Goal: Information Seeking & Learning: Learn about a topic

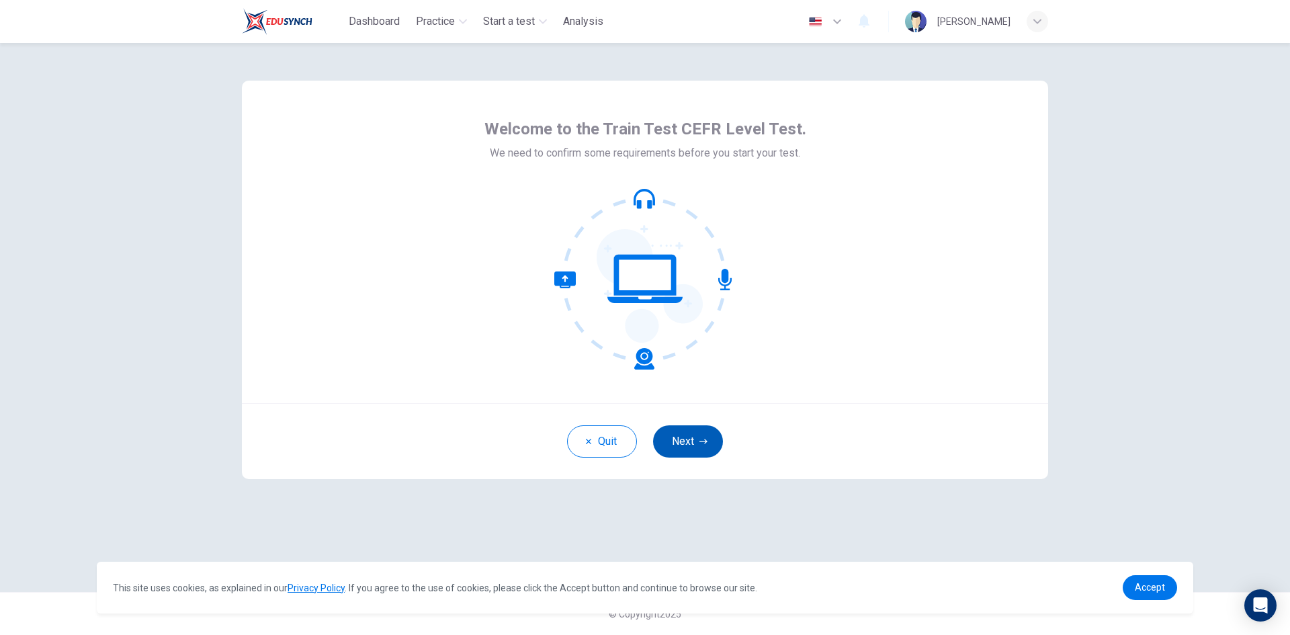
click at [688, 437] on button "Next" at bounding box center [688, 441] width 70 height 32
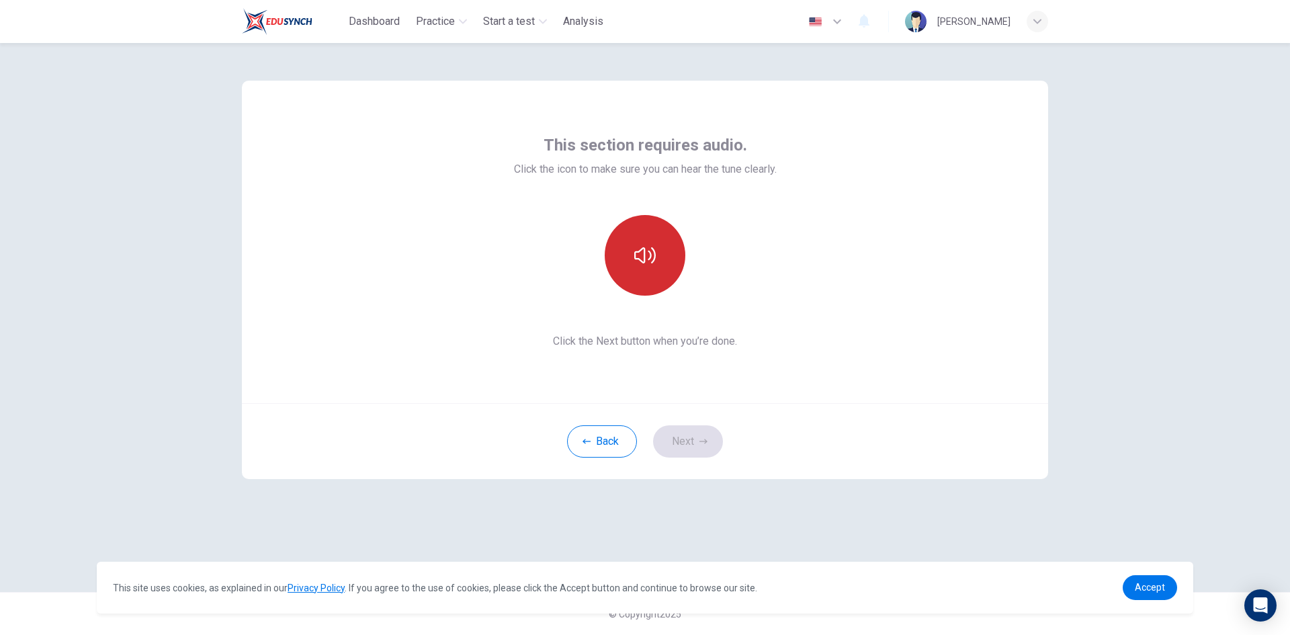
click at [659, 266] on button "button" at bounding box center [645, 255] width 81 height 81
click at [699, 444] on icon "button" at bounding box center [703, 441] width 8 height 8
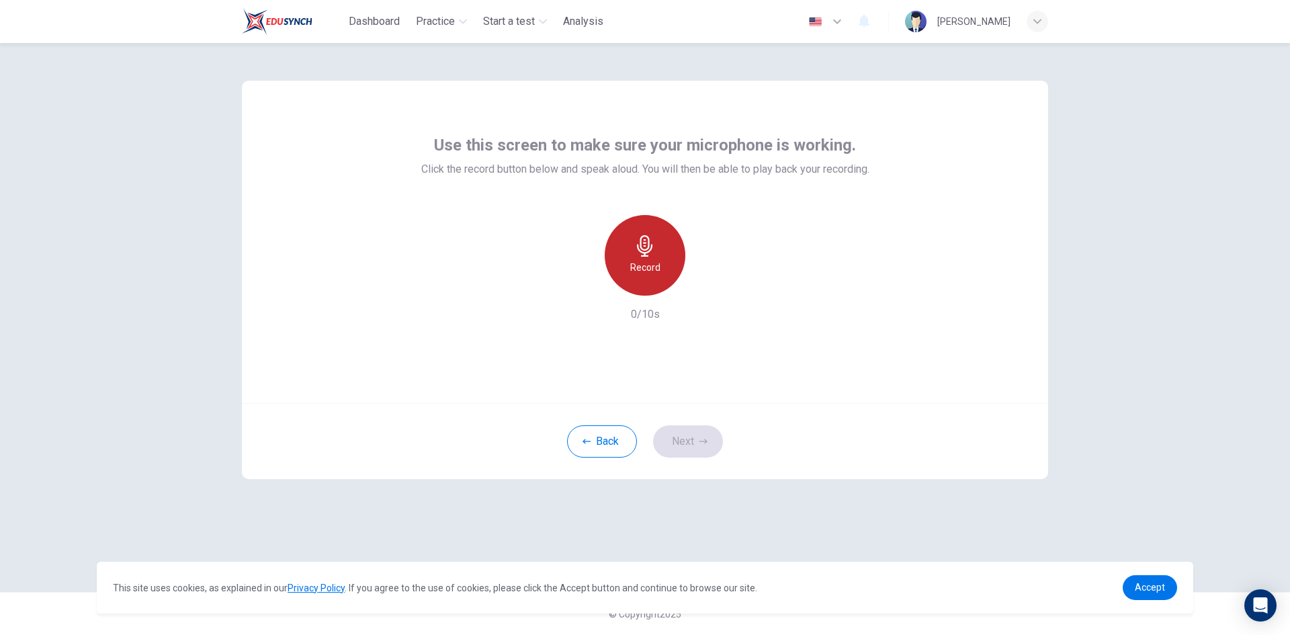
click at [629, 261] on div "Record" at bounding box center [645, 255] width 81 height 81
click at [641, 269] on h6 "Stop" at bounding box center [645, 267] width 20 height 16
click at [710, 285] on icon "button" at bounding box center [708, 285] width 6 height 8
click at [688, 439] on button "Next" at bounding box center [688, 441] width 70 height 32
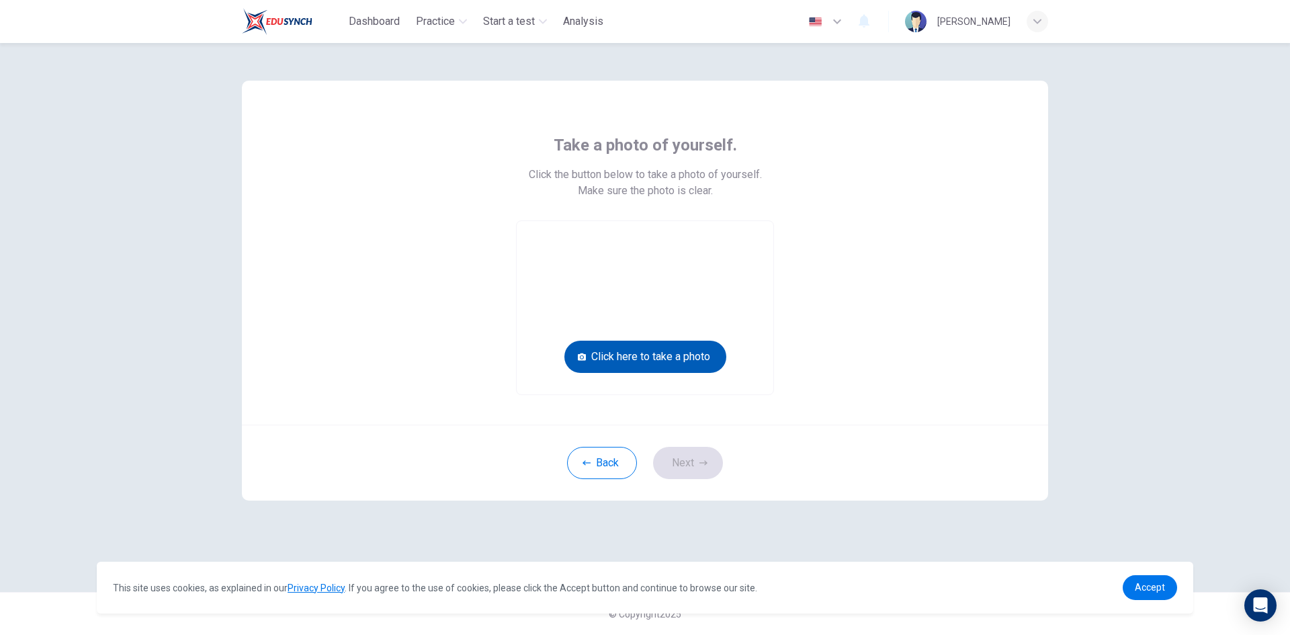
click at [623, 363] on button "Click here to take a photo" at bounding box center [645, 357] width 162 height 32
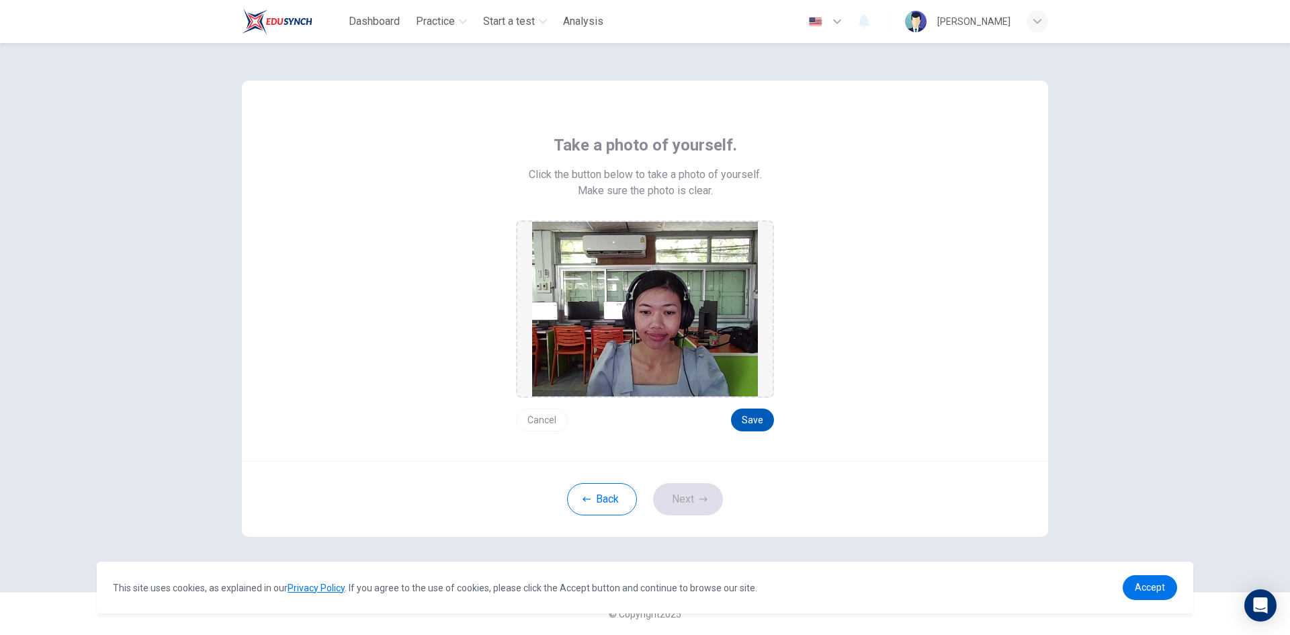
click at [747, 425] on button "Save" at bounding box center [752, 419] width 43 height 23
click at [700, 497] on icon "button" at bounding box center [703, 499] width 8 height 8
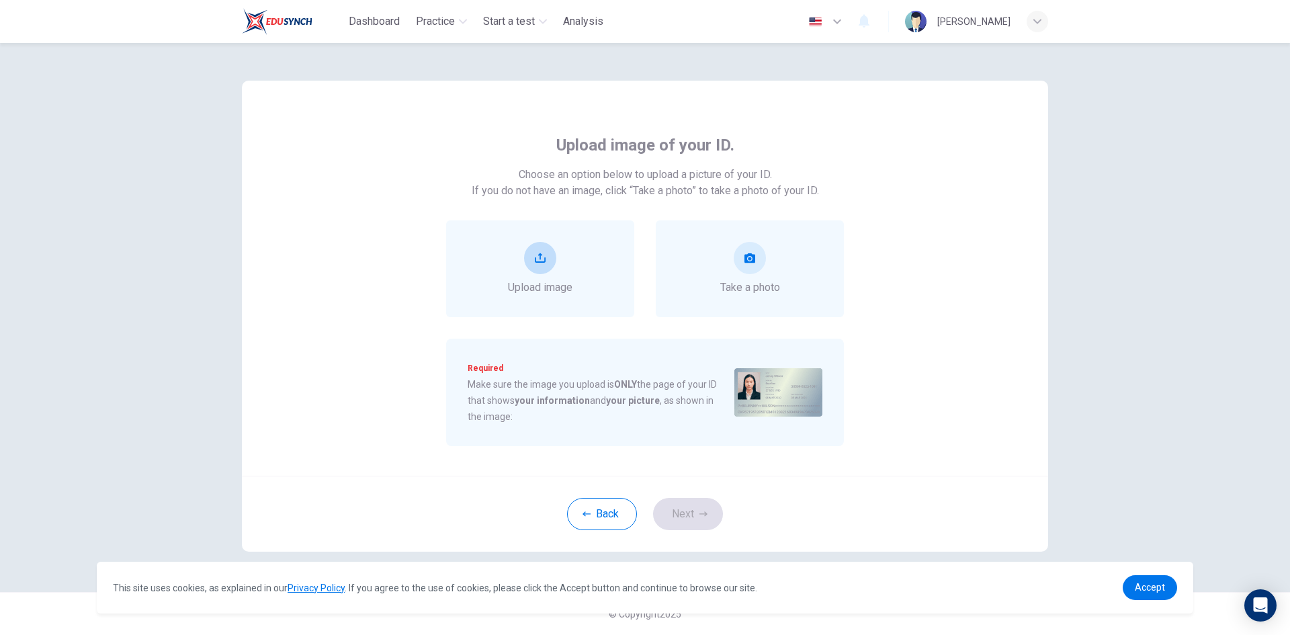
click at [556, 264] on div "Upload image" at bounding box center [540, 269] width 64 height 54
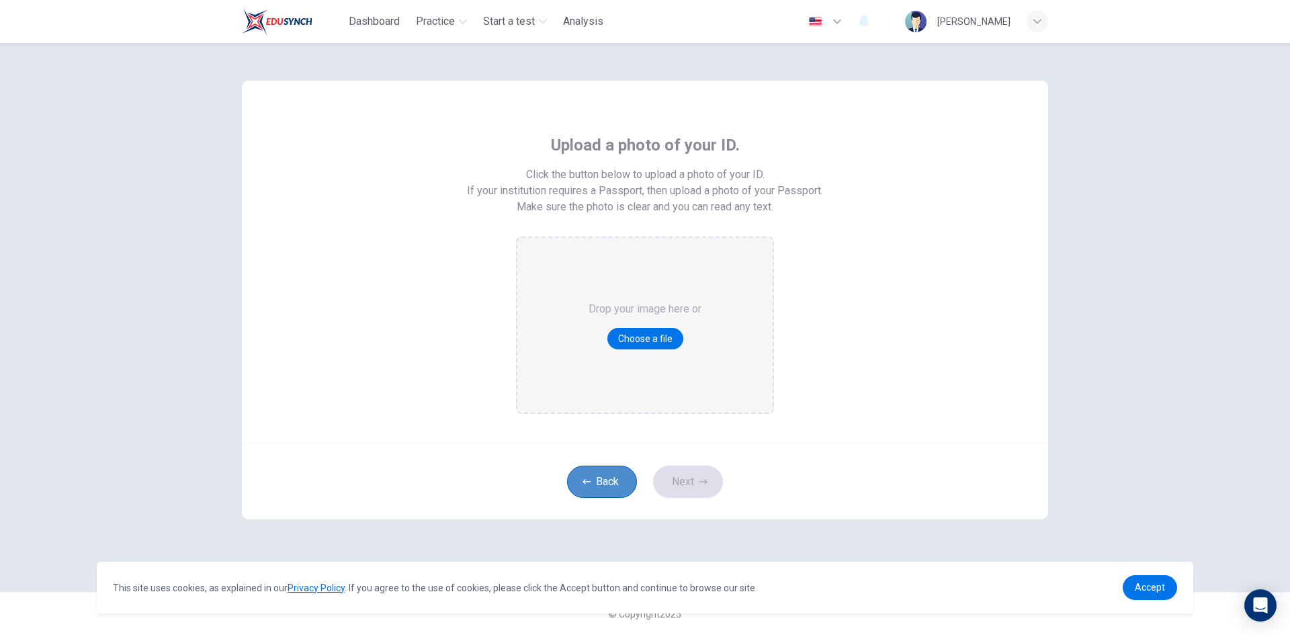
click at [608, 480] on button "Back" at bounding box center [602, 482] width 70 height 32
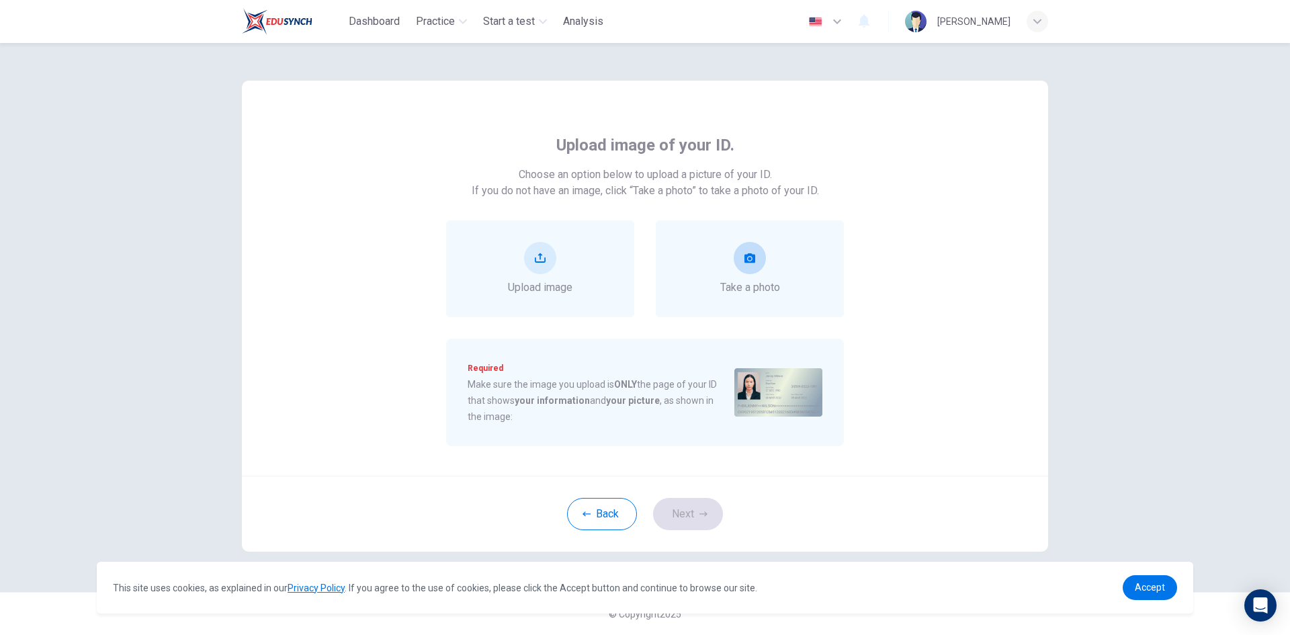
click at [749, 267] on button "take photo" at bounding box center [750, 258] width 32 height 32
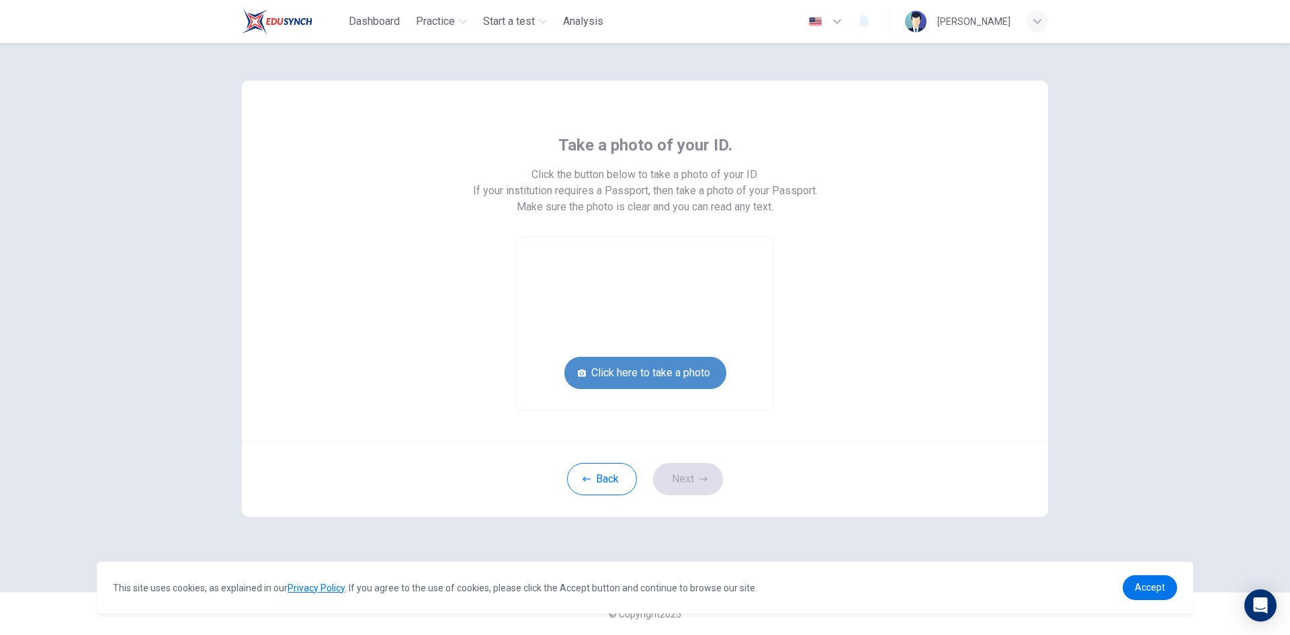
click at [652, 369] on button "Click here to take a photo" at bounding box center [645, 373] width 162 height 32
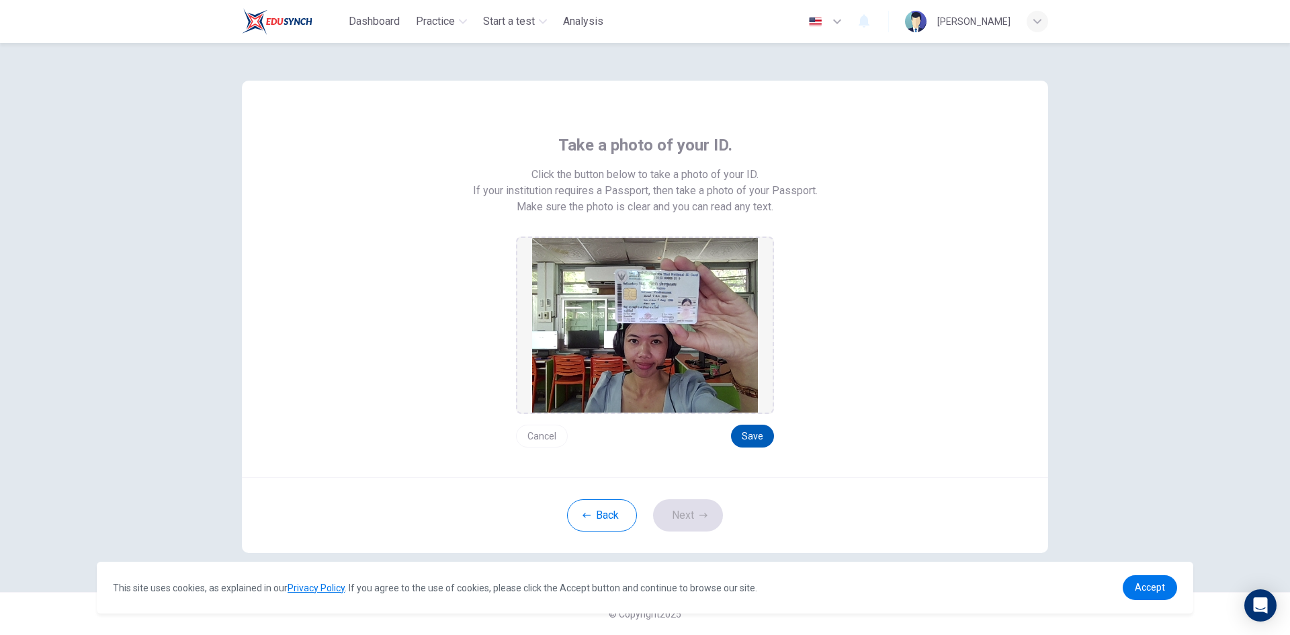
click at [746, 440] on button "Save" at bounding box center [752, 436] width 43 height 23
click at [700, 518] on icon "button" at bounding box center [703, 515] width 8 height 8
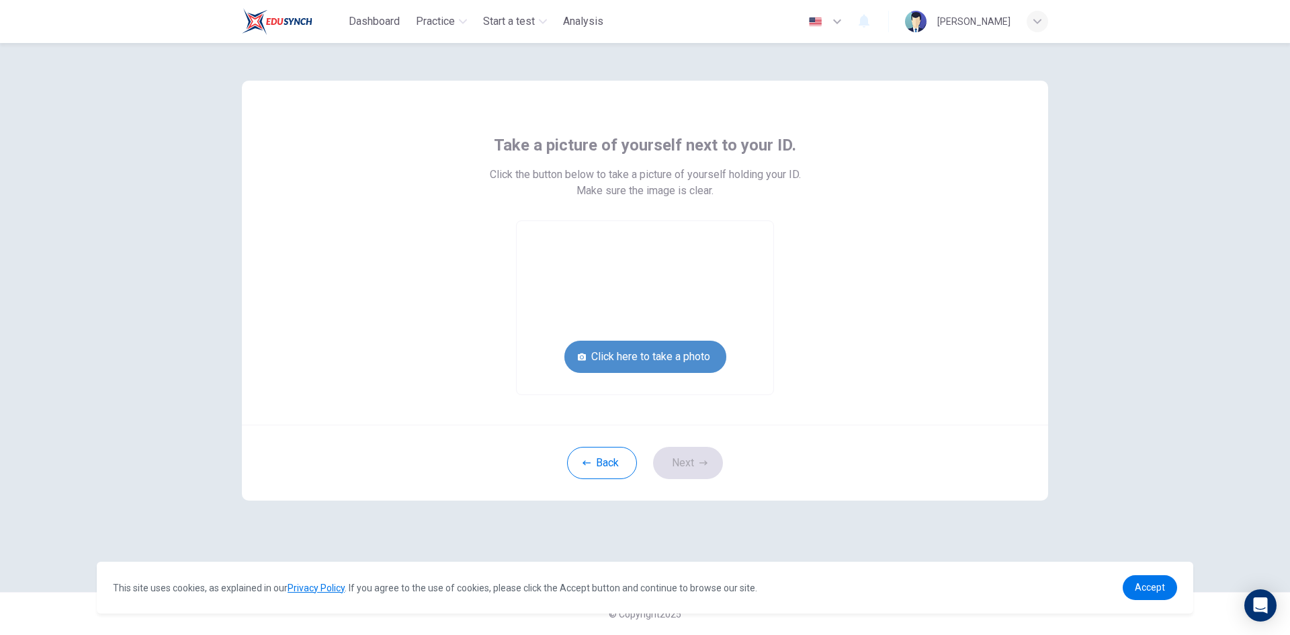
click at [658, 361] on button "Click here to take a photo" at bounding box center [645, 357] width 162 height 32
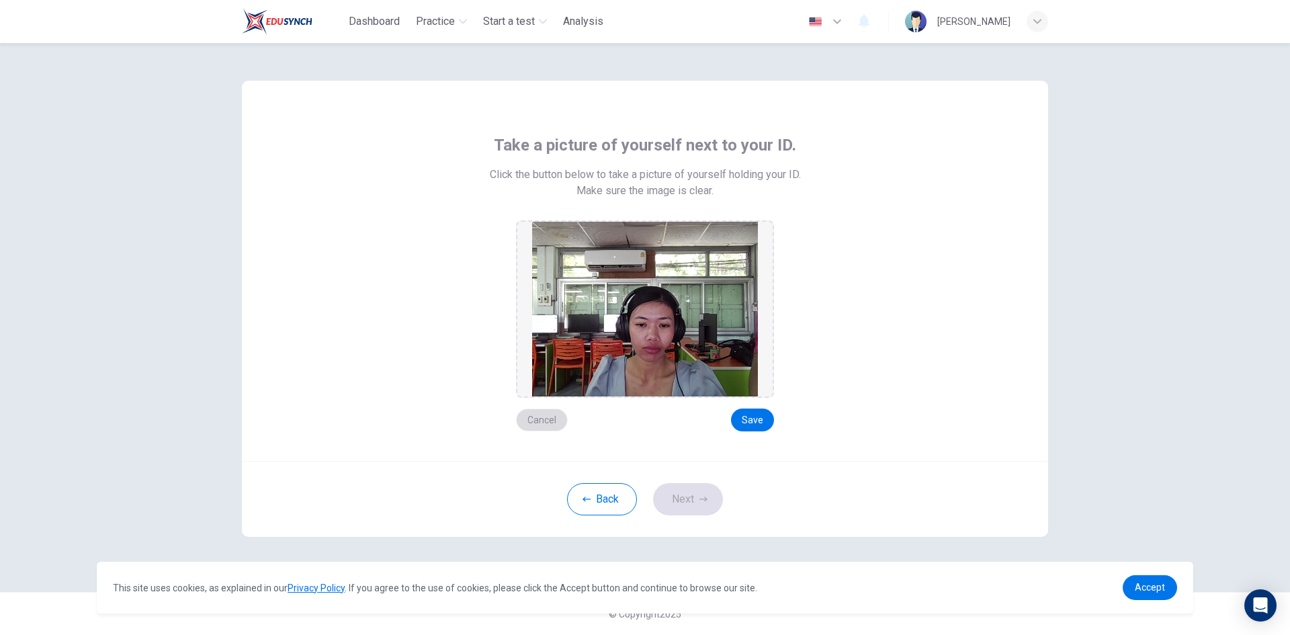
click at [545, 420] on button "Cancel" at bounding box center [542, 419] width 52 height 23
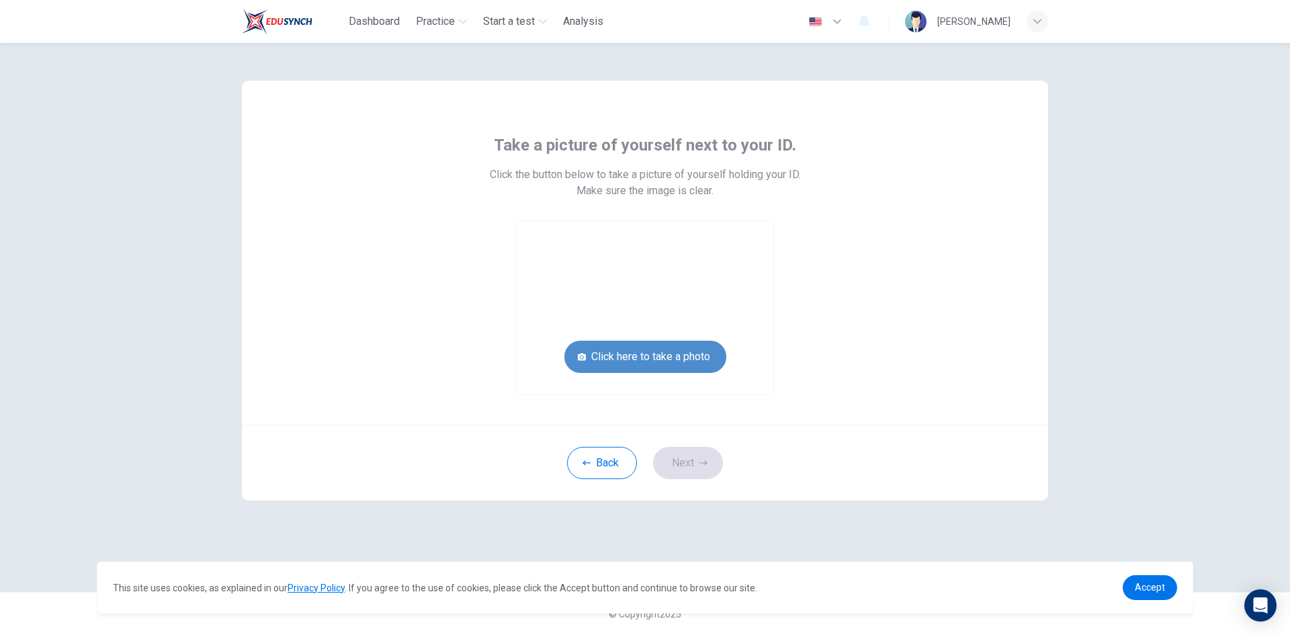
click at [654, 362] on button "Click here to take a photo" at bounding box center [645, 357] width 162 height 32
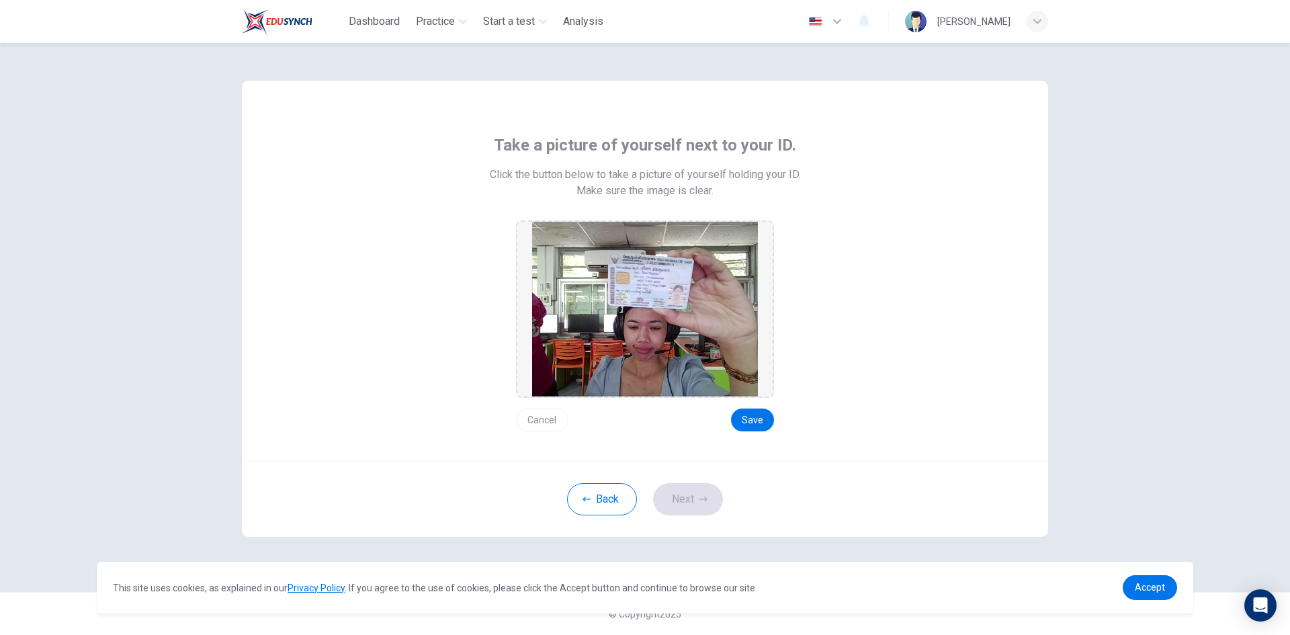
click at [535, 413] on button "Cancel" at bounding box center [542, 419] width 52 height 23
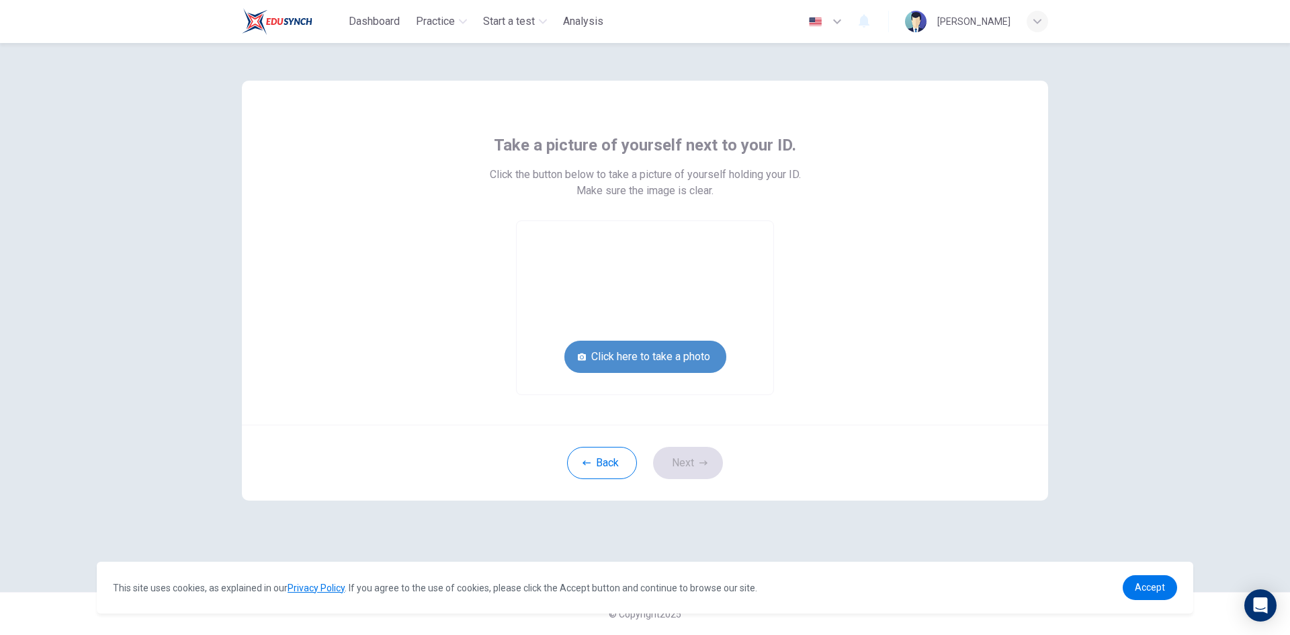
click at [634, 357] on button "Click here to take a photo" at bounding box center [645, 357] width 162 height 32
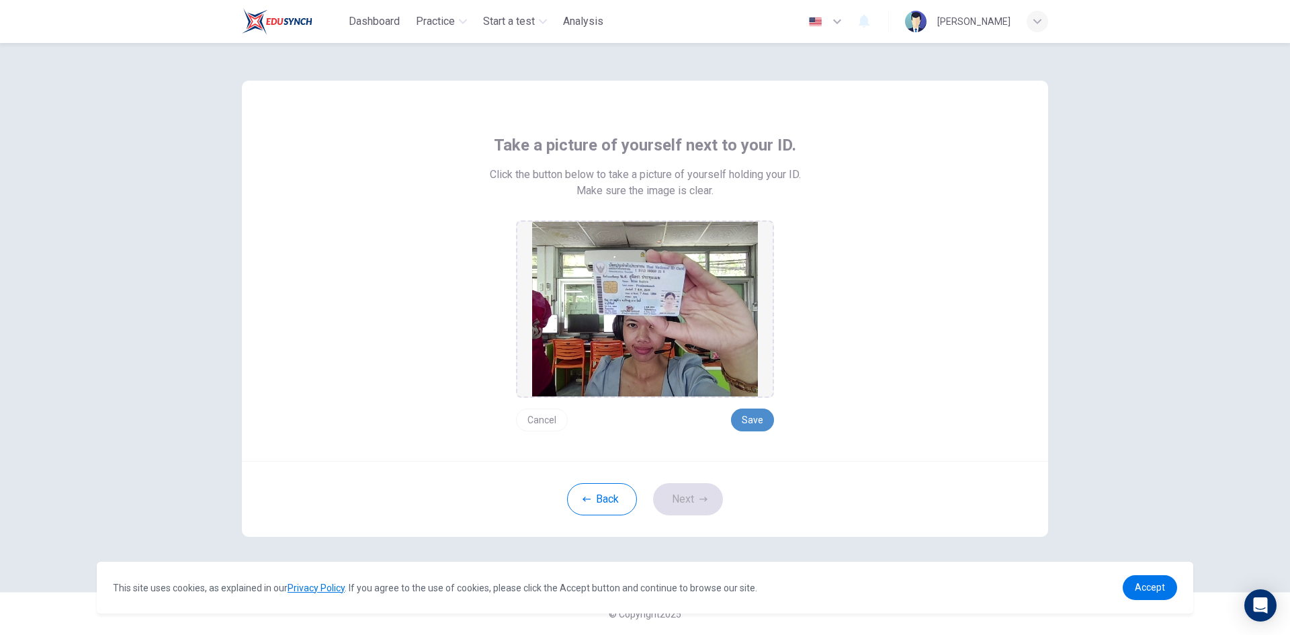
click at [756, 421] on button "Save" at bounding box center [752, 419] width 43 height 23
click at [685, 498] on button "Next" at bounding box center [688, 499] width 70 height 32
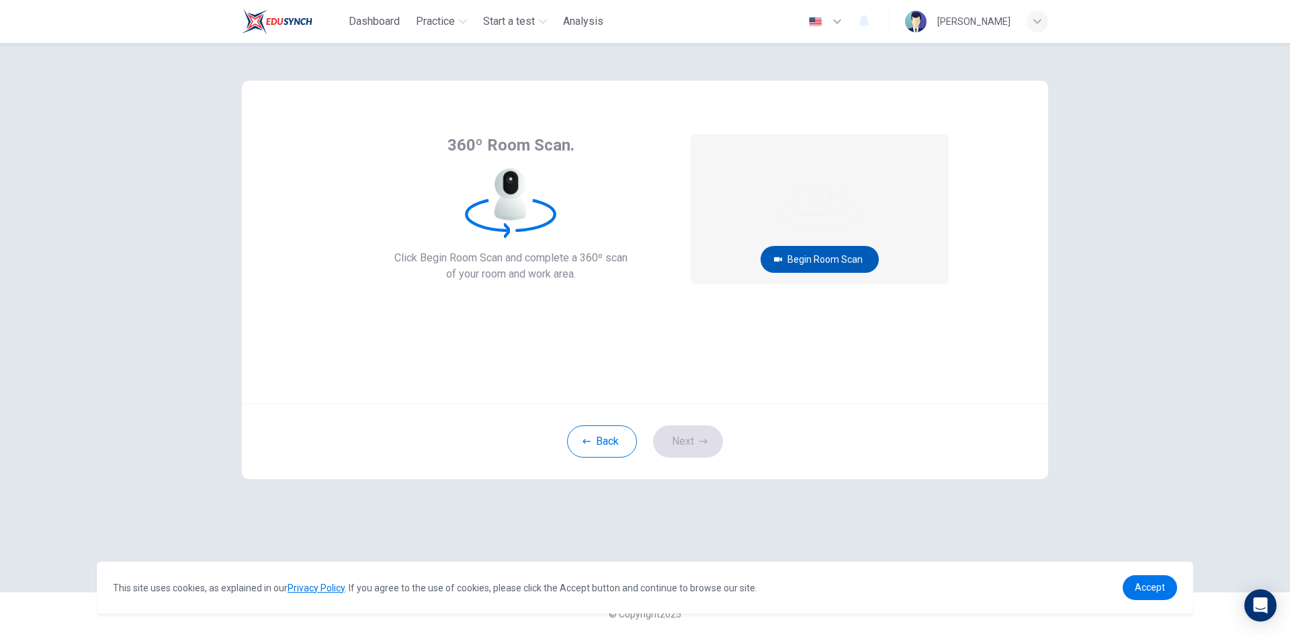
click at [803, 254] on button "Begin Room Scan" at bounding box center [819, 259] width 118 height 27
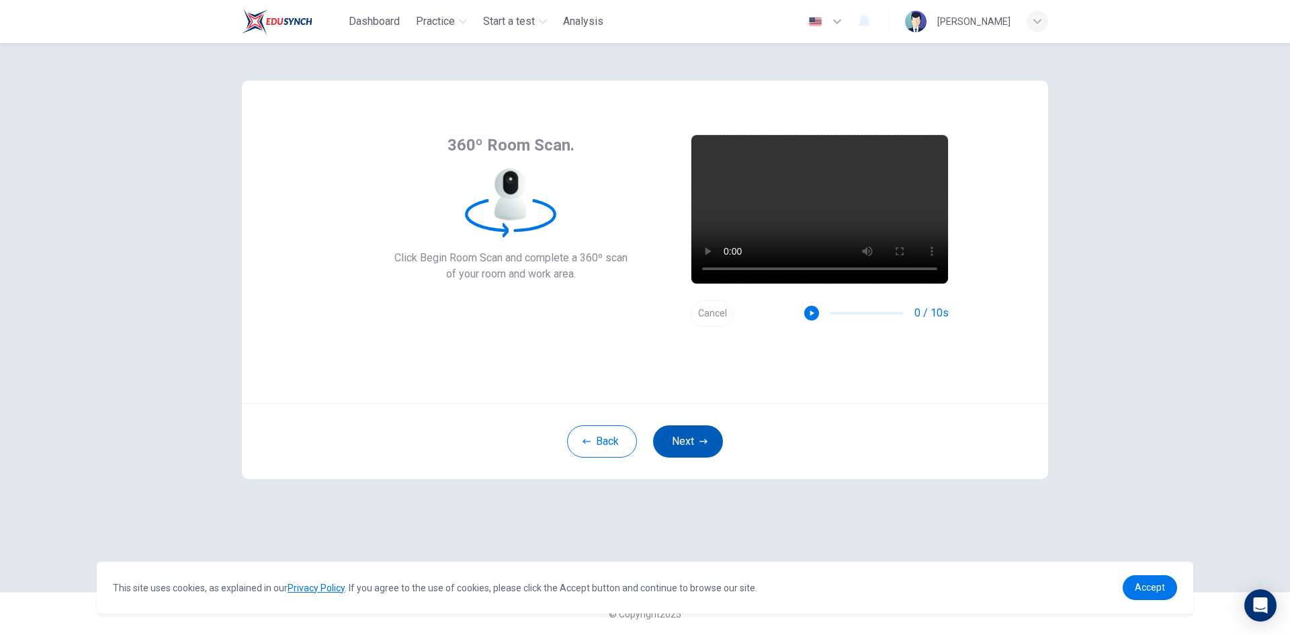
click at [680, 447] on button "Next" at bounding box center [688, 441] width 70 height 32
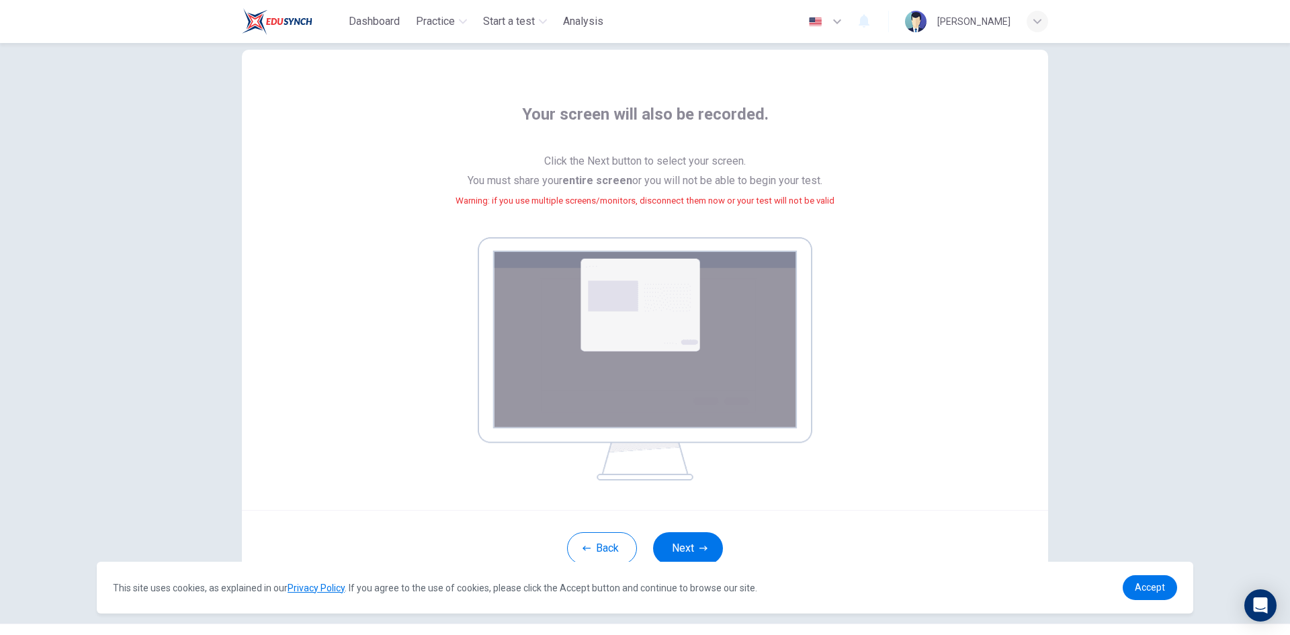
scroll to position [62, 0]
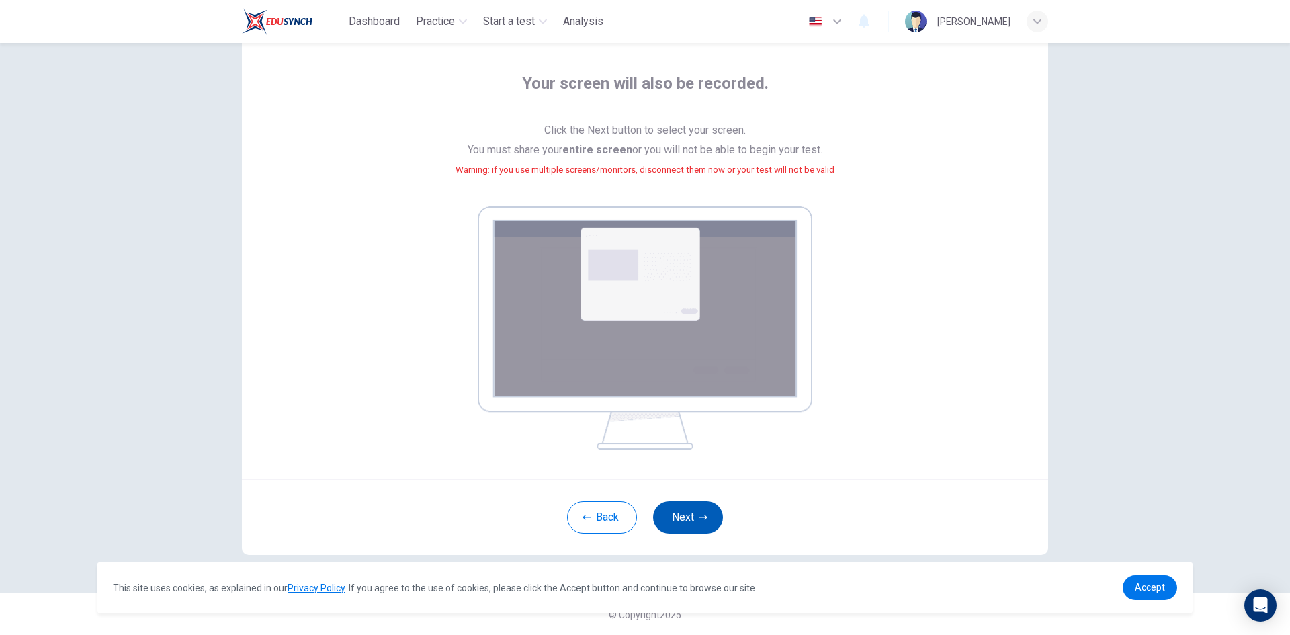
click at [688, 518] on button "Next" at bounding box center [688, 517] width 70 height 32
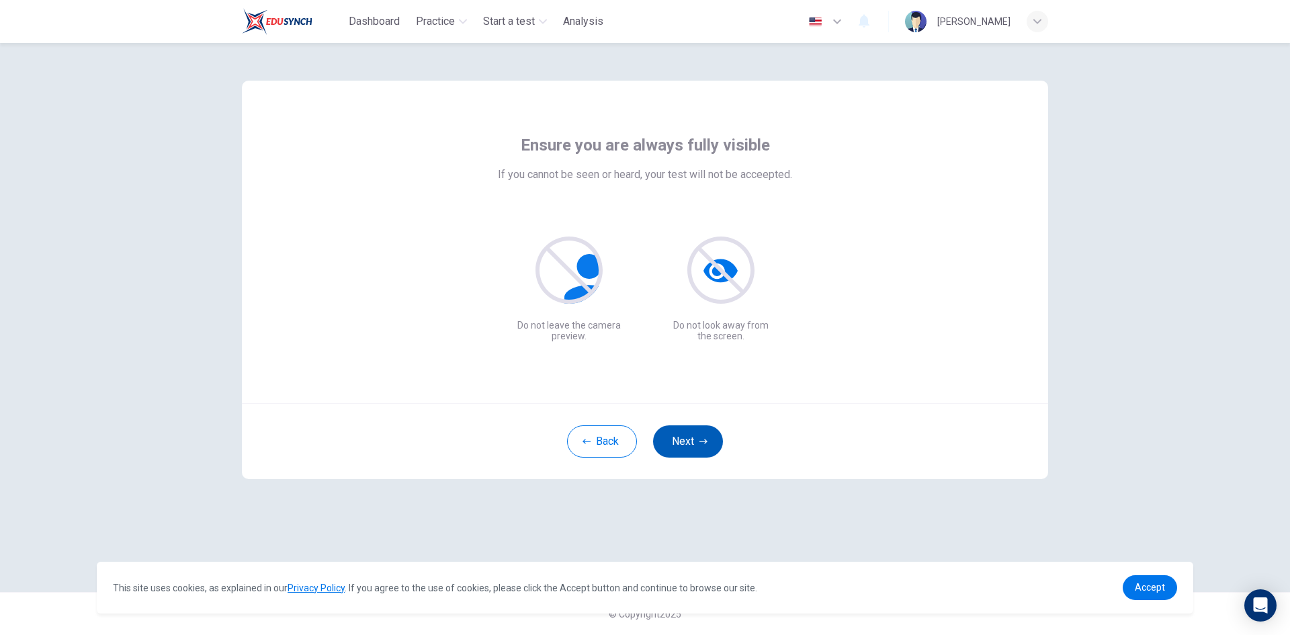
click at [674, 439] on button "Next" at bounding box center [688, 441] width 70 height 32
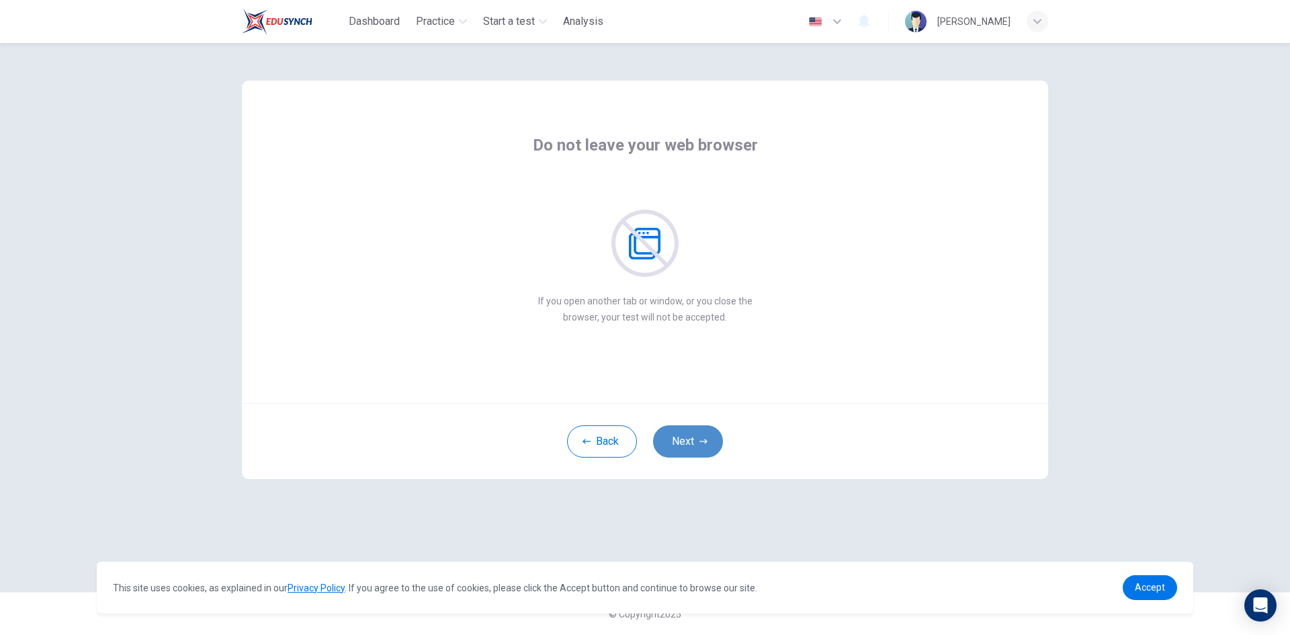
click at [676, 439] on button "Next" at bounding box center [688, 441] width 70 height 32
click at [675, 438] on button "Next" at bounding box center [688, 441] width 70 height 32
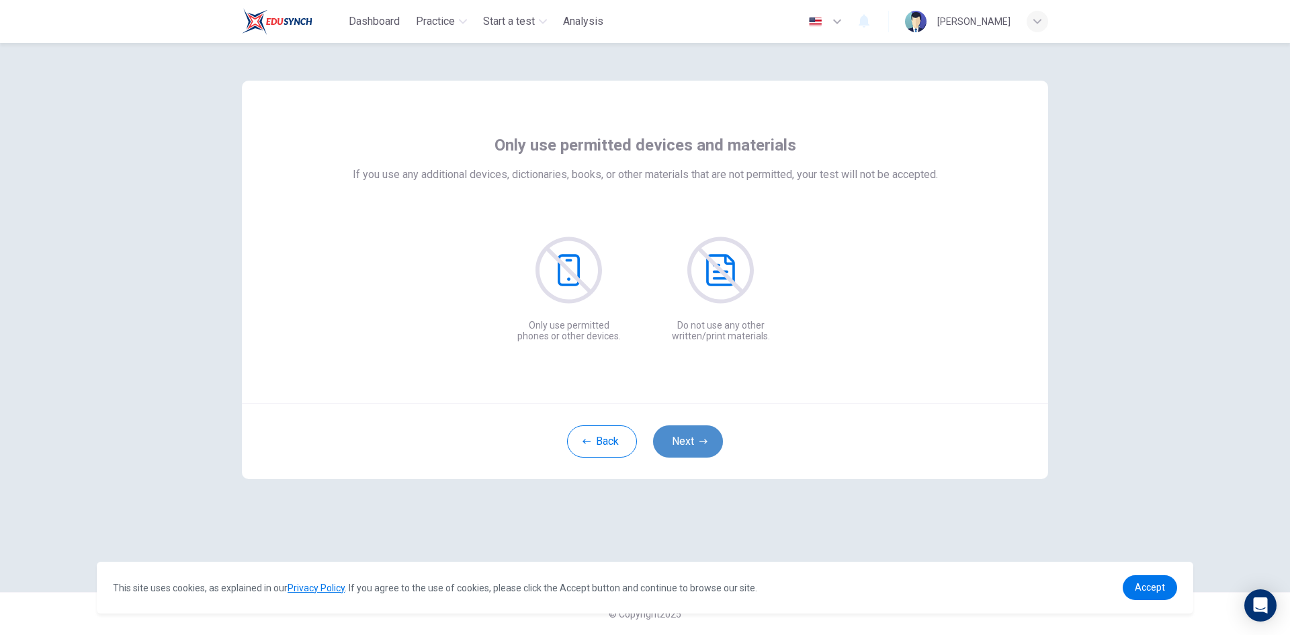
click at [675, 438] on button "Next" at bounding box center [688, 441] width 70 height 32
click at [698, 437] on button "Next" at bounding box center [688, 441] width 70 height 32
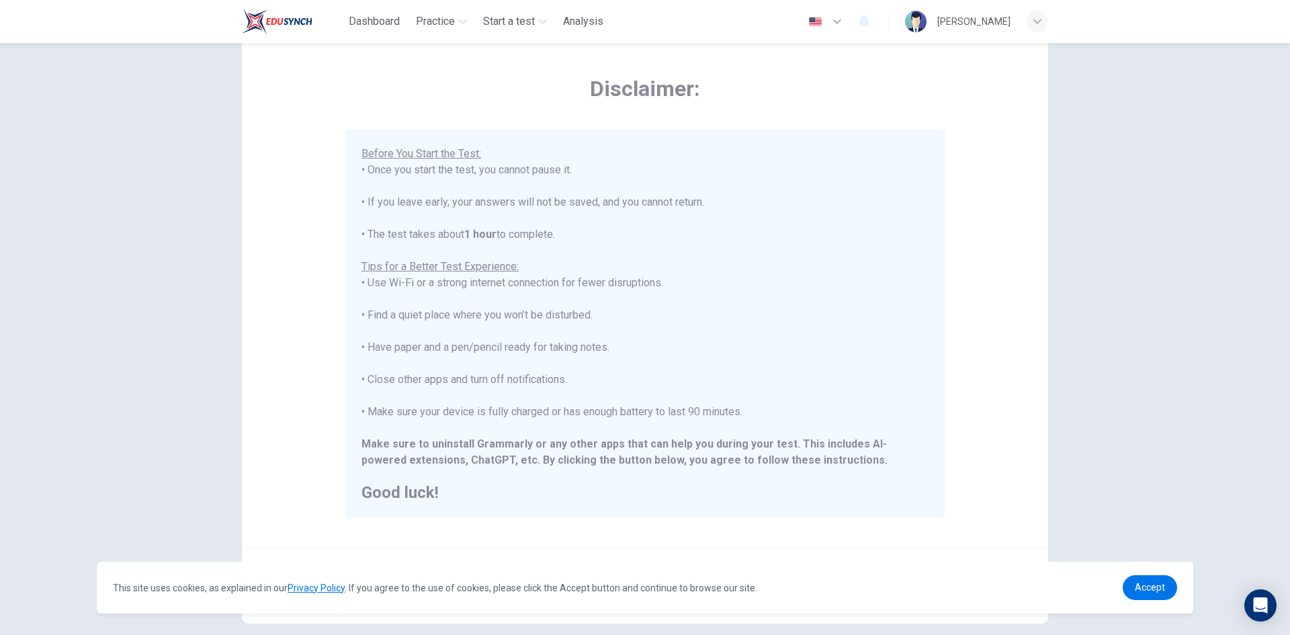
scroll to position [112, 0]
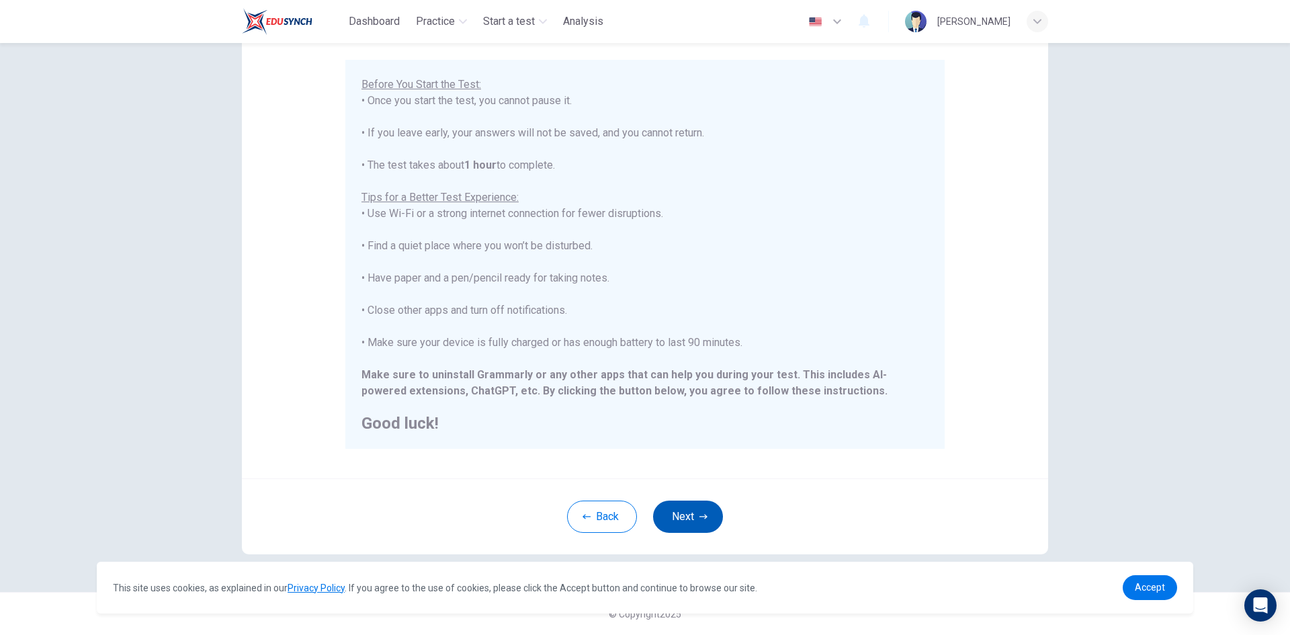
click at [689, 515] on button "Next" at bounding box center [688, 516] width 70 height 32
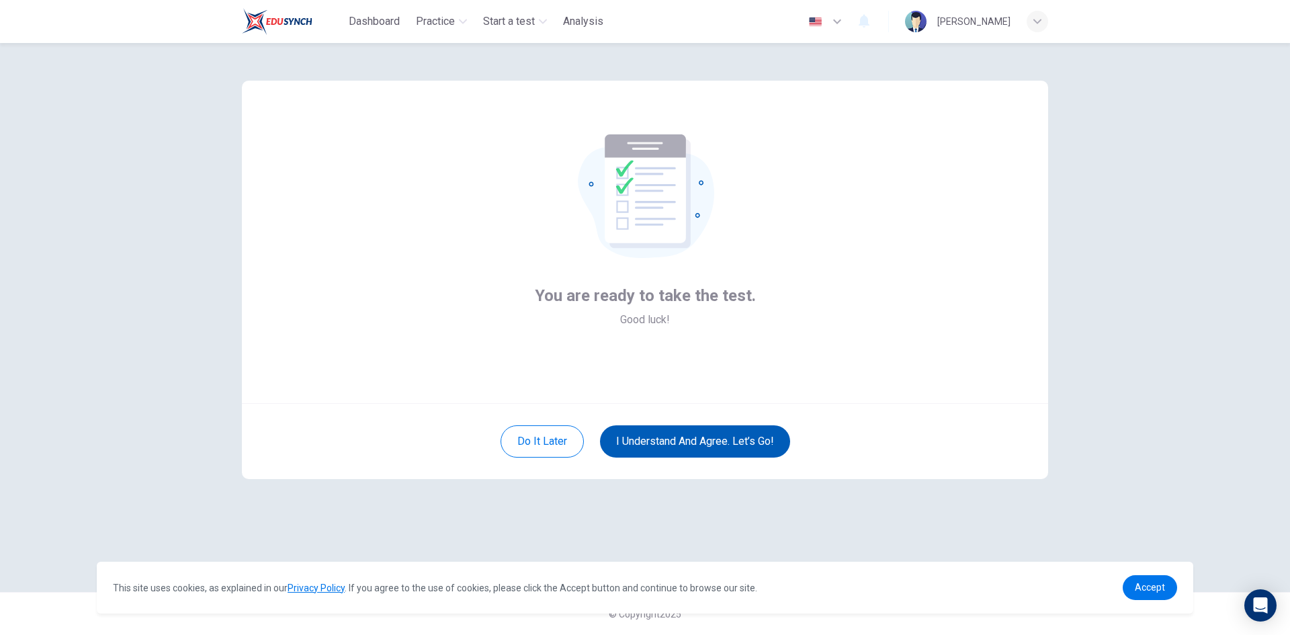
scroll to position [0, 0]
click at [660, 446] on button "I understand and agree. Let’s go!" at bounding box center [695, 441] width 190 height 32
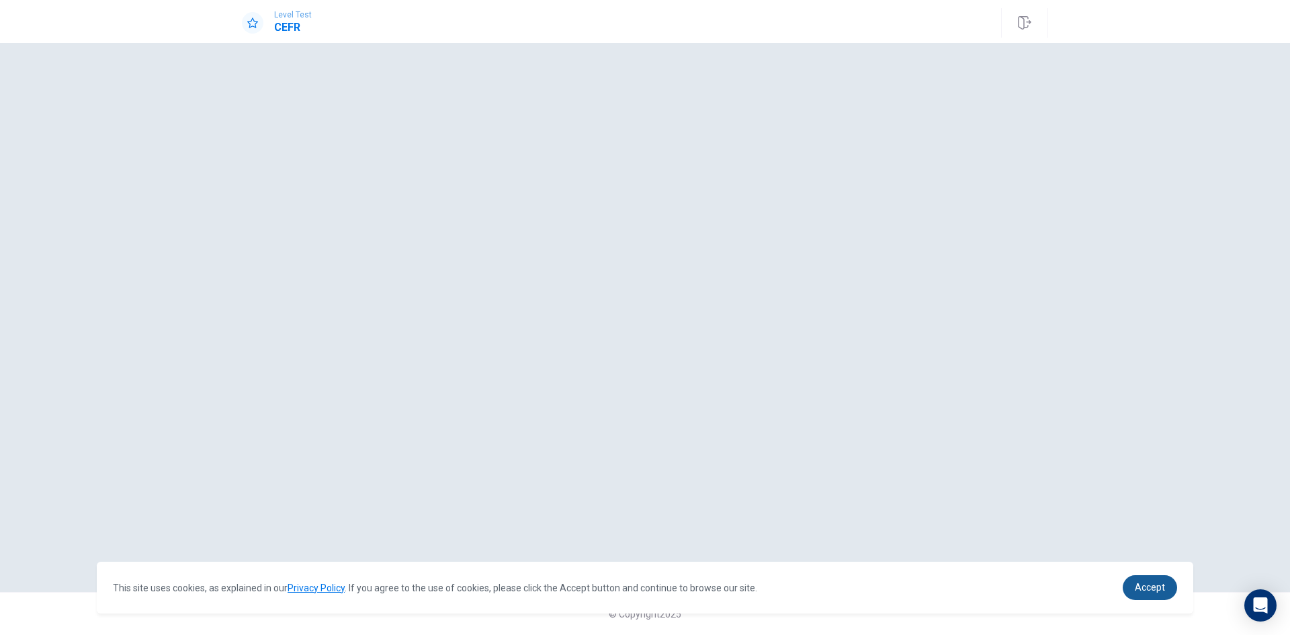
click at [1151, 593] on link "Accept" at bounding box center [1150, 587] width 54 height 25
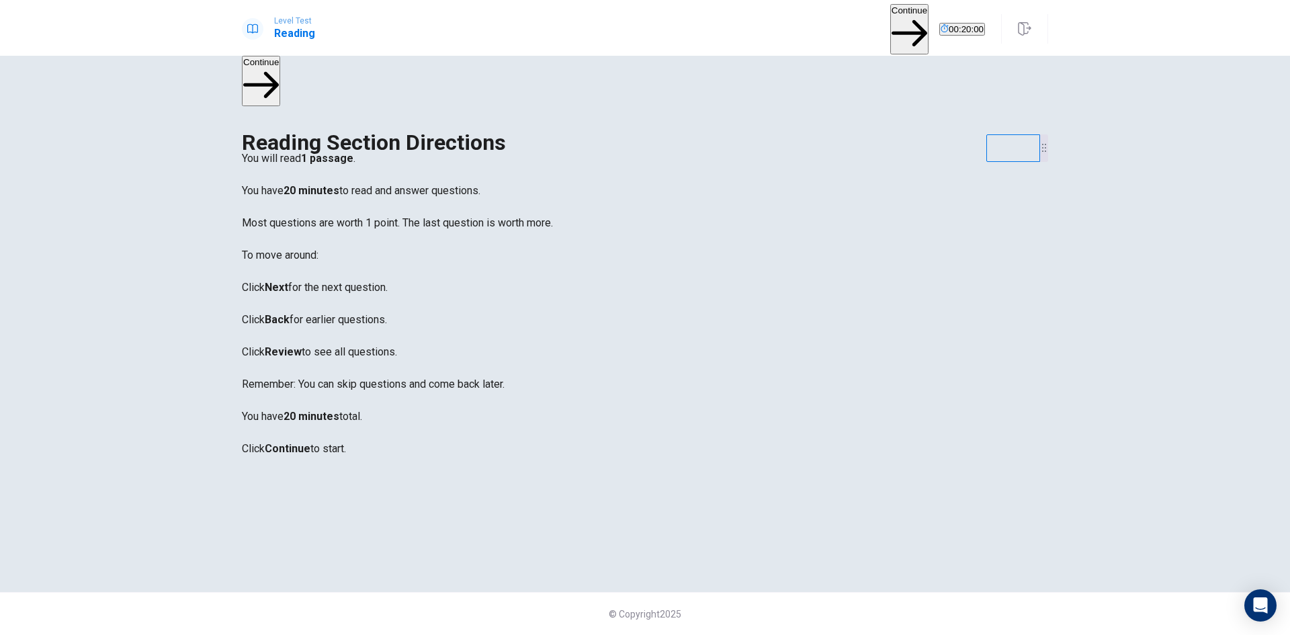
click at [890, 22] on button "Continue" at bounding box center [909, 29] width 38 height 50
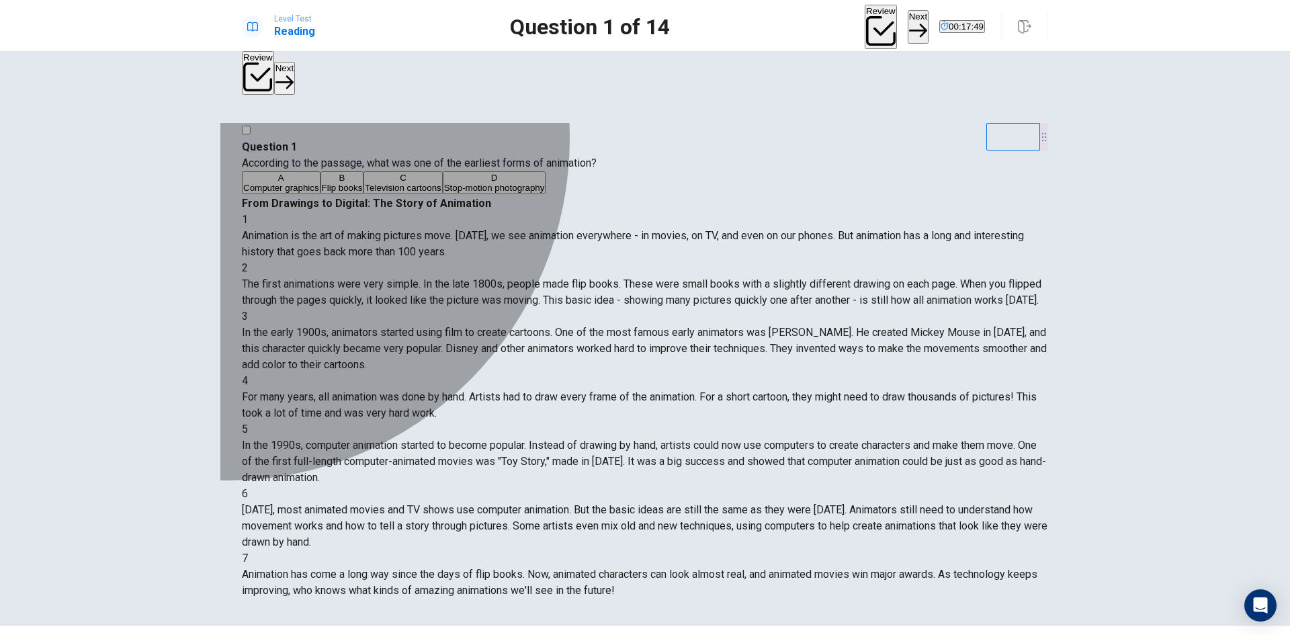
click at [322, 183] on div "B" at bounding box center [342, 178] width 41 height 10
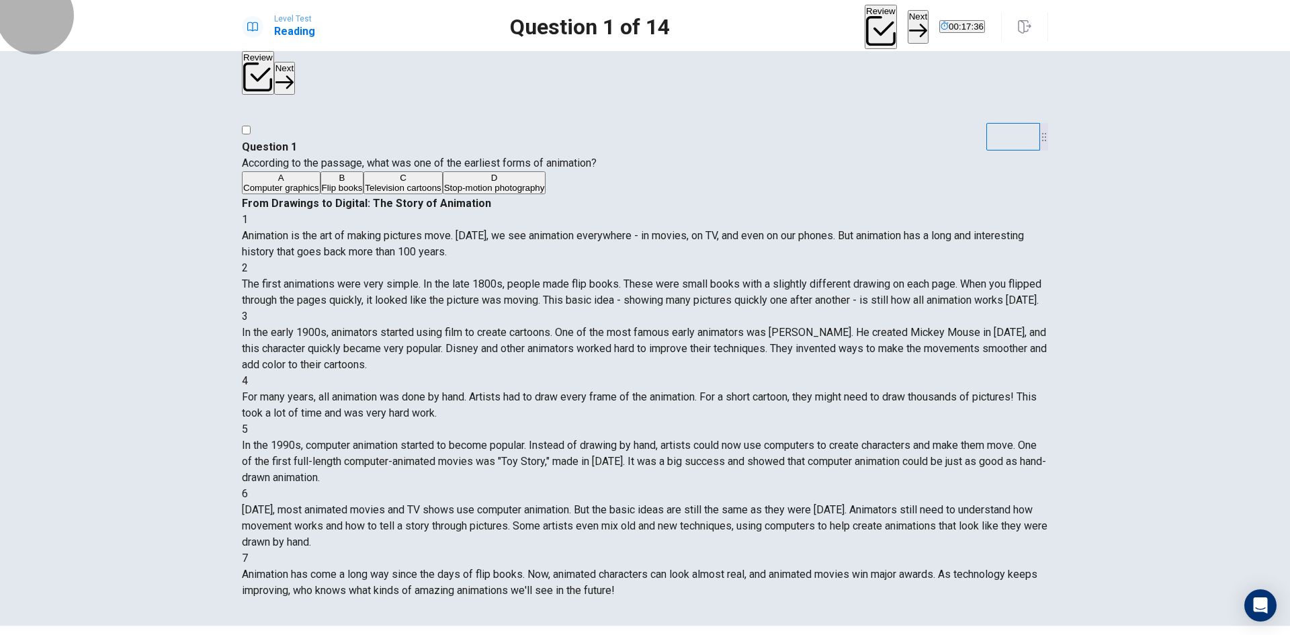
click at [908, 25] on button "Next" at bounding box center [918, 26] width 21 height 33
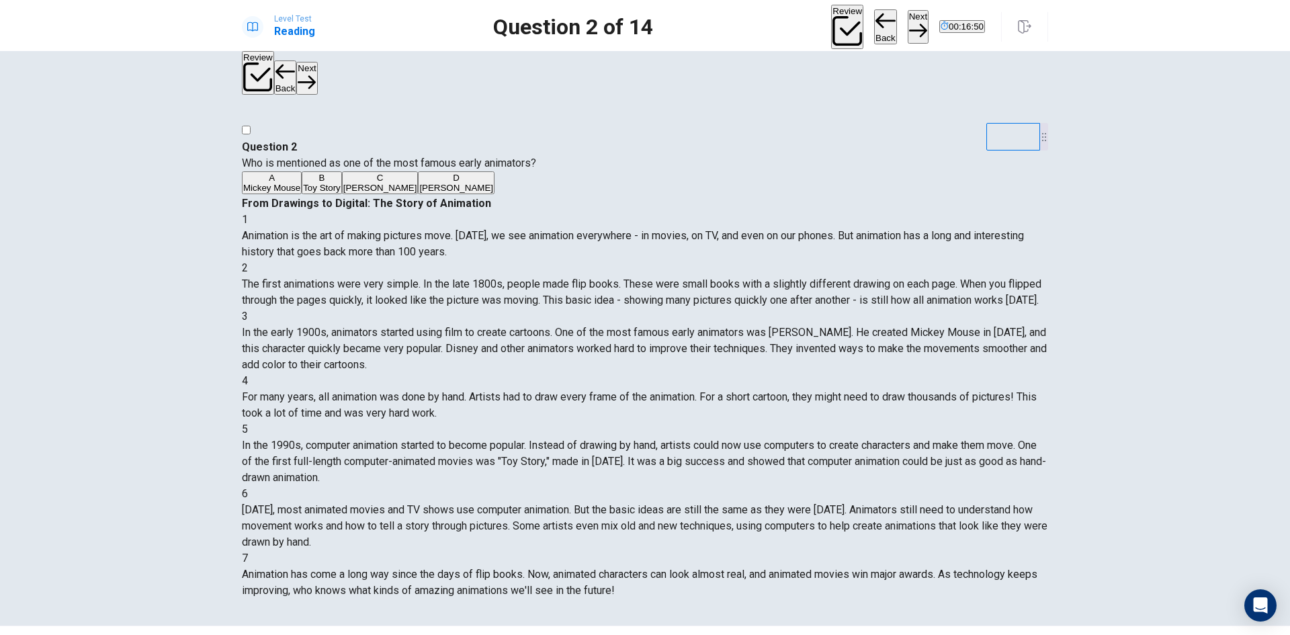
scroll to position [96, 0]
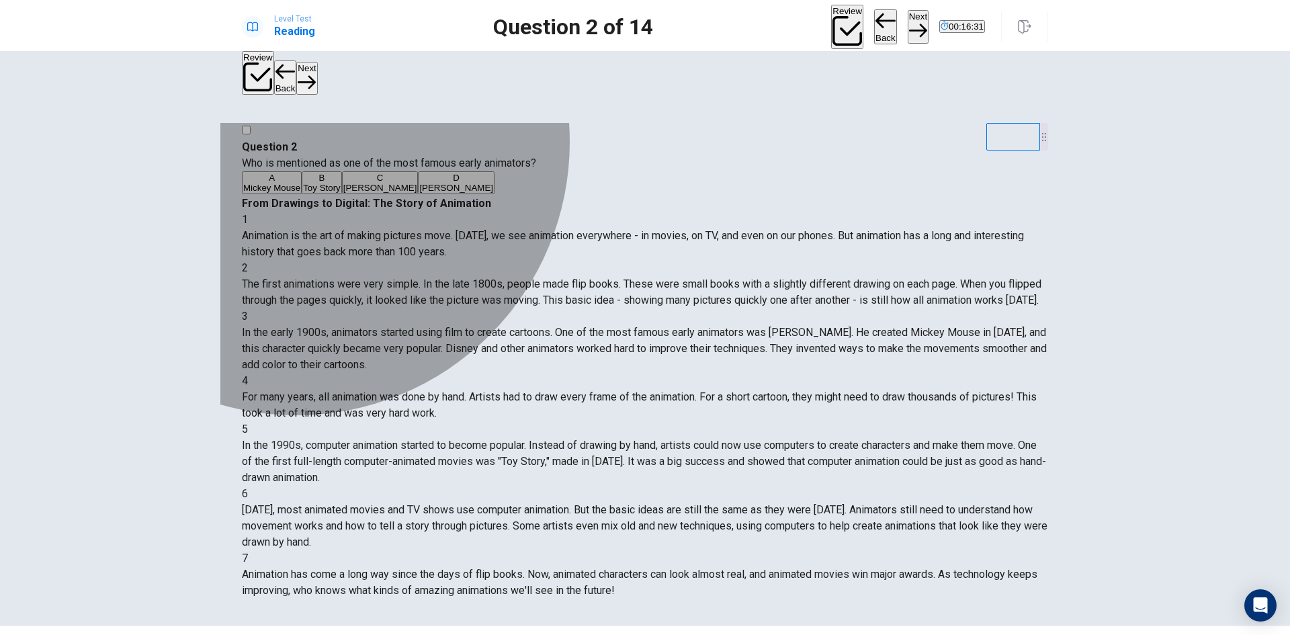
click at [300, 186] on span "Mickey Mouse" at bounding box center [271, 188] width 57 height 10
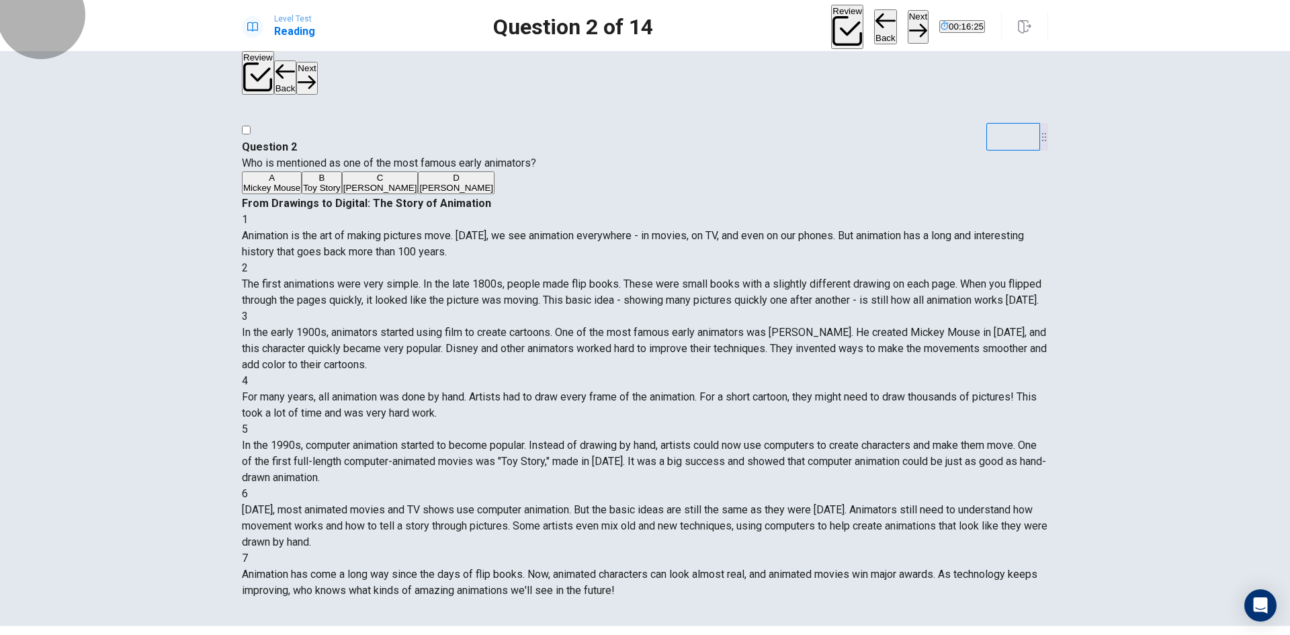
click at [909, 24] on icon "button" at bounding box center [918, 30] width 18 height 18
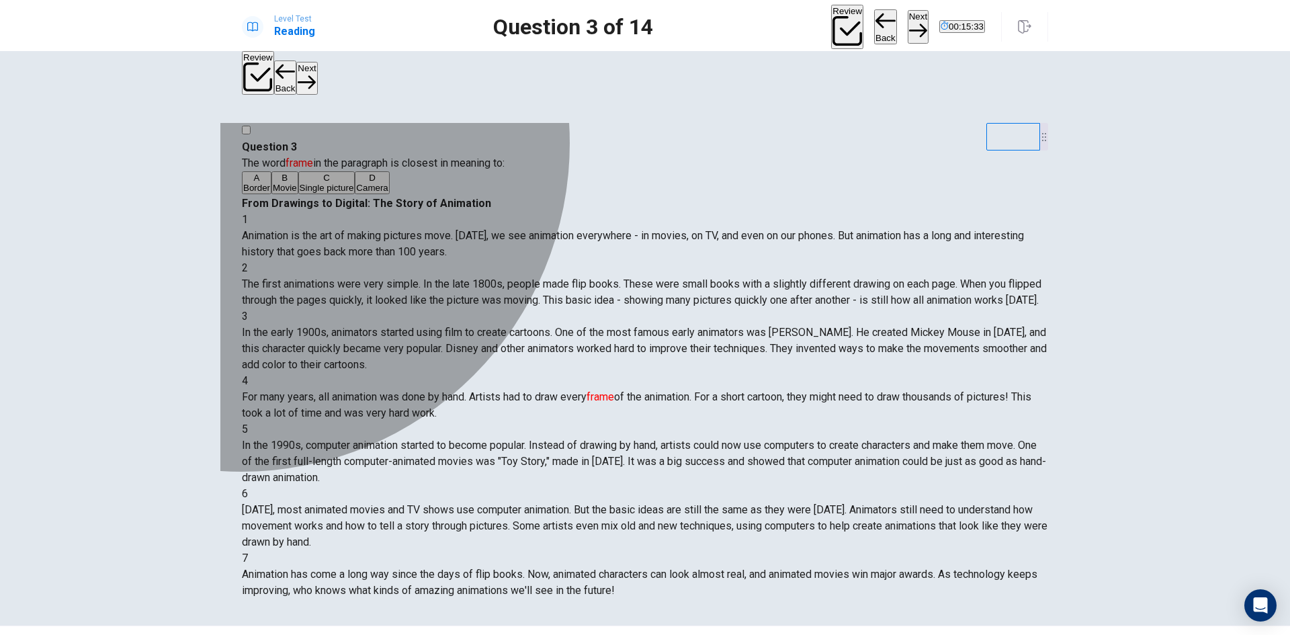
click at [300, 183] on div "C" at bounding box center [327, 178] width 54 height 10
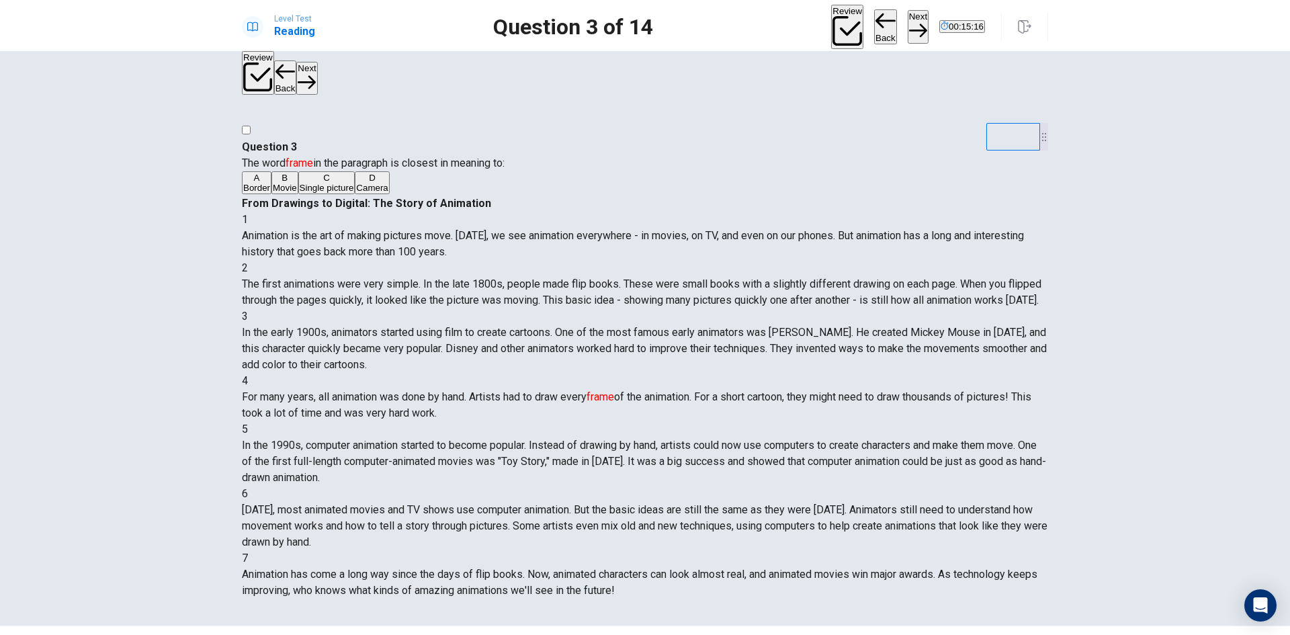
scroll to position [230, 0]
click at [908, 25] on button "Next" at bounding box center [918, 26] width 21 height 33
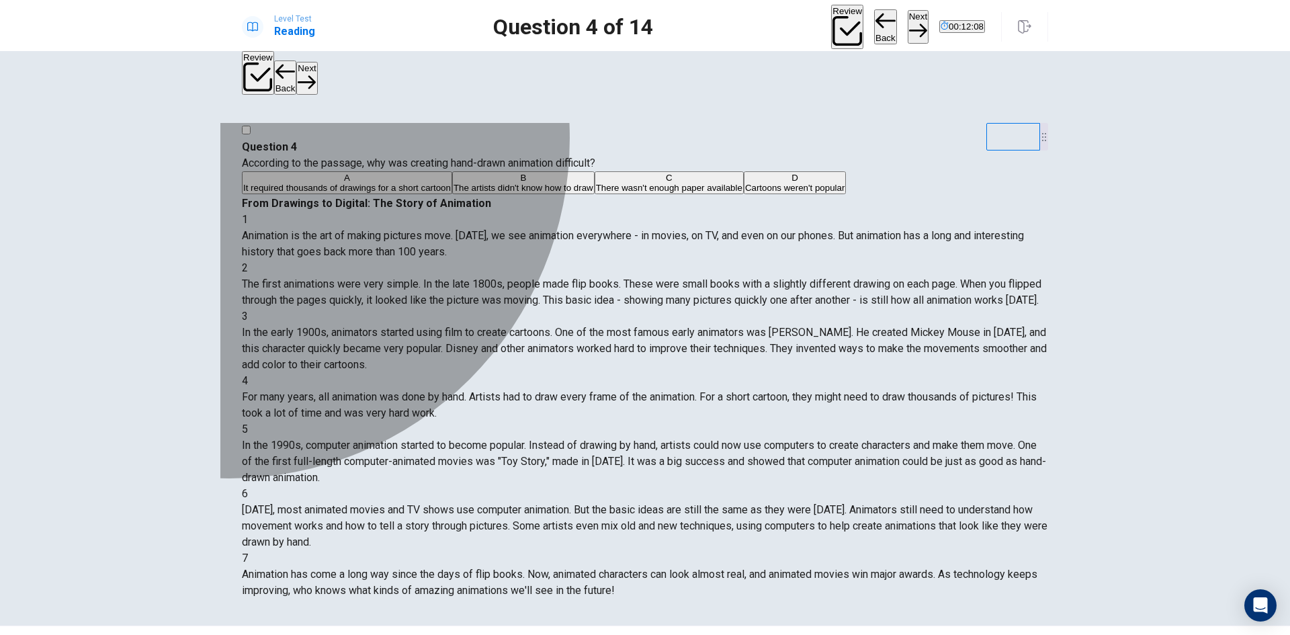
click at [278, 183] on div "A" at bounding box center [347, 178] width 208 height 10
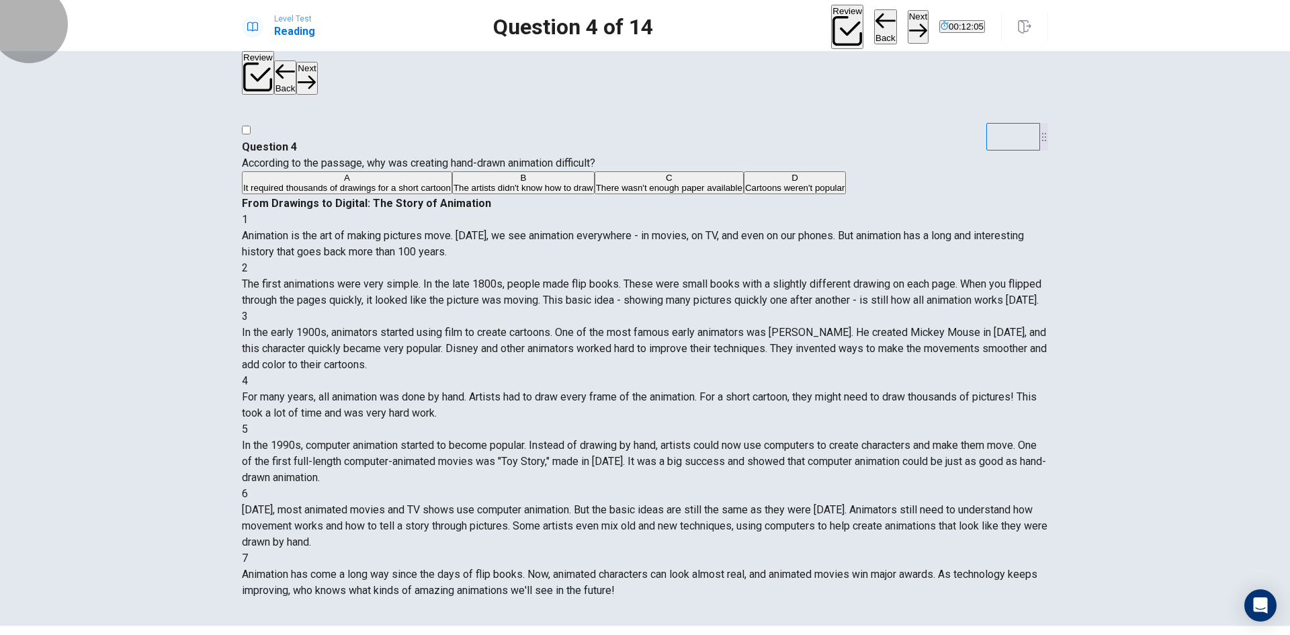
click at [908, 34] on button "Next" at bounding box center [918, 26] width 21 height 33
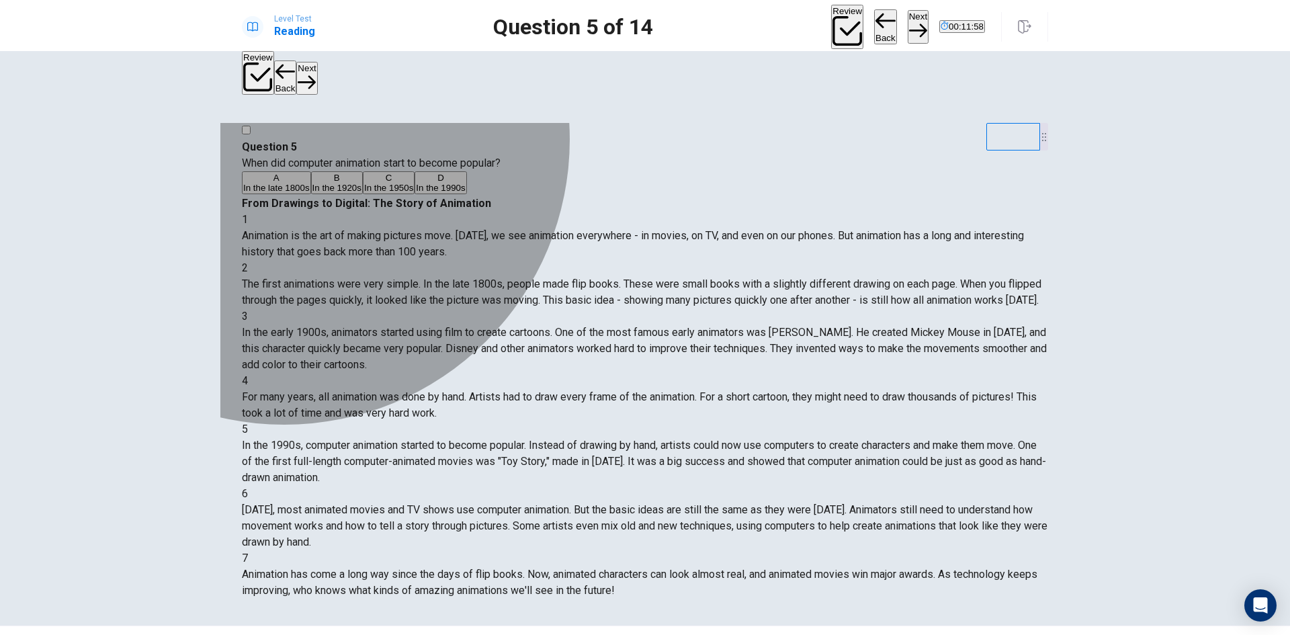
click at [416, 193] on span "In the 1990s" at bounding box center [440, 188] width 49 height 10
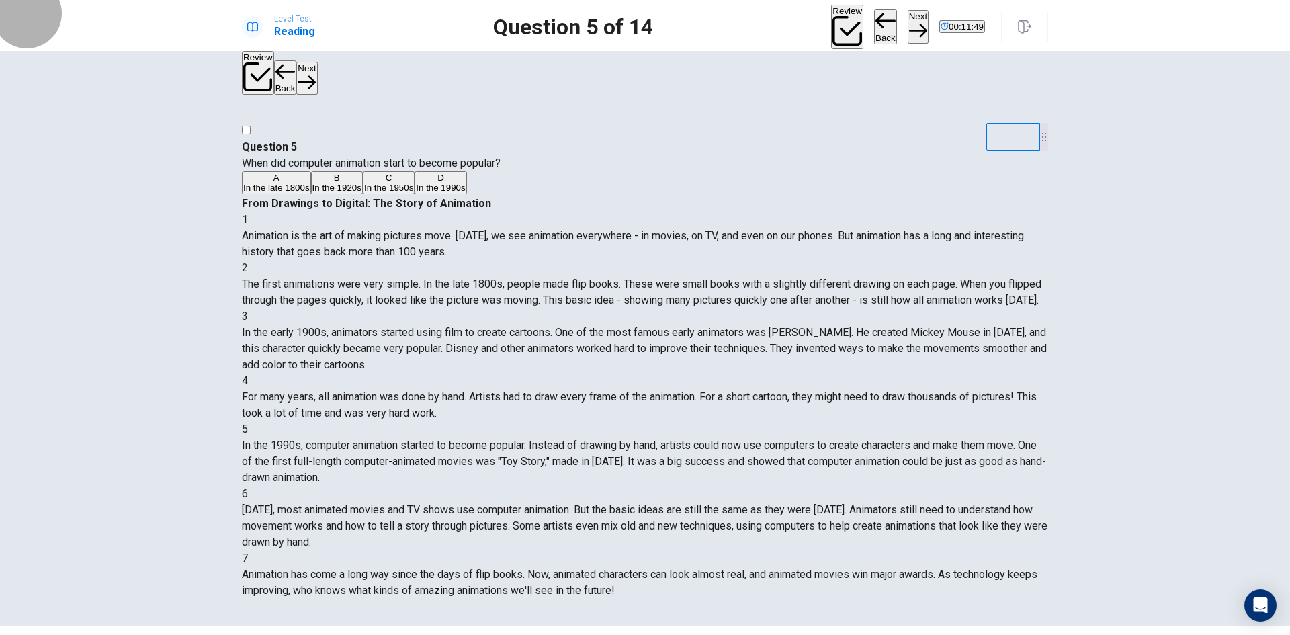
click at [908, 23] on button "Next" at bounding box center [918, 26] width 21 height 33
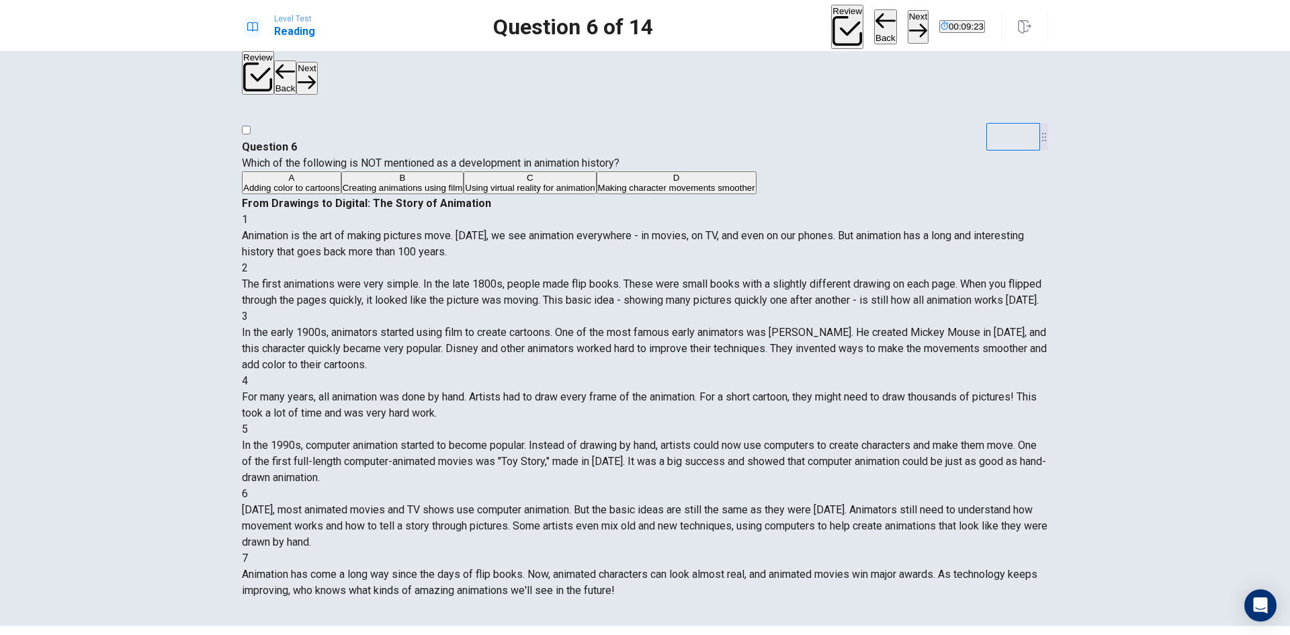
click at [340, 193] on span "Adding color to cartoons" at bounding box center [291, 188] width 97 height 10
click at [908, 24] on button "Next" at bounding box center [918, 26] width 21 height 33
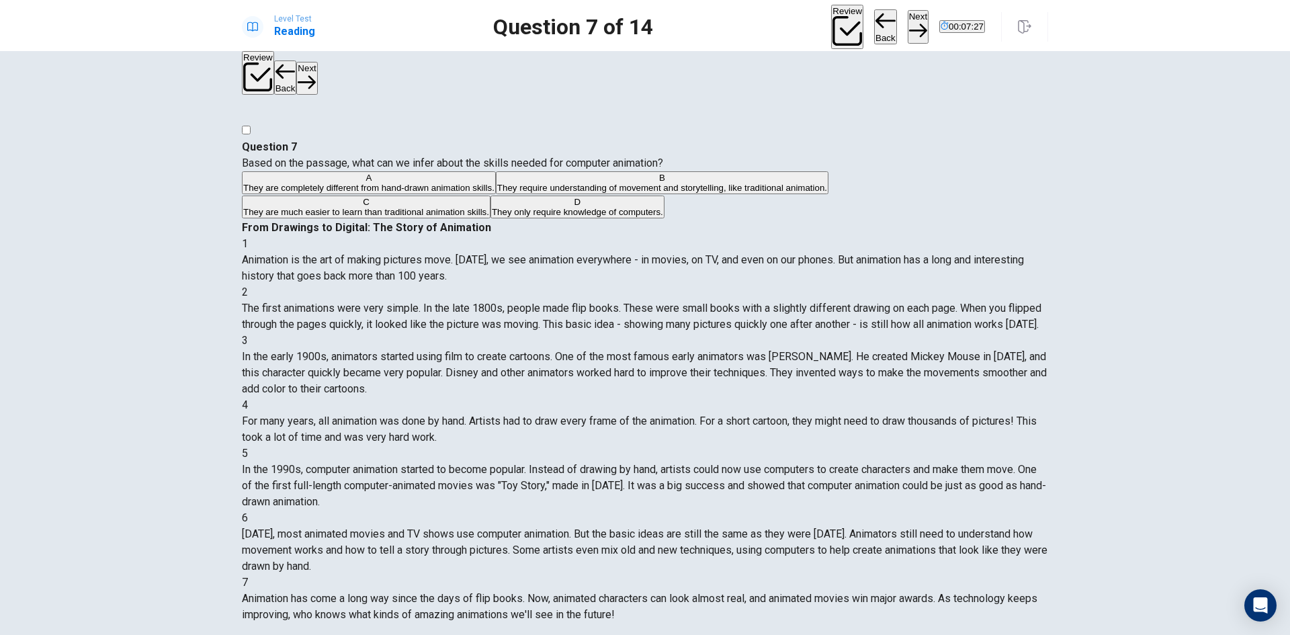
click at [328, 193] on span "They are completely different from hand-drawn animation skills." at bounding box center [368, 188] width 251 height 10
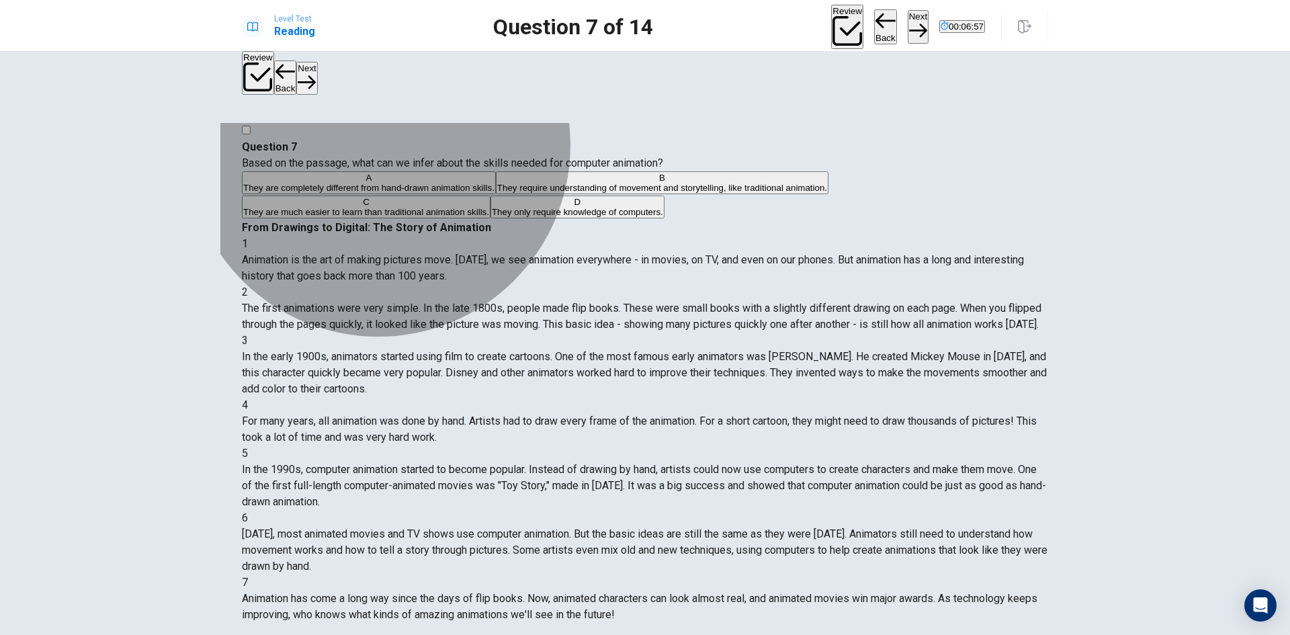
click at [497, 193] on span "They require understanding of movement and storytelling, like traditional anima…" at bounding box center [662, 188] width 330 height 10
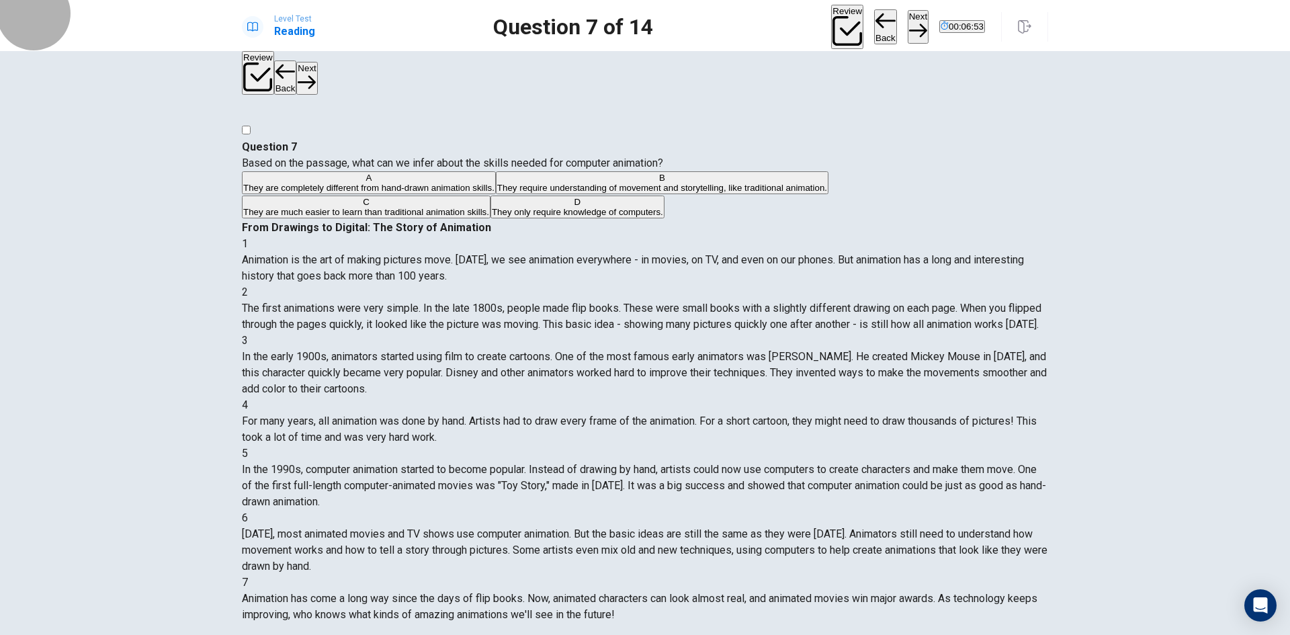
click at [908, 23] on button "Next" at bounding box center [918, 26] width 21 height 33
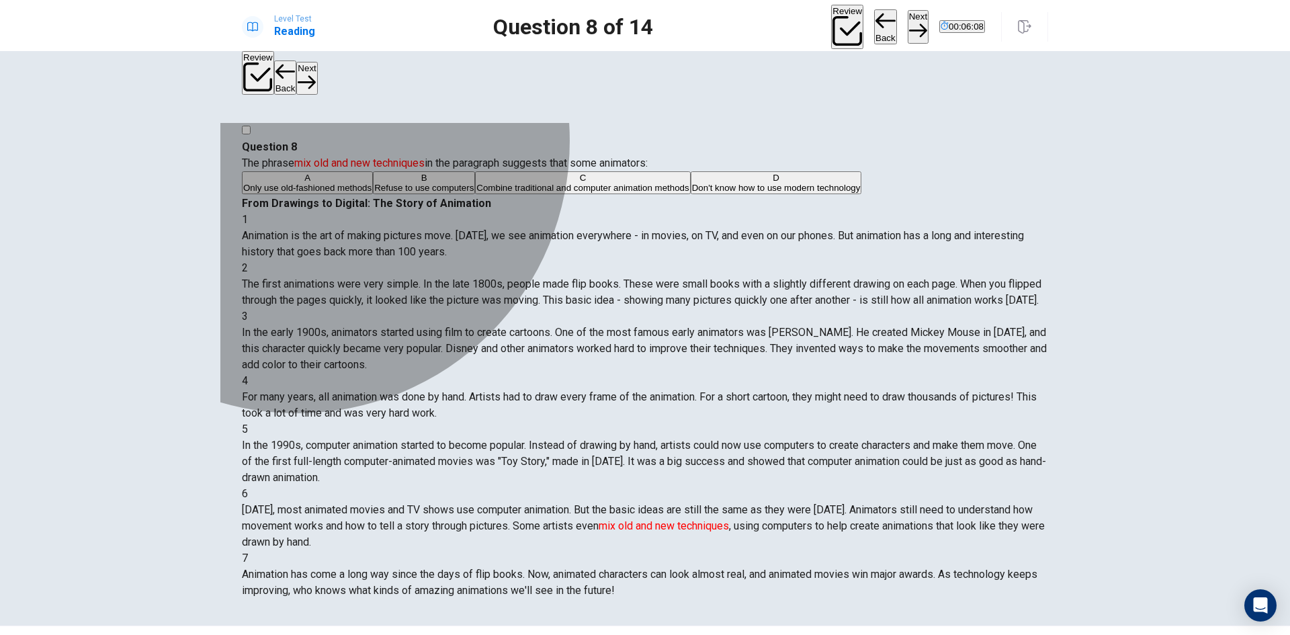
click at [476, 193] on span "Combine traditional and computer animation methods" at bounding box center [582, 188] width 212 height 10
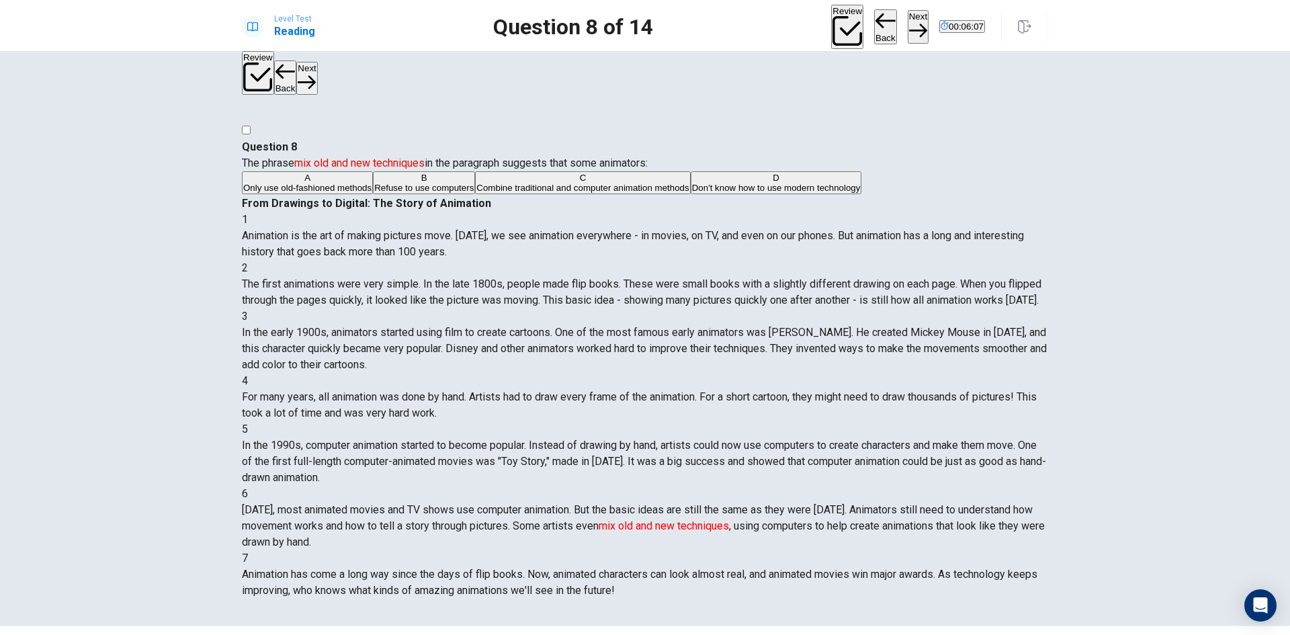
click at [908, 28] on button "Next" at bounding box center [918, 26] width 21 height 33
click at [415, 193] on span "It was one of the first full-length computer-animated movies" at bounding box center [495, 188] width 234 height 10
click at [908, 29] on button "Next" at bounding box center [918, 26] width 21 height 33
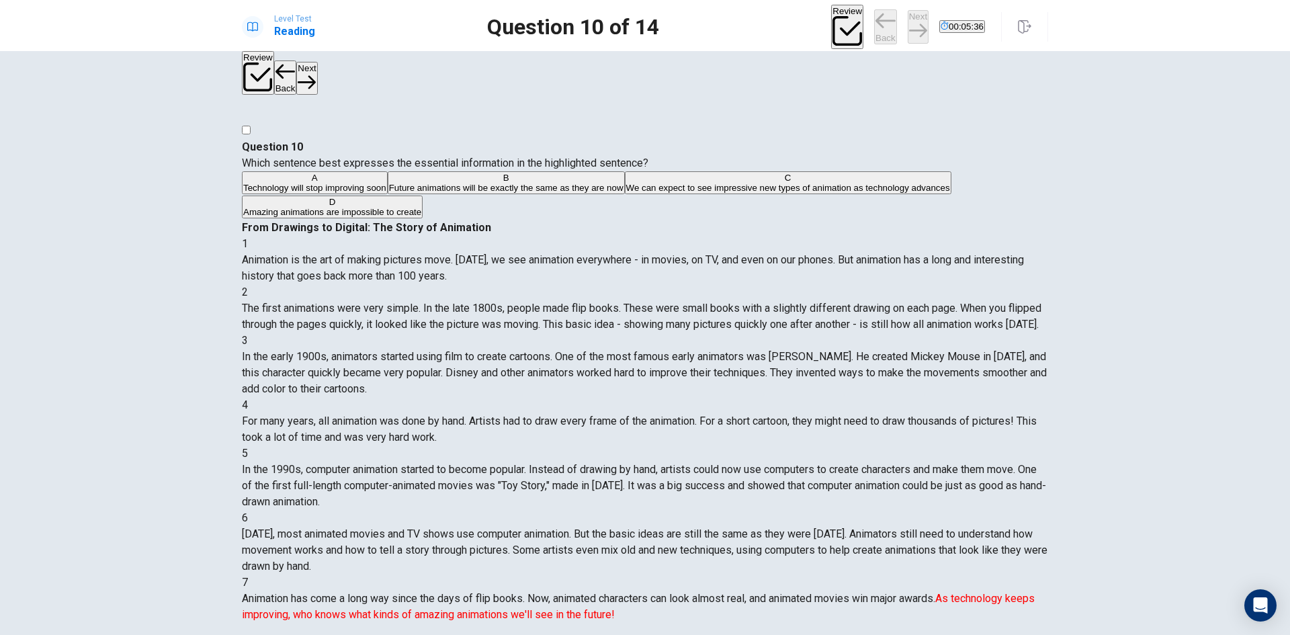
scroll to position [230, 0]
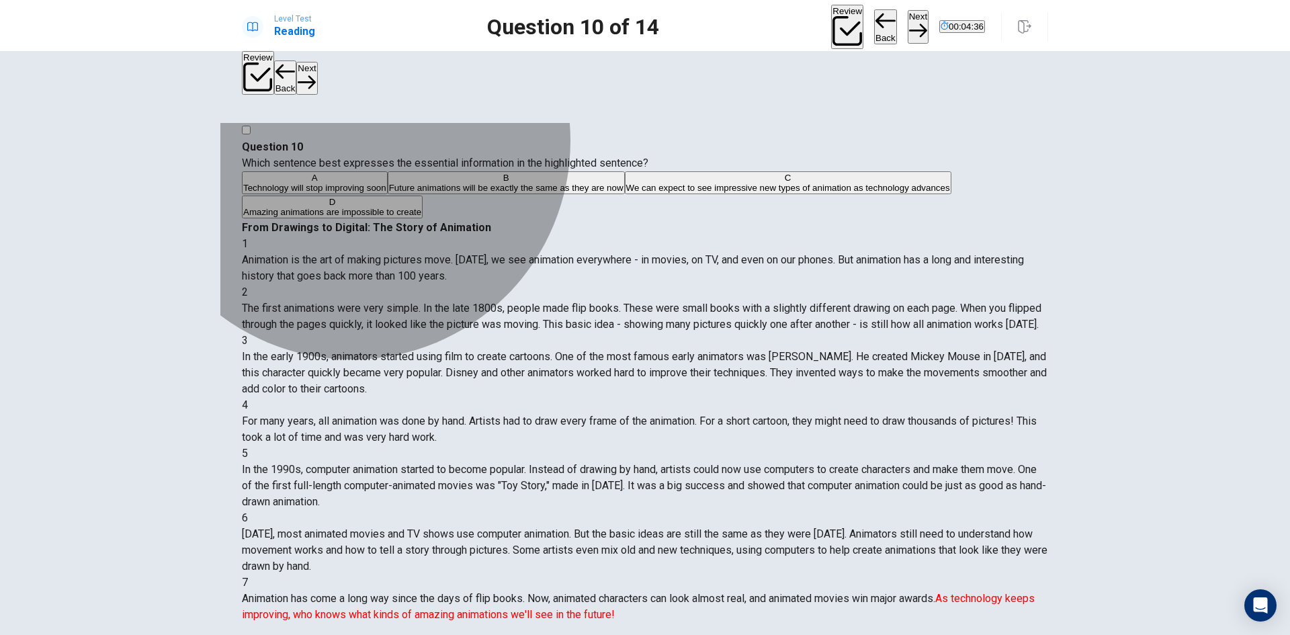
click at [626, 193] on span "We can expect to see impressive new types of animation as technology advances" at bounding box center [788, 188] width 324 height 10
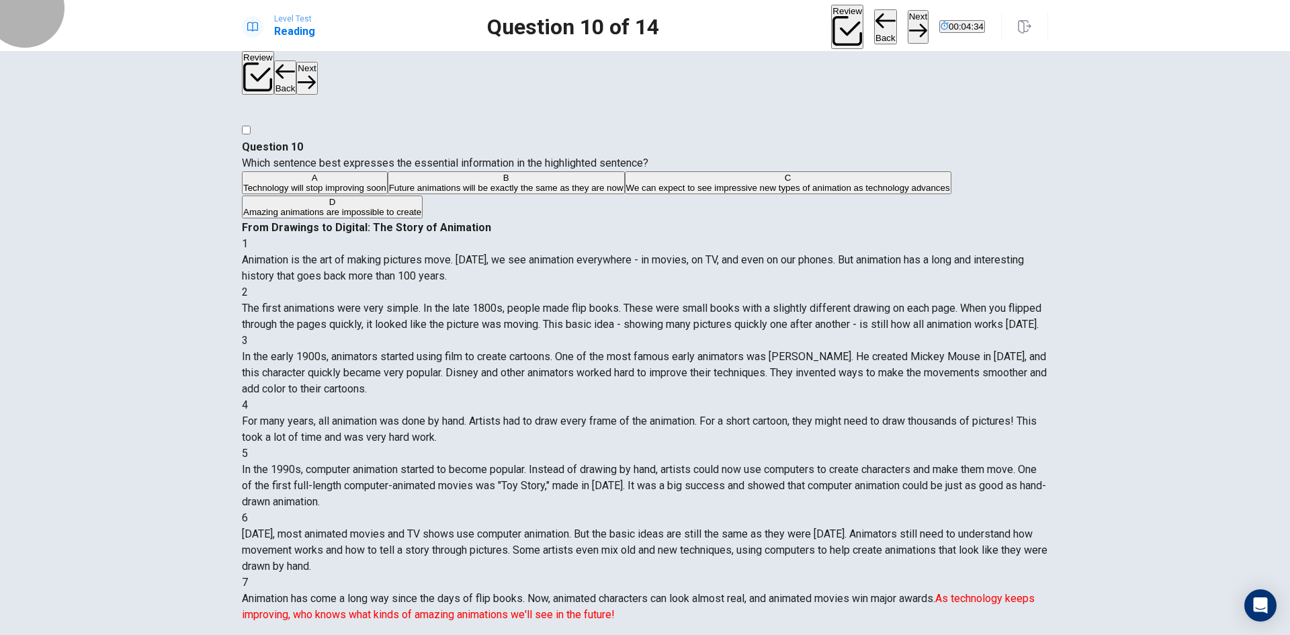
click at [908, 17] on button "Next" at bounding box center [918, 26] width 21 height 33
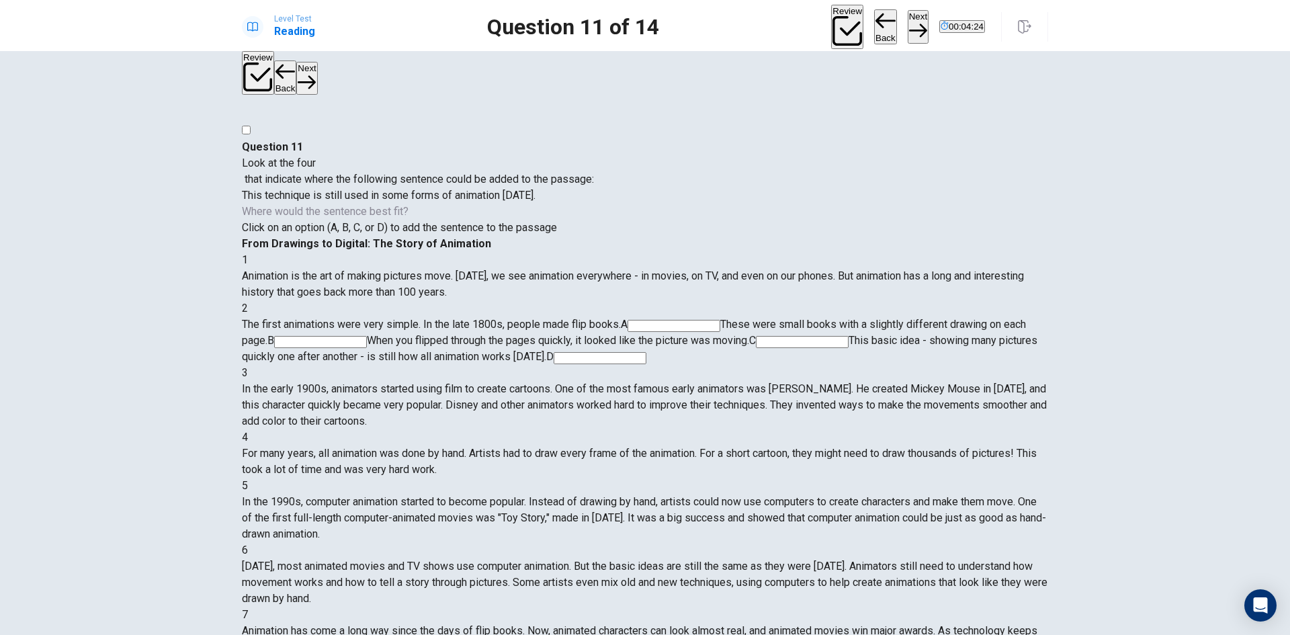
scroll to position [0, 0]
click at [765, 336] on input at bounding box center [802, 342] width 93 height 12
click at [367, 336] on input at bounding box center [320, 342] width 93 height 12
click at [378, 352] on input at bounding box center [331, 358] width 93 height 12
click at [908, 27] on button "Next" at bounding box center [918, 26] width 21 height 33
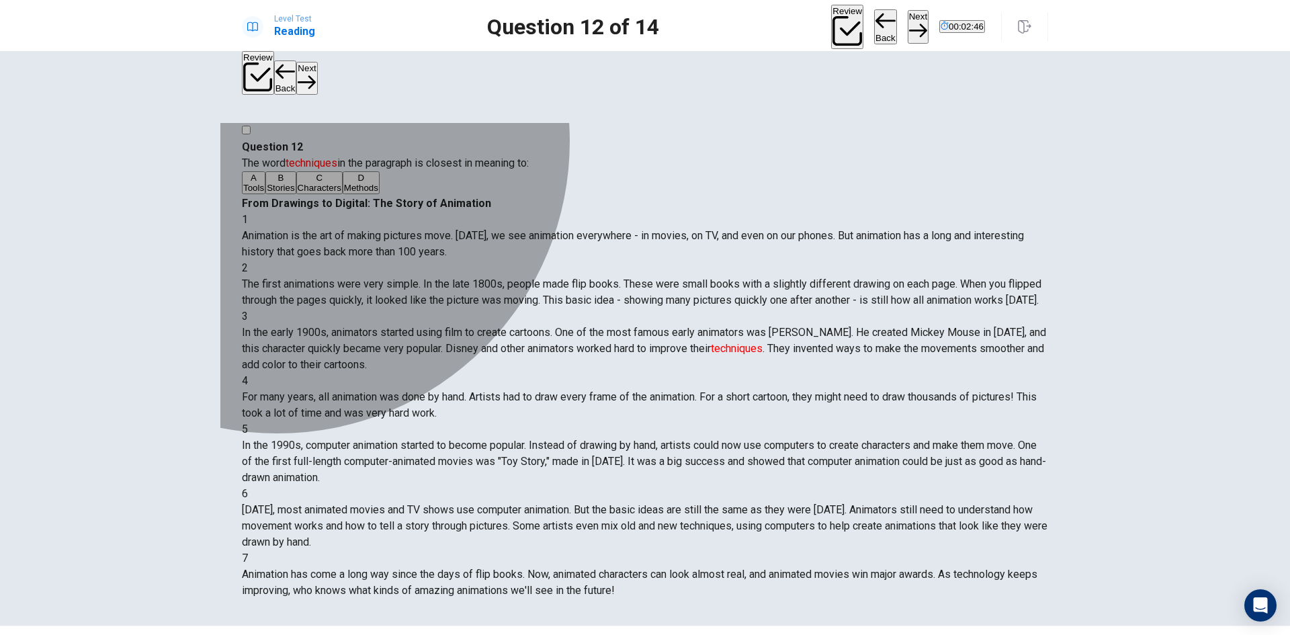
click at [344, 193] on span "Methods" at bounding box center [361, 188] width 34 height 10
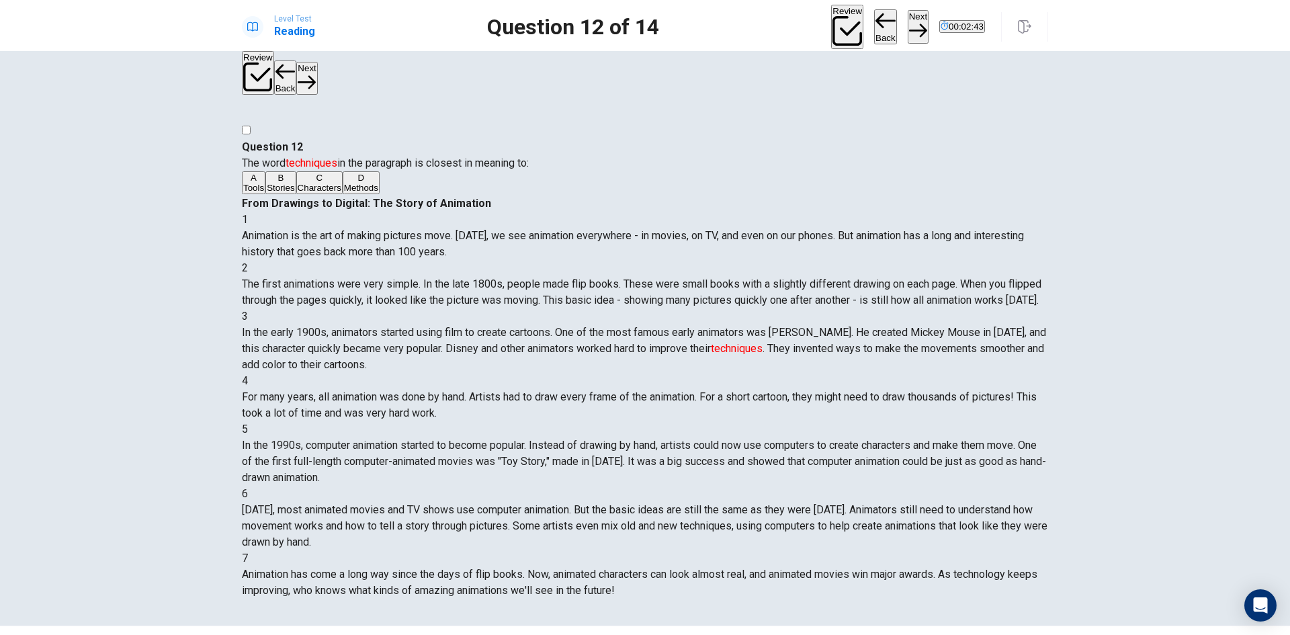
click at [908, 26] on button "Next" at bounding box center [918, 26] width 21 height 33
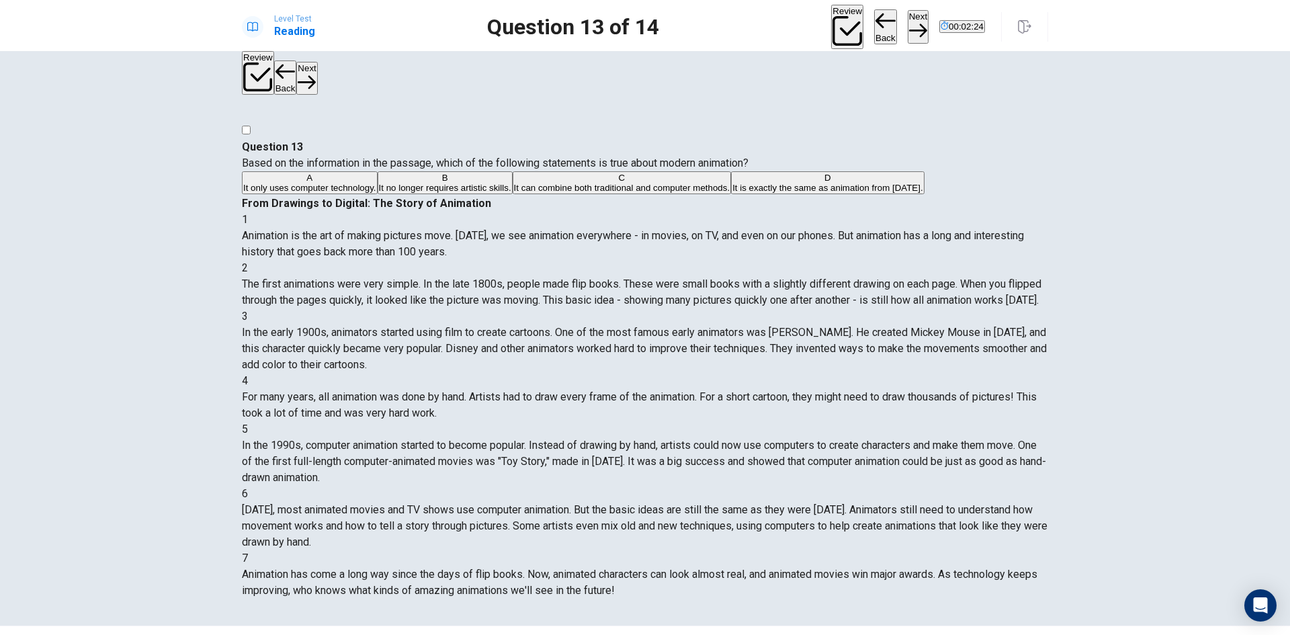
scroll to position [163, 0]
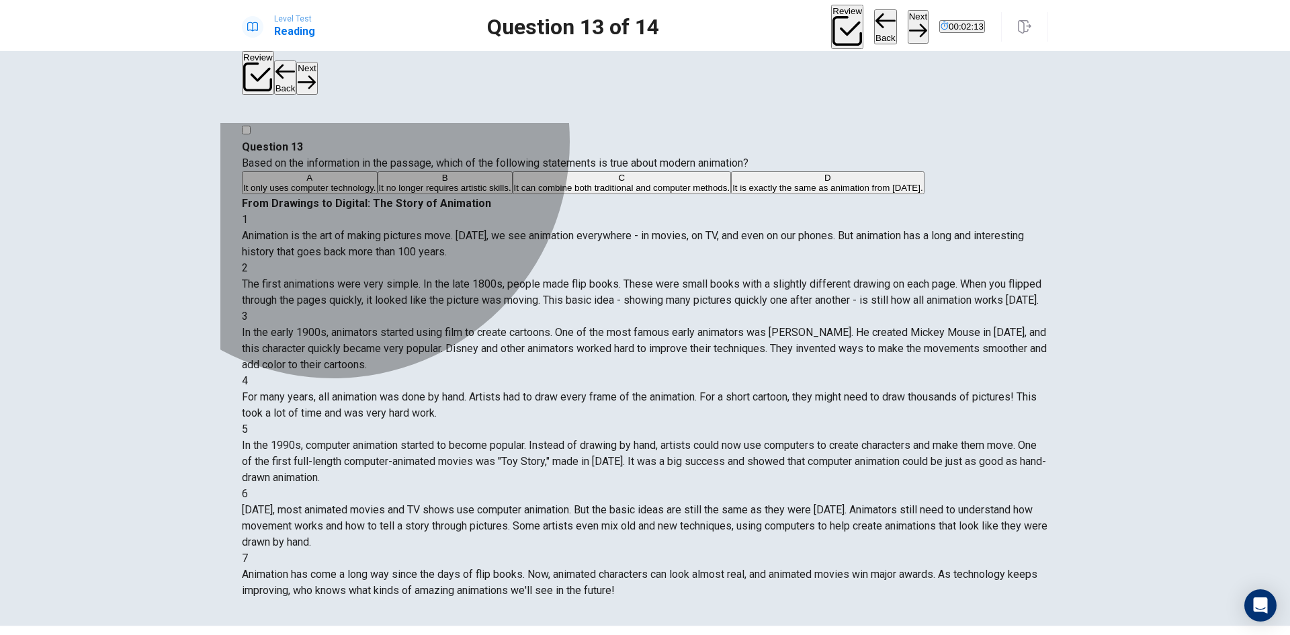
click at [376, 193] on span "It only uses computer technology." at bounding box center [309, 188] width 133 height 10
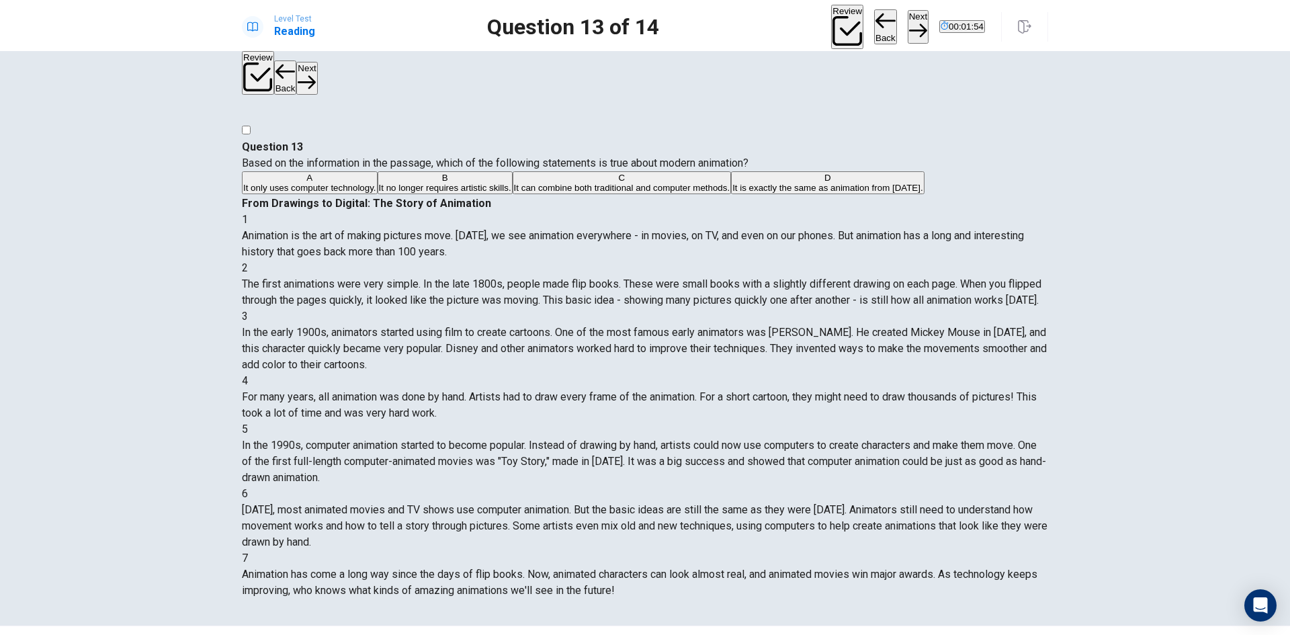
click at [732, 193] on span "It is exactly the same as animation from [DATE]." at bounding box center [827, 188] width 190 height 10
click at [908, 21] on button "Next" at bounding box center [918, 26] width 21 height 33
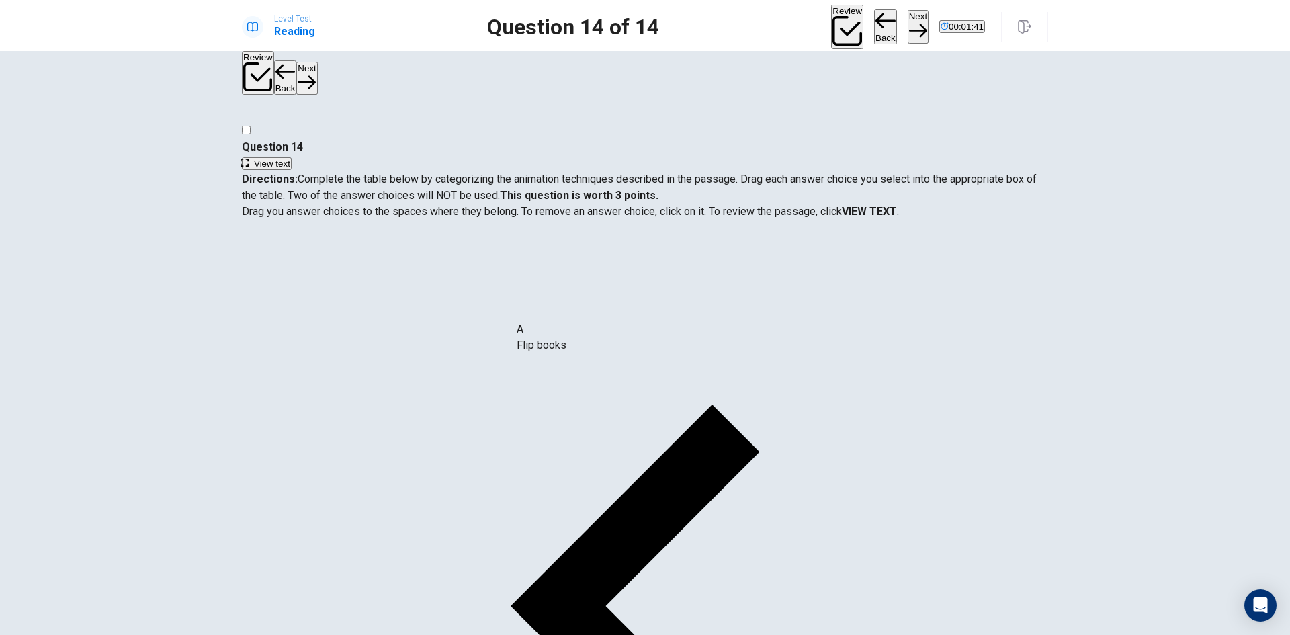
drag, startPoint x: 325, startPoint y: 308, endPoint x: 578, endPoint y: 350, distance: 256.0
drag, startPoint x: 336, startPoint y: 360, endPoint x: 870, endPoint y: 341, distance: 534.4
drag, startPoint x: 333, startPoint y: 415, endPoint x: 580, endPoint y: 386, distance: 248.9
drag, startPoint x: 342, startPoint y: 418, endPoint x: 918, endPoint y: 361, distance: 579.2
drag, startPoint x: 349, startPoint y: 417, endPoint x: 893, endPoint y: 435, distance: 544.5
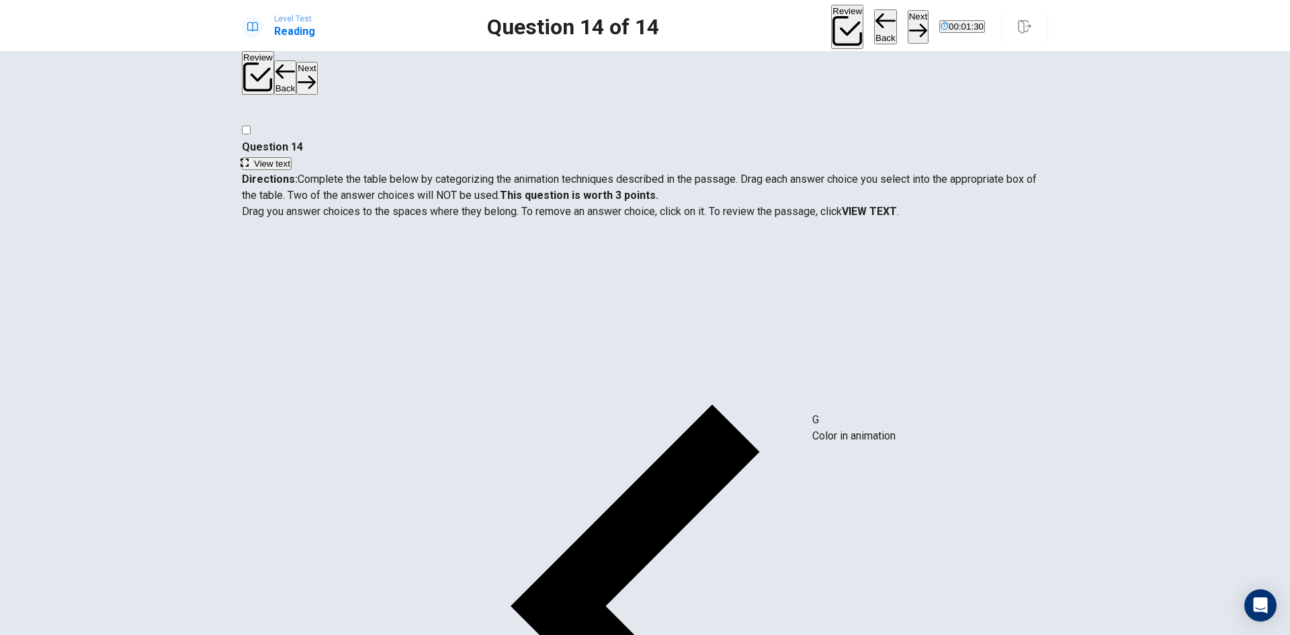
drag, startPoint x: 311, startPoint y: 415, endPoint x: 859, endPoint y: 441, distance: 548.2
drag, startPoint x: 820, startPoint y: 368, endPoint x: 317, endPoint y: 429, distance: 506.9
drag, startPoint x: 347, startPoint y: 311, endPoint x: 391, endPoint y: 293, distance: 47.3
drag, startPoint x: 336, startPoint y: 308, endPoint x: 602, endPoint y: 448, distance: 300.8
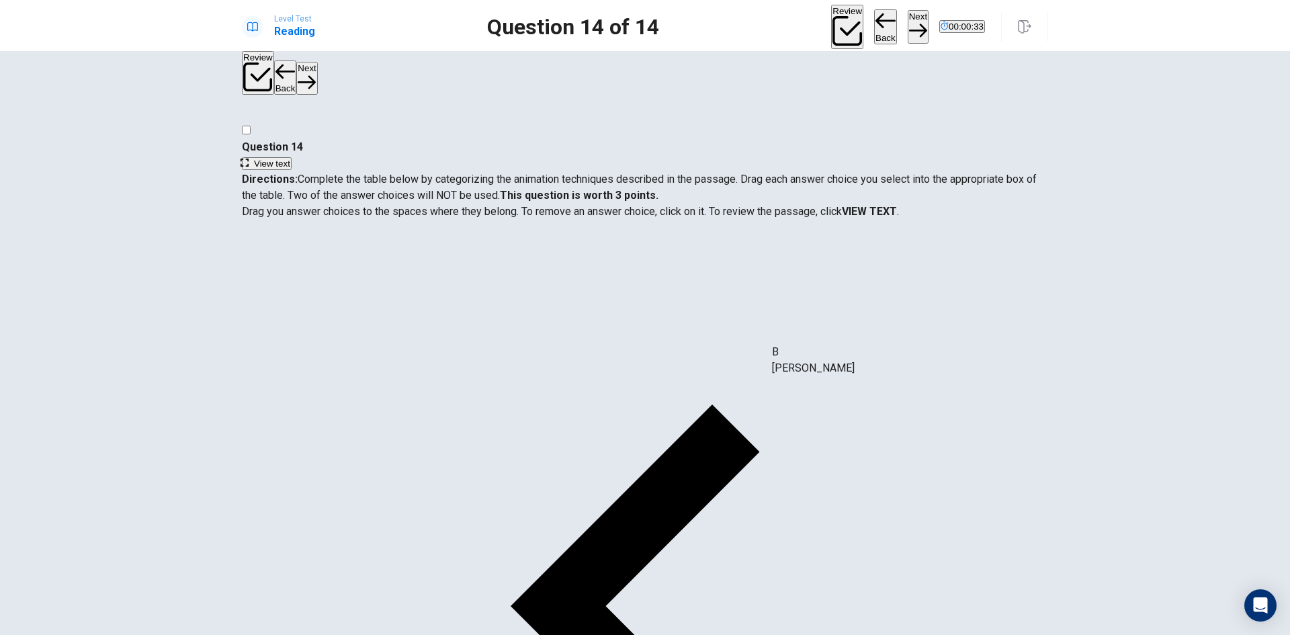
drag, startPoint x: 569, startPoint y: 380, endPoint x: 877, endPoint y: 377, distance: 307.7
drag, startPoint x: 349, startPoint y: 304, endPoint x: 590, endPoint y: 451, distance: 282.5
click at [908, 24] on button "Next" at bounding box center [918, 26] width 21 height 33
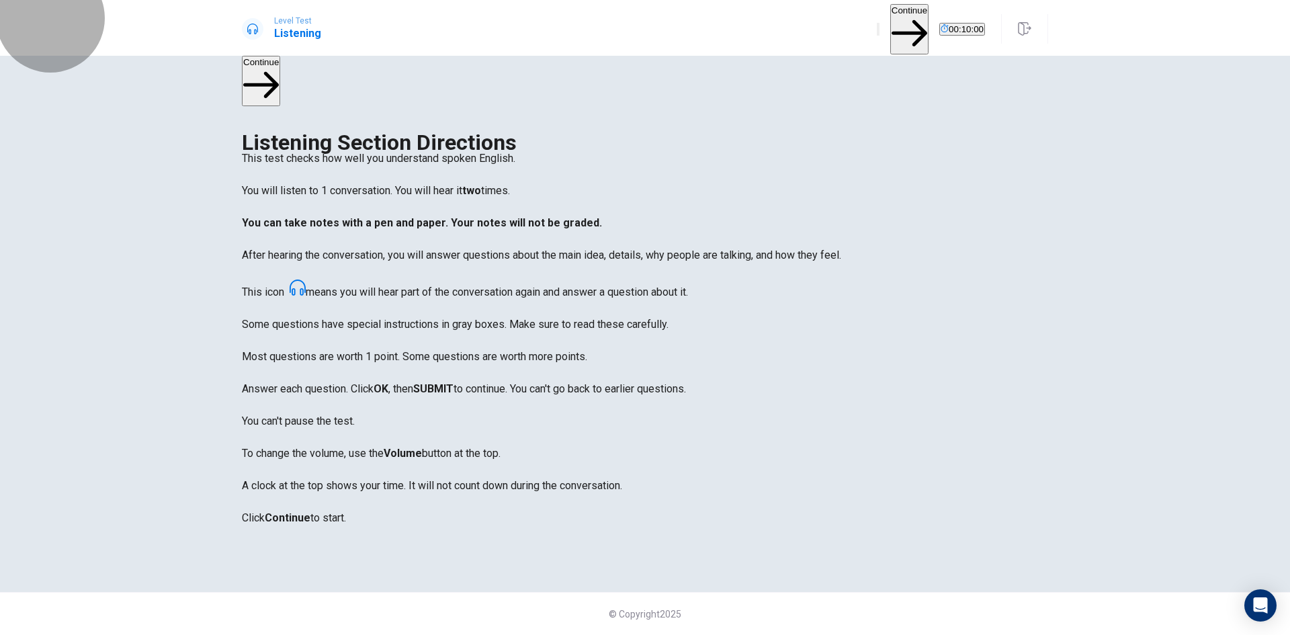
click at [890, 28] on button "Continue" at bounding box center [909, 29] width 38 height 50
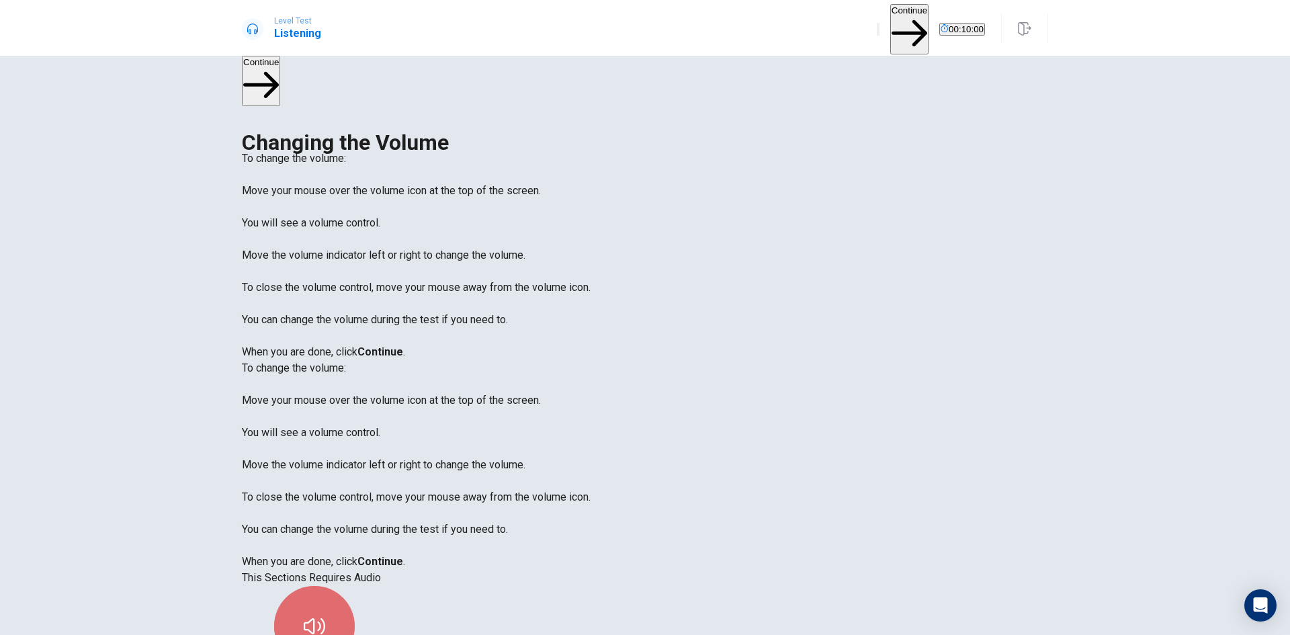
click at [325, 615] on icon "button" at bounding box center [314, 625] width 21 height 21
click at [890, 25] on button "Continue" at bounding box center [909, 29] width 38 height 50
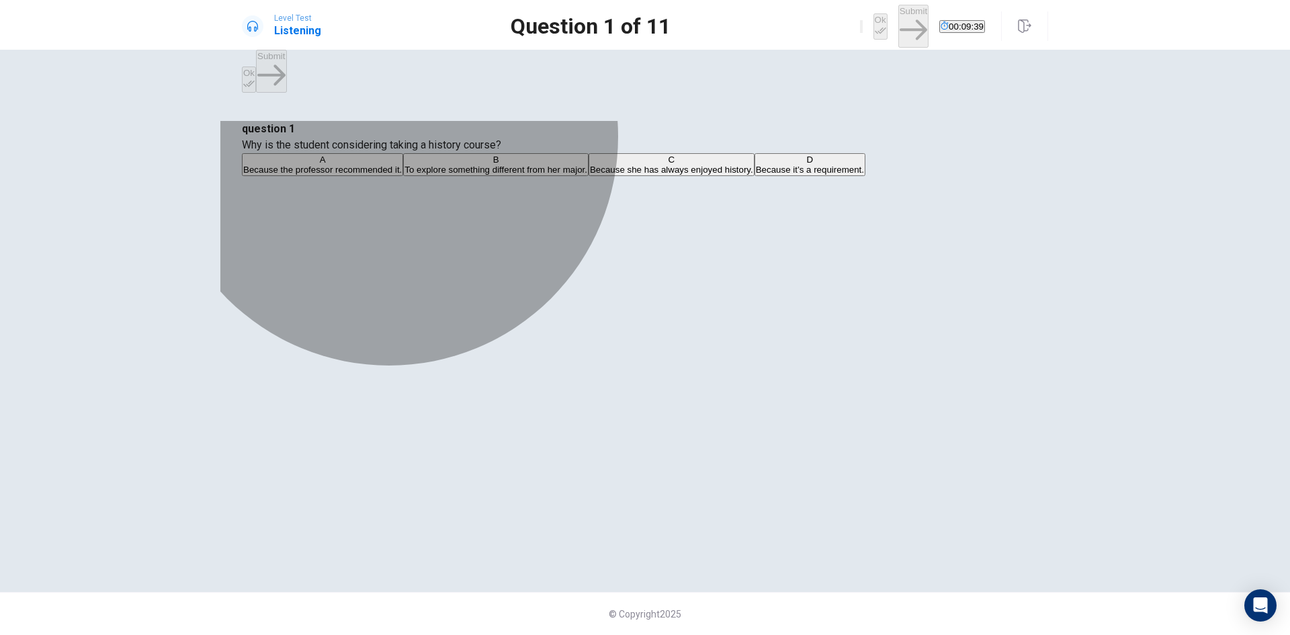
click at [587, 175] on span "To explore something different from her major." at bounding box center [495, 170] width 183 height 10
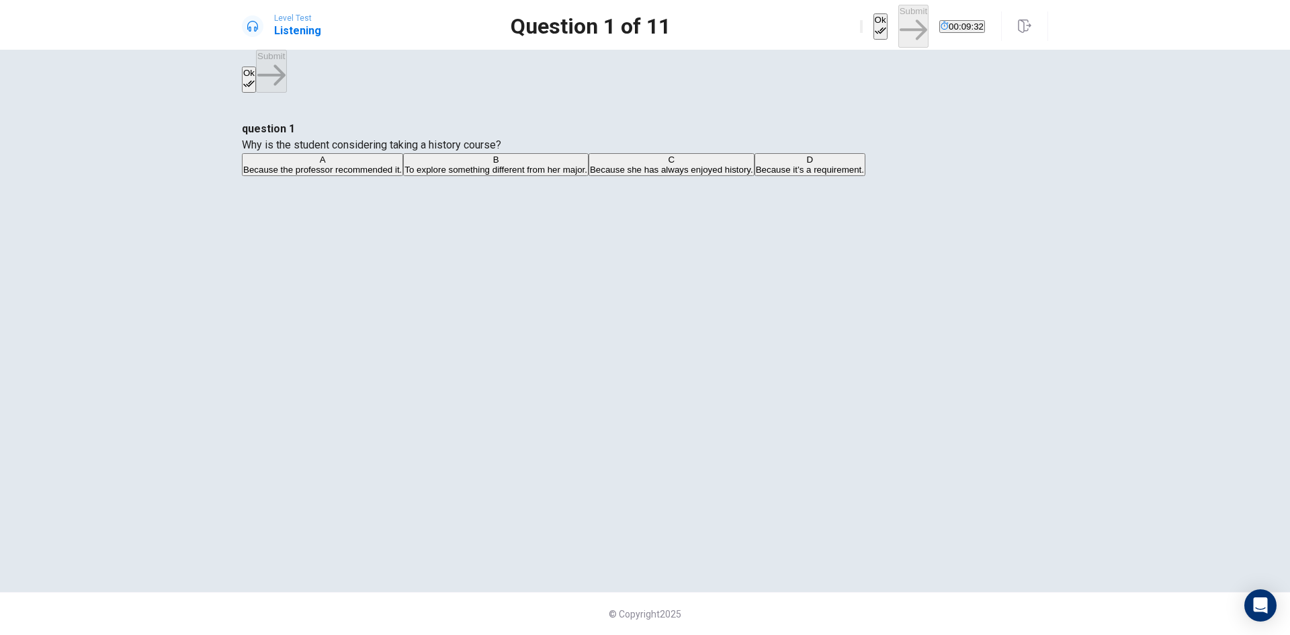
click at [873, 18] on button "Ok" at bounding box center [880, 26] width 14 height 26
click at [898, 24] on button "Submit" at bounding box center [913, 26] width 30 height 42
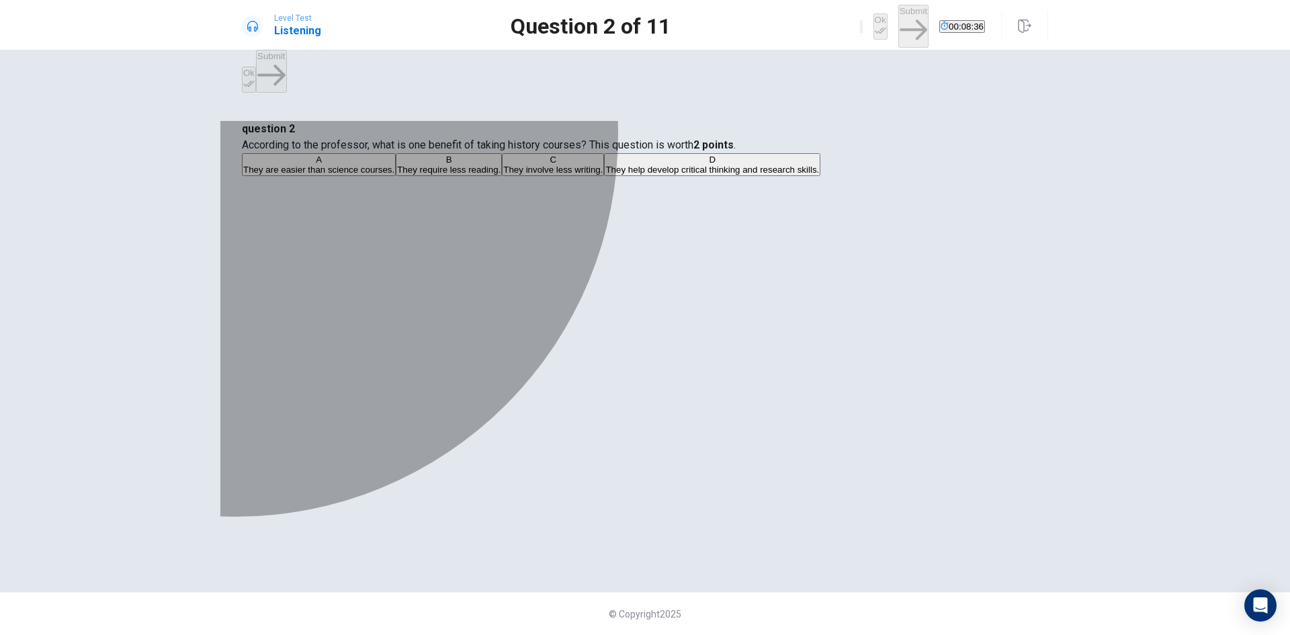
drag, startPoint x: 462, startPoint y: 257, endPoint x: 474, endPoint y: 324, distance: 68.3
click at [462, 165] on div "B" at bounding box center [448, 160] width 103 height 10
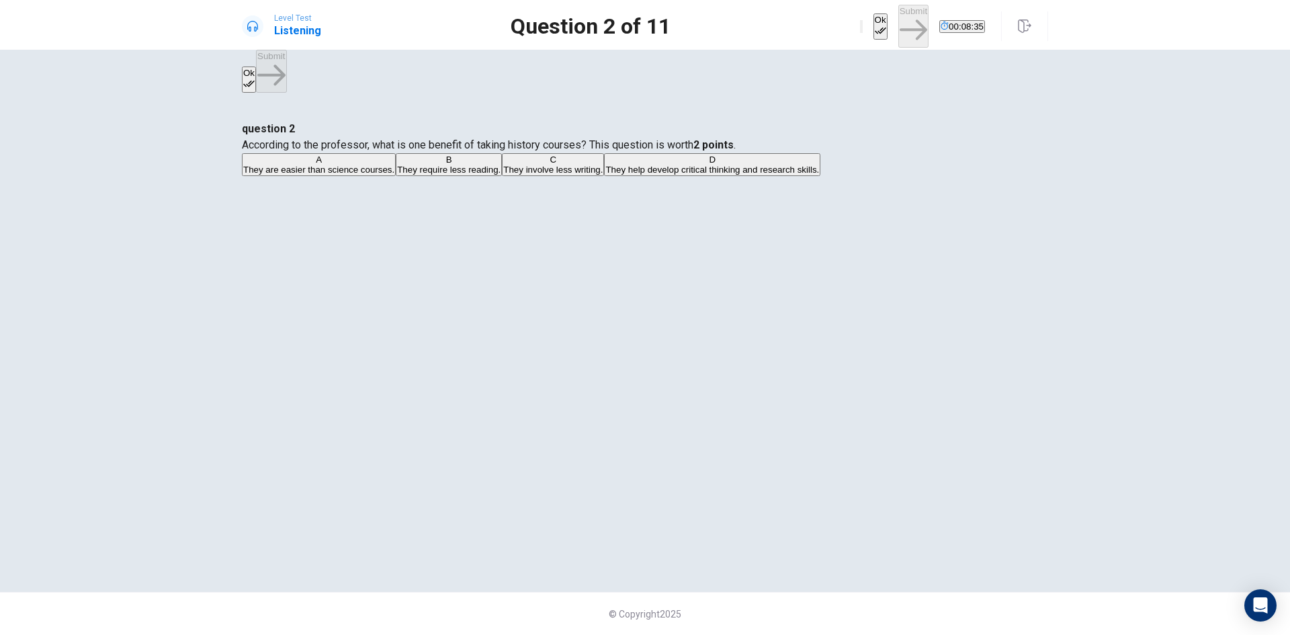
click at [503, 165] on div "C" at bounding box center [552, 160] width 99 height 10
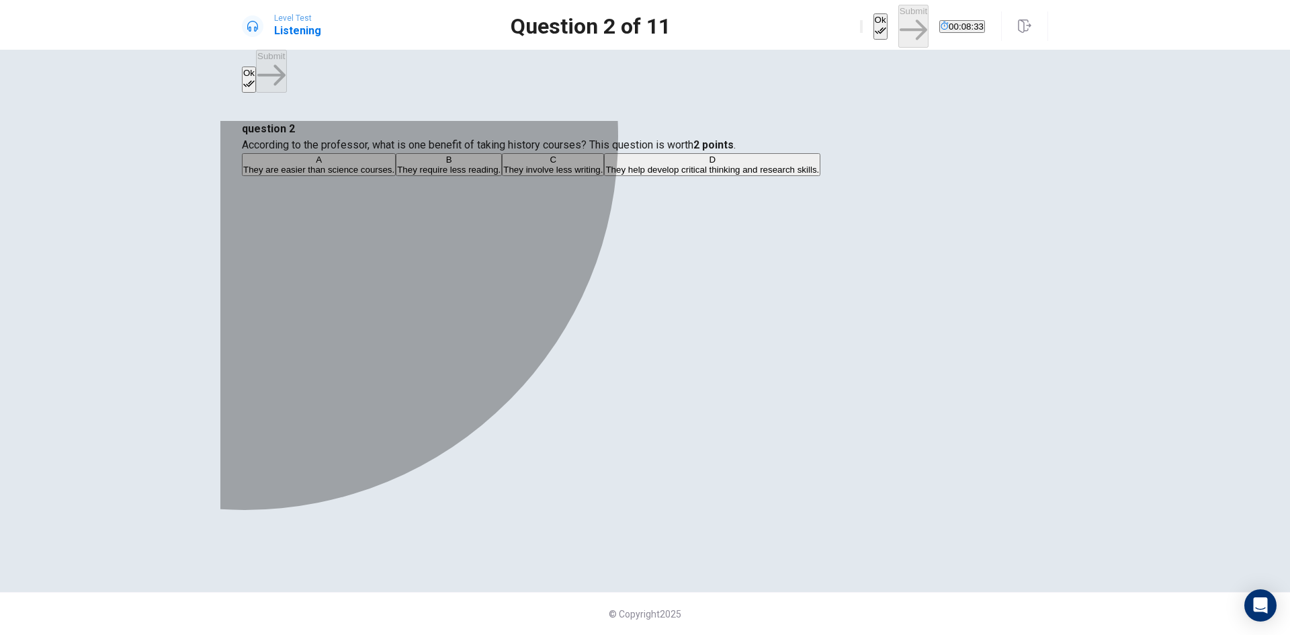
click at [471, 165] on div "B" at bounding box center [448, 160] width 103 height 10
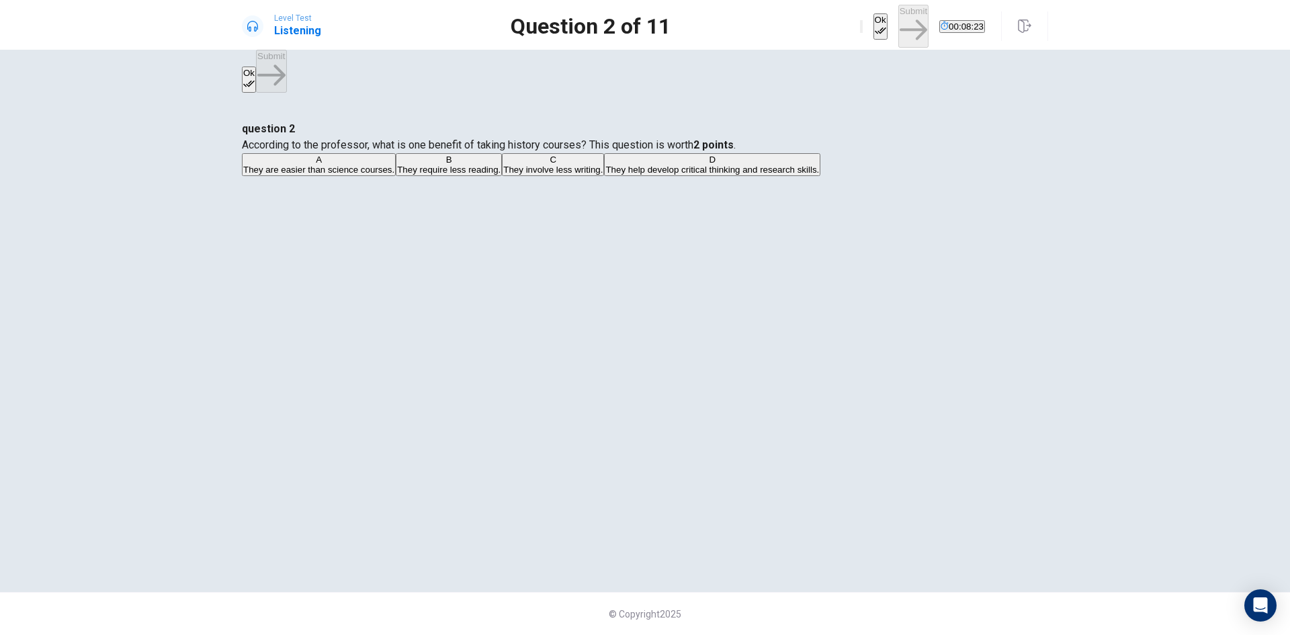
click at [605, 175] on span "They help develop critical thinking and research skills." at bounding box center [712, 170] width 214 height 10
click at [873, 17] on button "Ok" at bounding box center [880, 26] width 14 height 26
click at [898, 18] on button "Submit" at bounding box center [913, 26] width 30 height 42
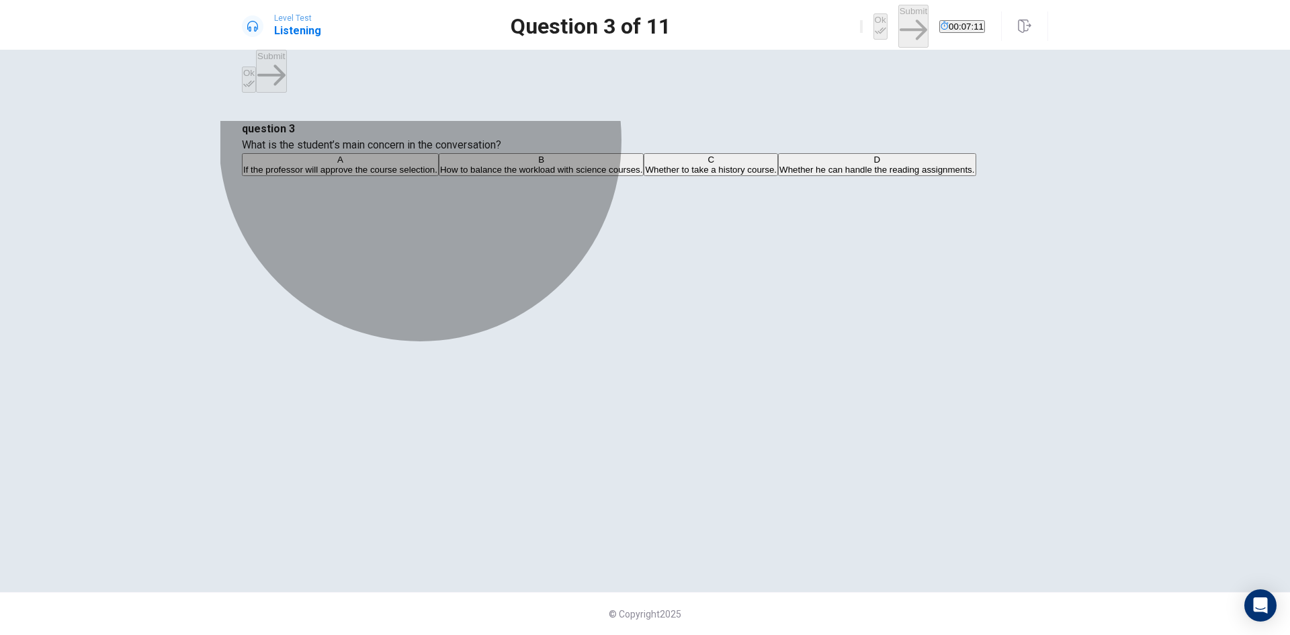
click at [437, 175] on span "If the professor will approve the course selection." at bounding box center [340, 170] width 194 height 10
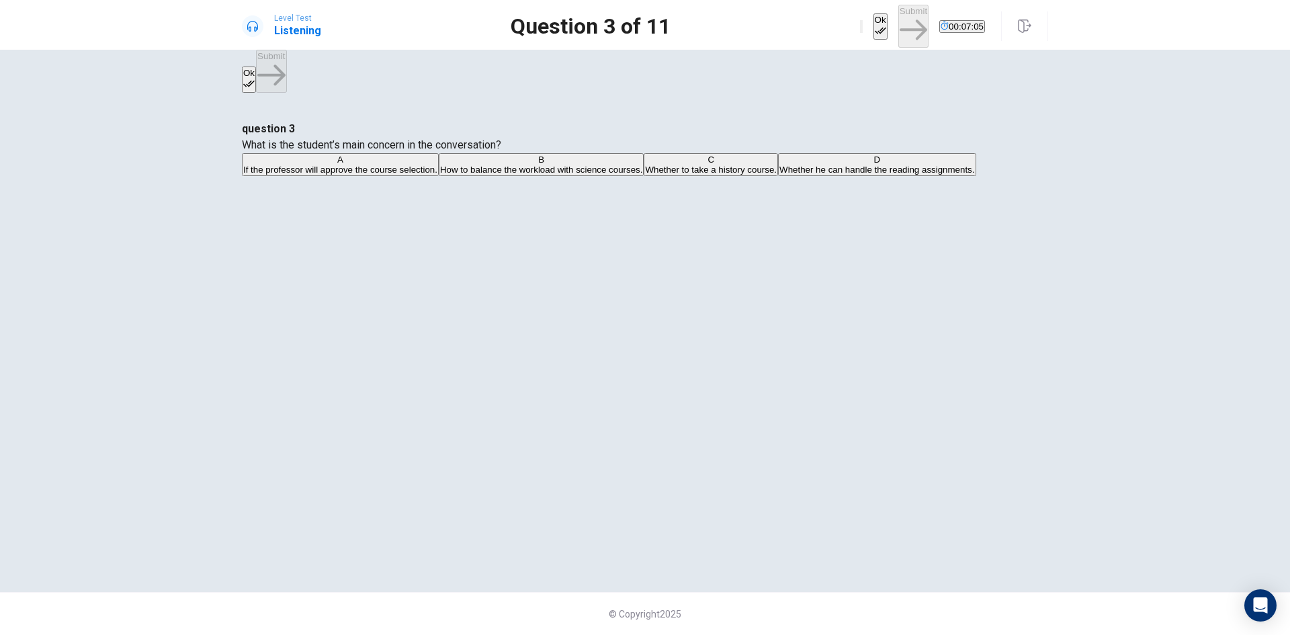
click at [873, 26] on button "Ok" at bounding box center [880, 26] width 14 height 26
click at [898, 32] on button "Submit" at bounding box center [913, 26] width 30 height 42
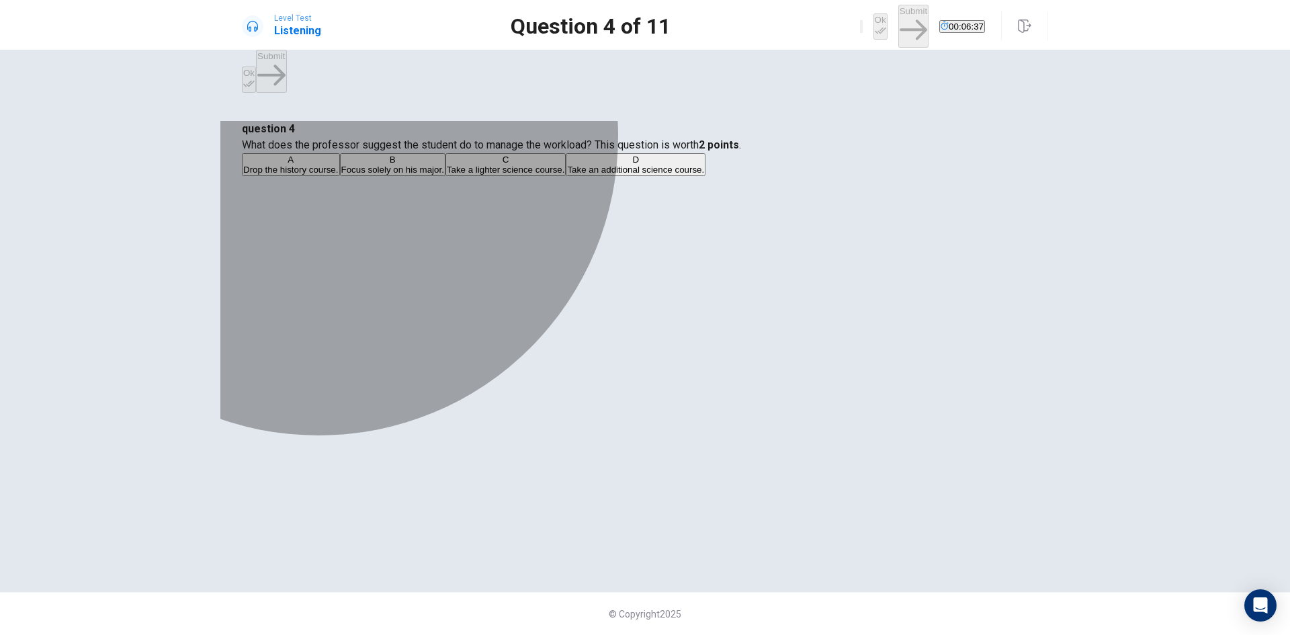
click at [567, 175] on span "Take an additional science course." at bounding box center [635, 170] width 137 height 10
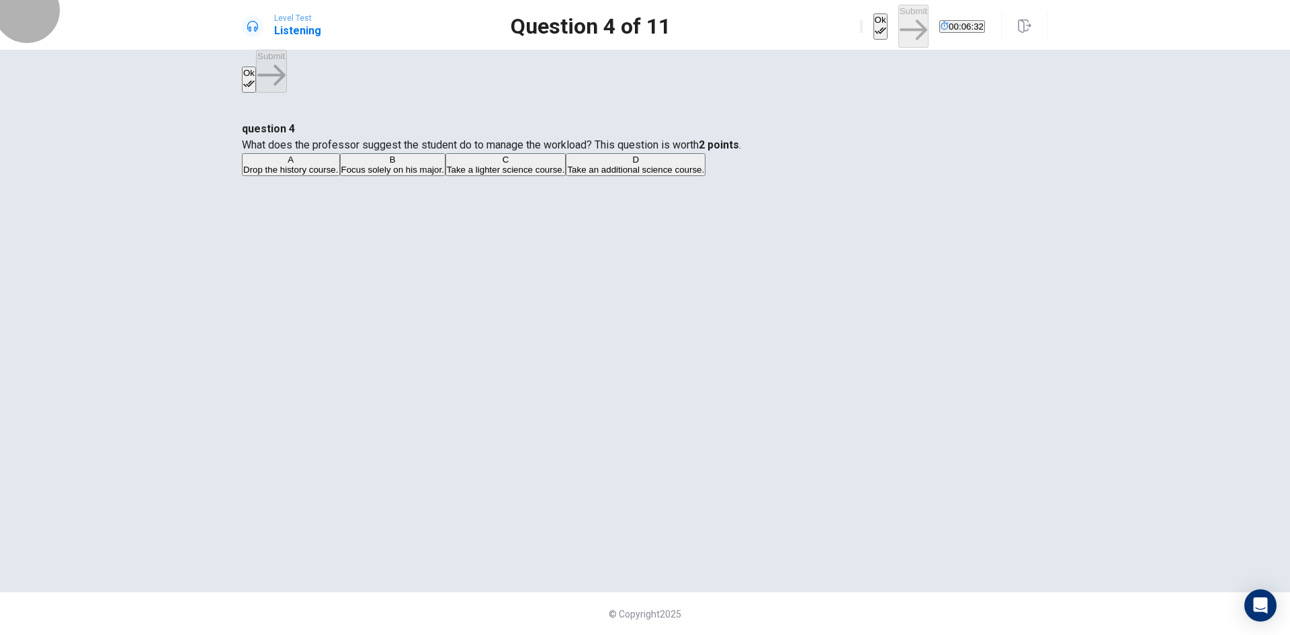
click at [873, 19] on button "Ok" at bounding box center [880, 26] width 14 height 26
click at [898, 24] on button "Submit" at bounding box center [913, 26] width 30 height 42
click at [513, 175] on span "Introduction to Astronomy" at bounding box center [462, 170] width 101 height 10
click at [873, 19] on button "Ok" at bounding box center [880, 26] width 14 height 26
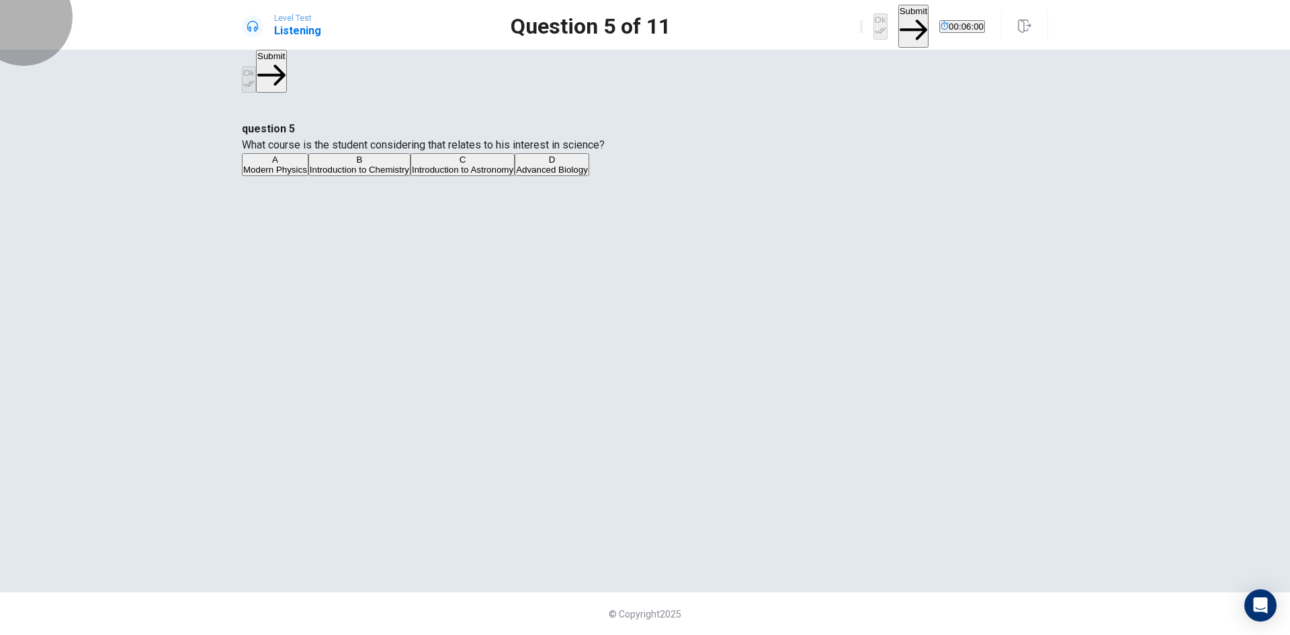
click at [898, 26] on button "Submit" at bounding box center [913, 26] width 30 height 42
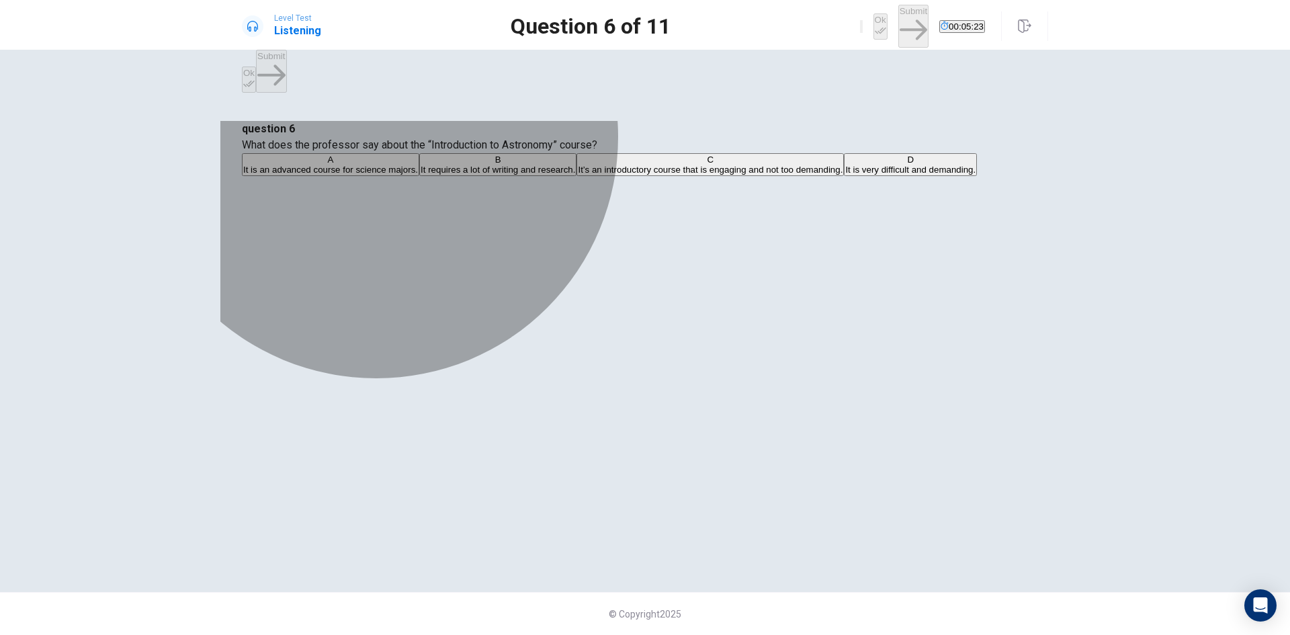
click at [575, 175] on span "It requires a lot of writing and research." at bounding box center [498, 170] width 155 height 10
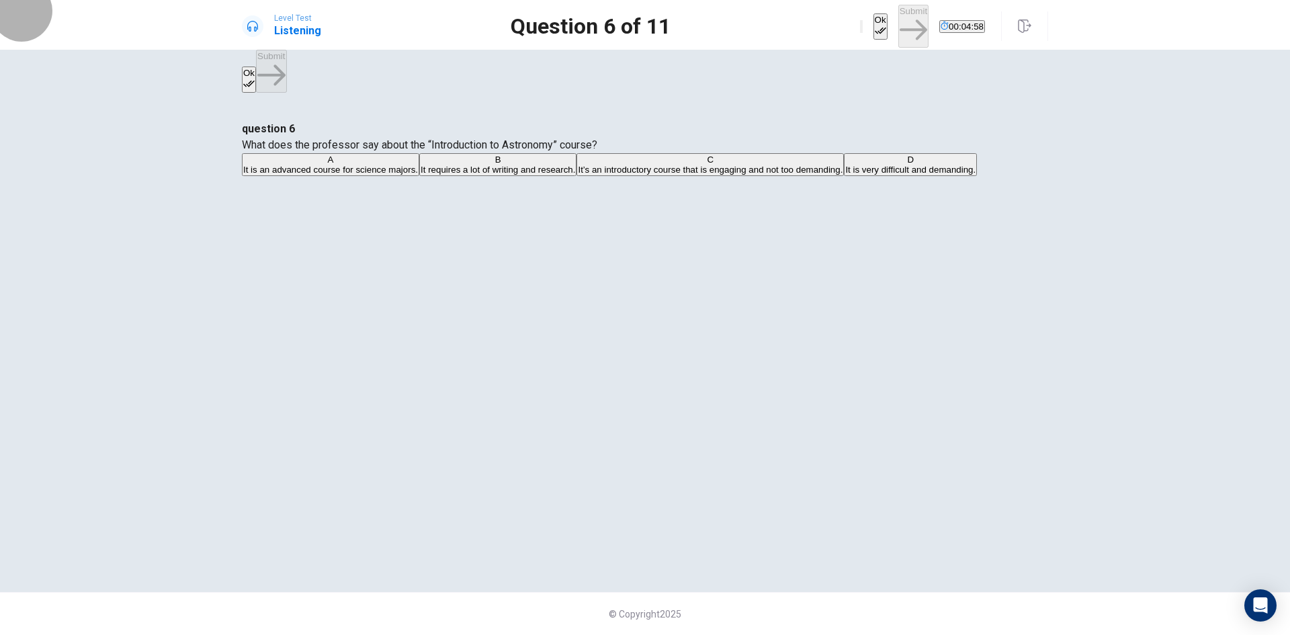
click at [873, 20] on button "Ok" at bounding box center [880, 26] width 14 height 26
click at [898, 30] on button "Submit" at bounding box center [913, 26] width 30 height 42
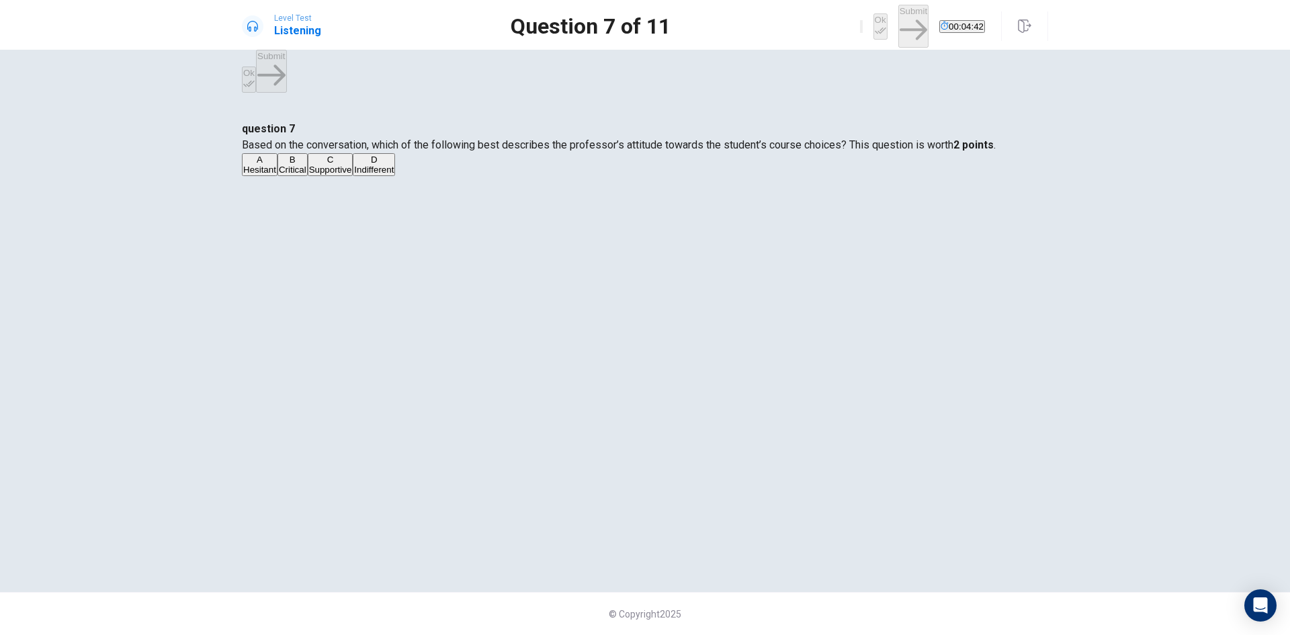
click at [394, 175] on span "Indifferent" at bounding box center [374, 170] width 40 height 10
click at [875, 27] on icon "button" at bounding box center [880, 30] width 11 height 7
click at [898, 27] on button "Submit" at bounding box center [913, 26] width 30 height 42
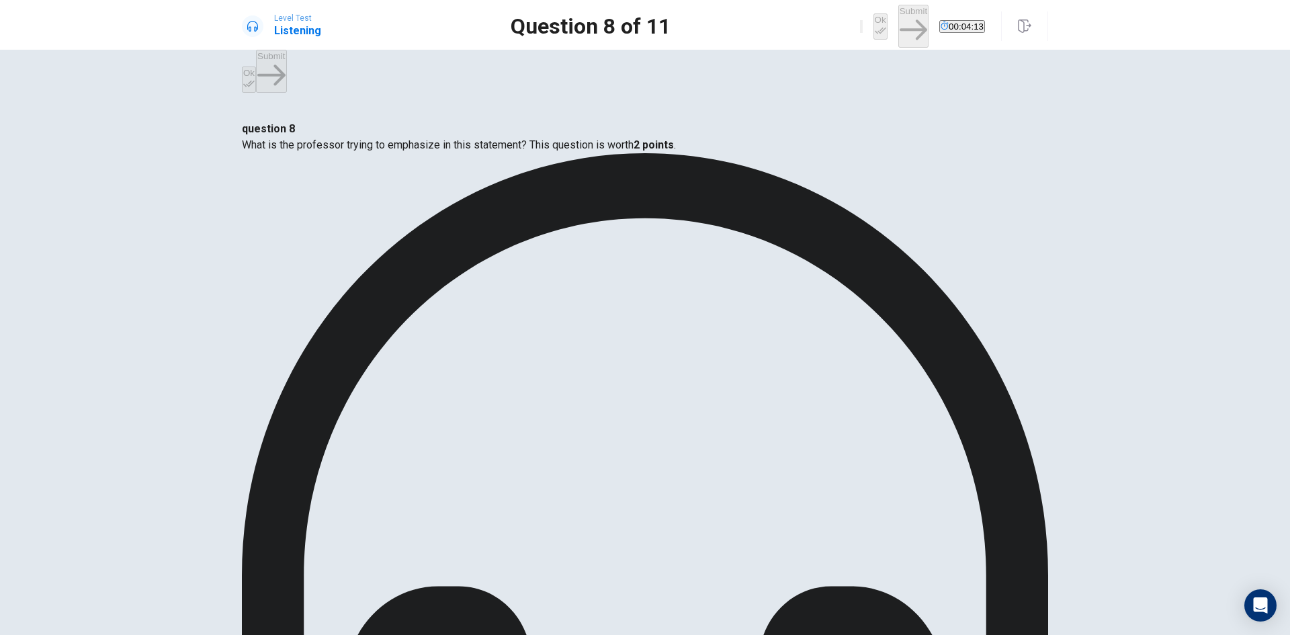
click at [873, 18] on button "Ok" at bounding box center [880, 26] width 14 height 26
click at [898, 31] on button "Submit" at bounding box center [913, 26] width 30 height 42
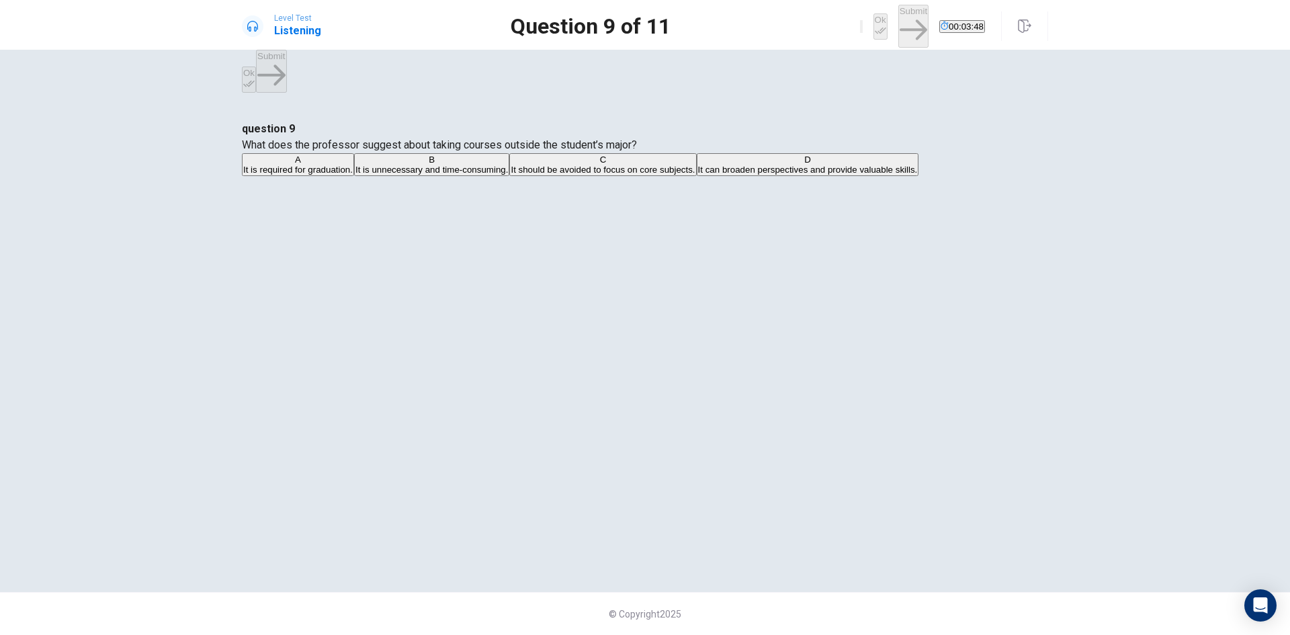
click at [707, 175] on span "It can broaden perspectives and provide valuable skills." at bounding box center [808, 170] width 220 height 10
click at [873, 28] on button "Ok" at bounding box center [880, 26] width 14 height 26
click at [898, 30] on button "Submit" at bounding box center [913, 26] width 30 height 42
click at [438, 199] on span "It focuses on advanced concepts in astrophysics." at bounding box center [340, 194] width 195 height 10
click at [873, 15] on button "Ok" at bounding box center [880, 26] width 14 height 26
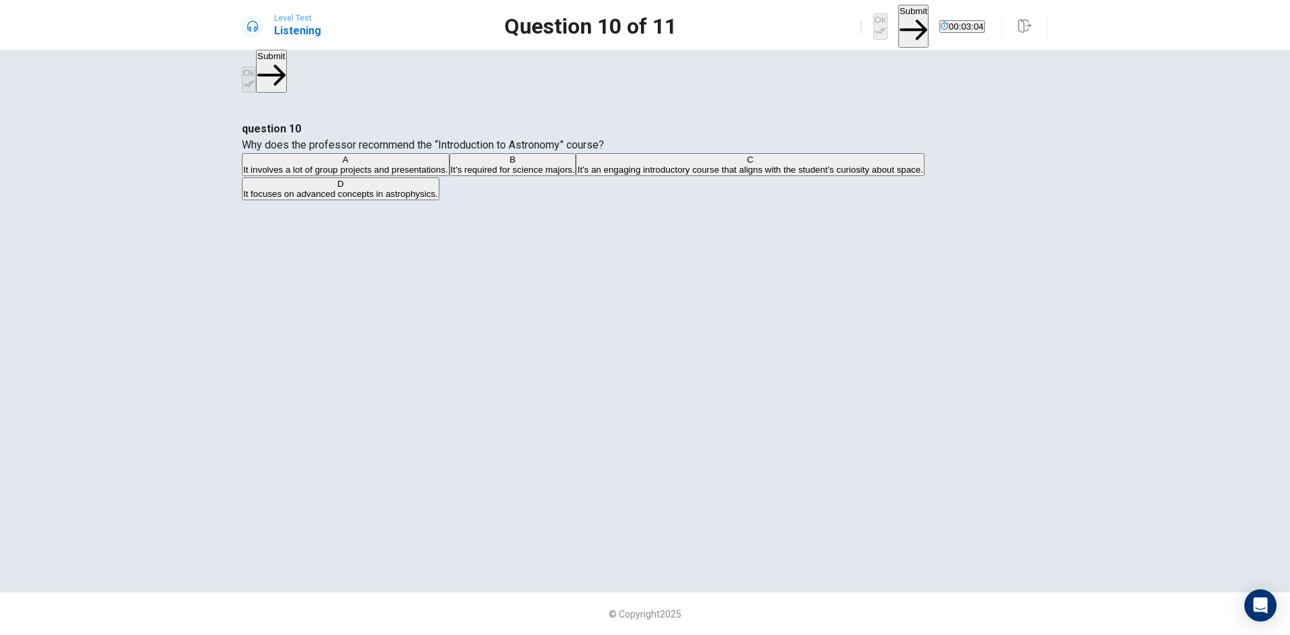
click at [898, 24] on button "Submit" at bounding box center [913, 26] width 30 height 42
click at [415, 175] on span "Worried about the difficulty of both courses." at bounding box center [329, 170] width 172 height 10
click at [546, 175] on span "Confused about what to choose." at bounding box center [482, 170] width 128 height 10
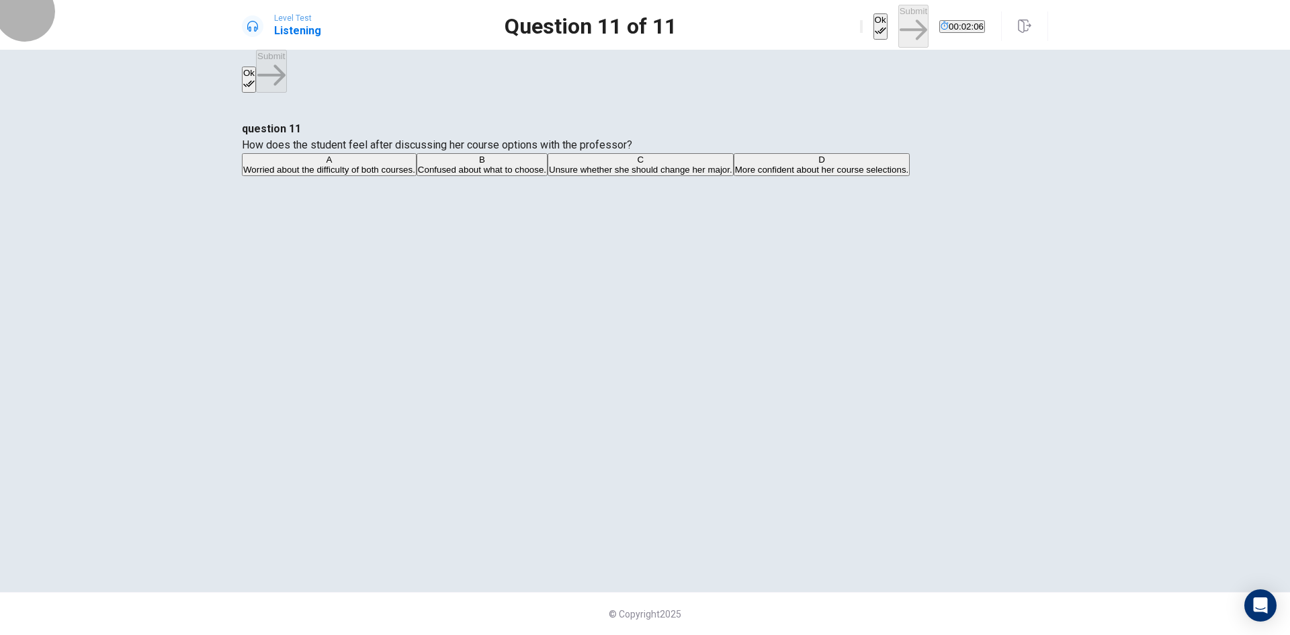
click at [873, 21] on button "Ok" at bounding box center [880, 26] width 14 height 26
click at [898, 15] on button "Submit" at bounding box center [913, 26] width 30 height 42
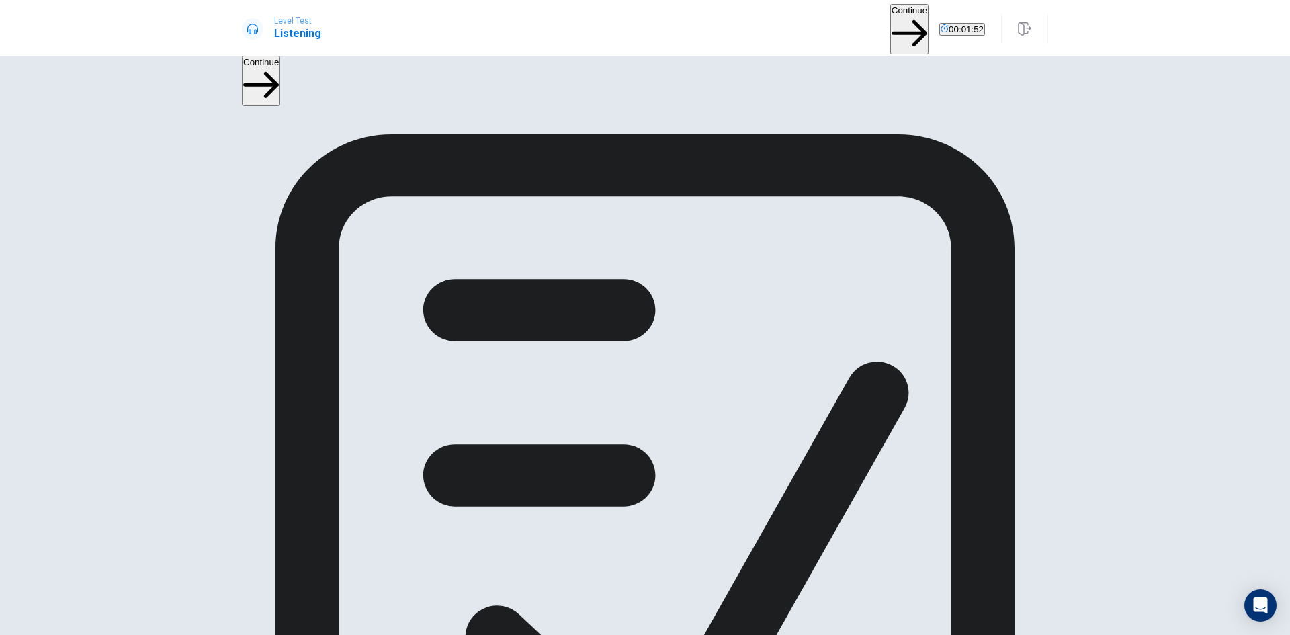
click at [890, 27] on button "Continue" at bounding box center [909, 29] width 38 height 50
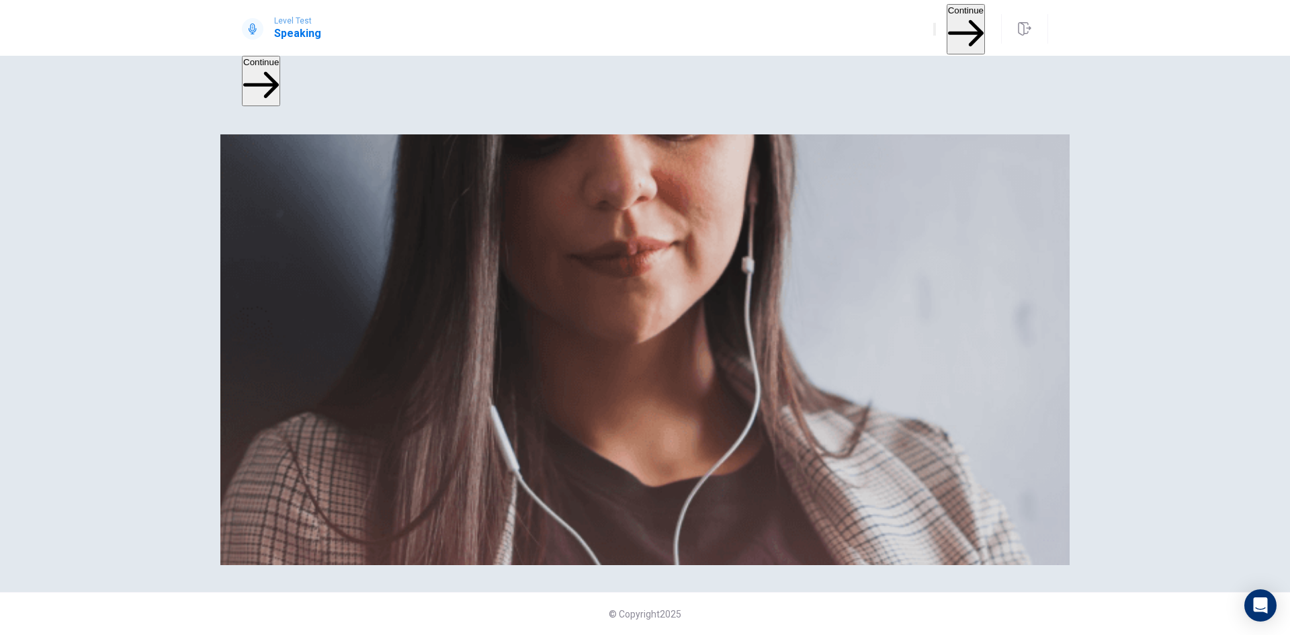
scroll to position [0, 0]
click at [951, 19] on button "Continue" at bounding box center [966, 29] width 38 height 50
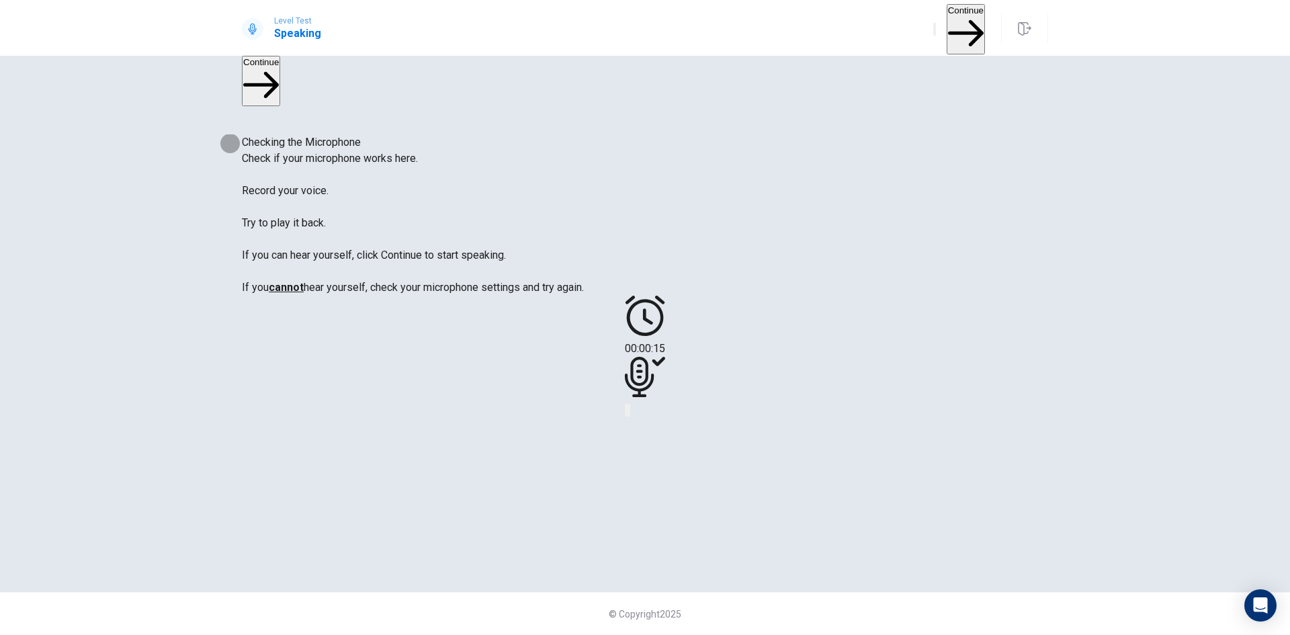
click at [629, 413] on icon "Play Audio" at bounding box center [629, 413] width 0 height 0
click at [642, 429] on icon "Record Again" at bounding box center [634, 421] width 16 height 16
click at [629, 413] on icon "Play Audio" at bounding box center [629, 413] width 0 height 0
click at [630, 417] on button "Pause Audio" at bounding box center [628, 410] width 3 height 13
click at [949, 26] on button "Continue" at bounding box center [966, 29] width 38 height 50
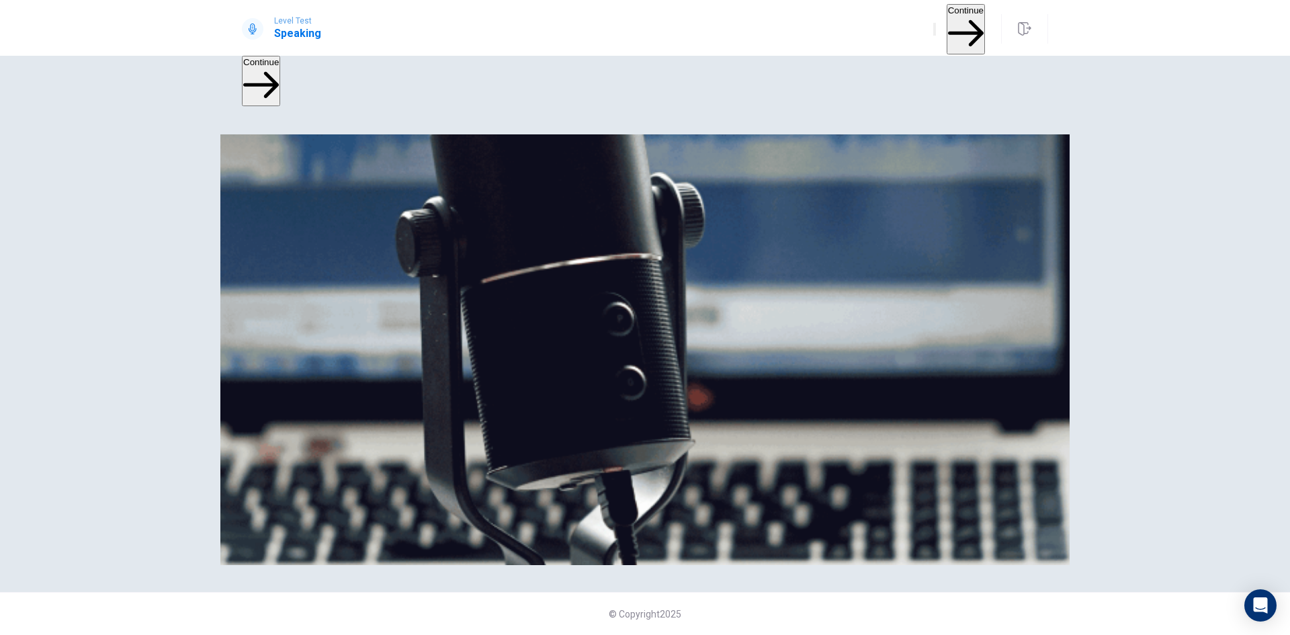
scroll to position [67, 0]
click at [954, 27] on button "Continue" at bounding box center [966, 29] width 38 height 50
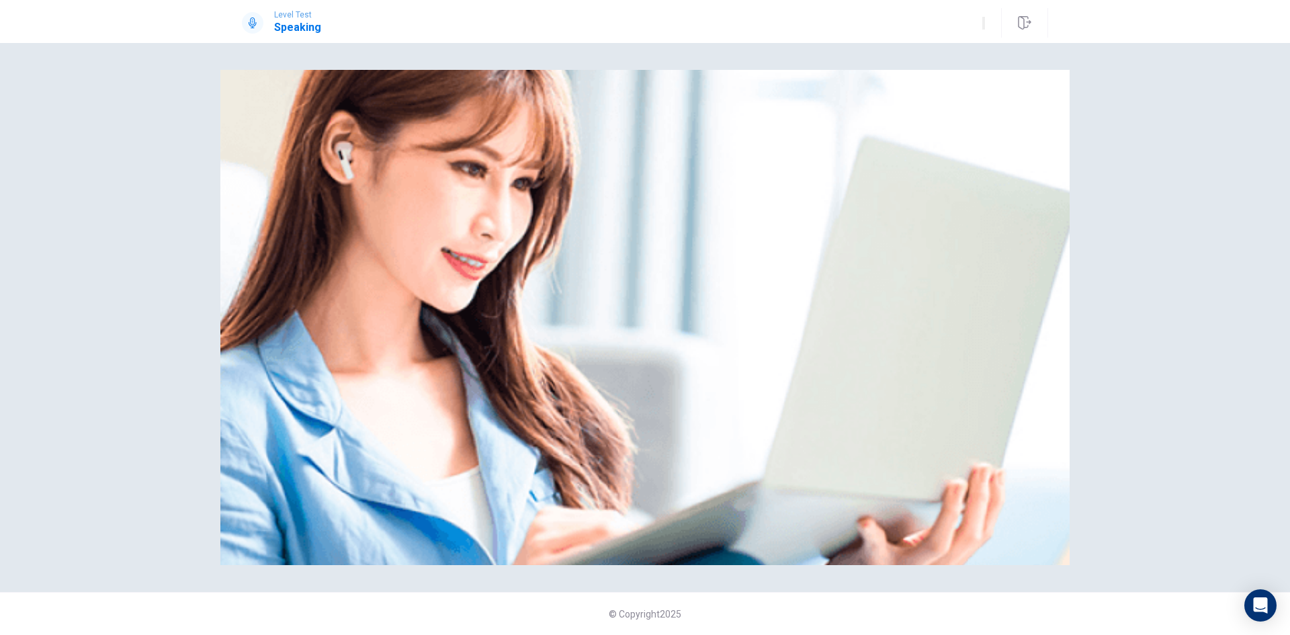
scroll to position [0, 0]
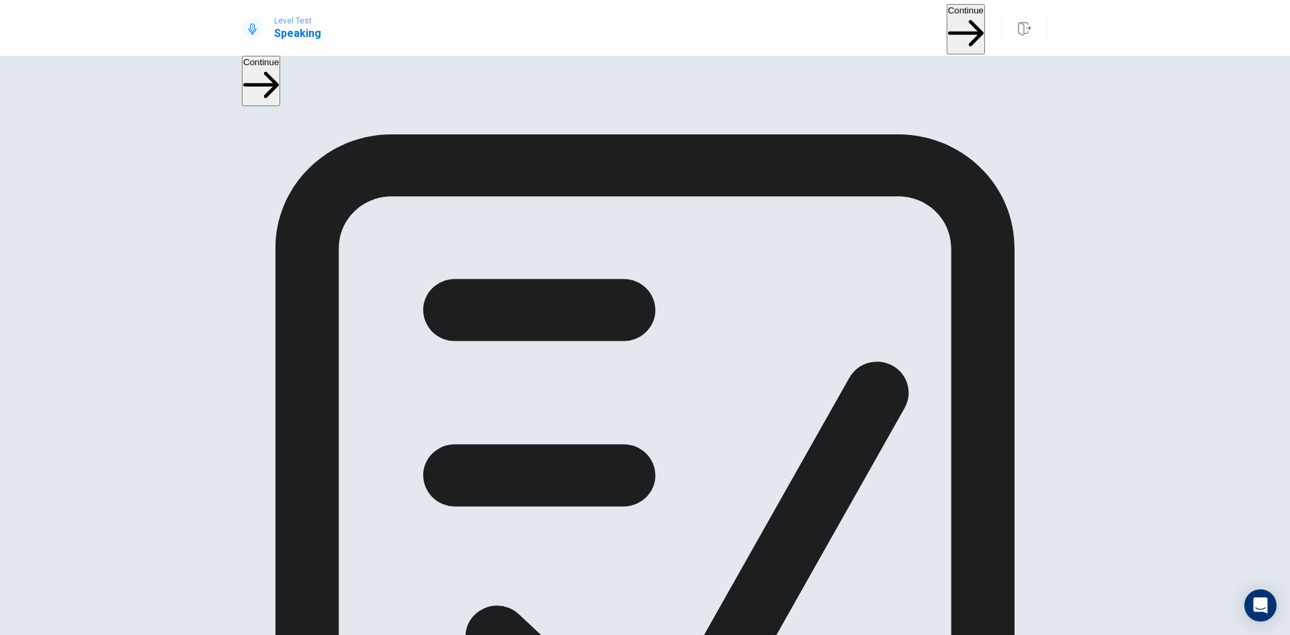
click at [947, 18] on button "Continue" at bounding box center [966, 29] width 38 height 50
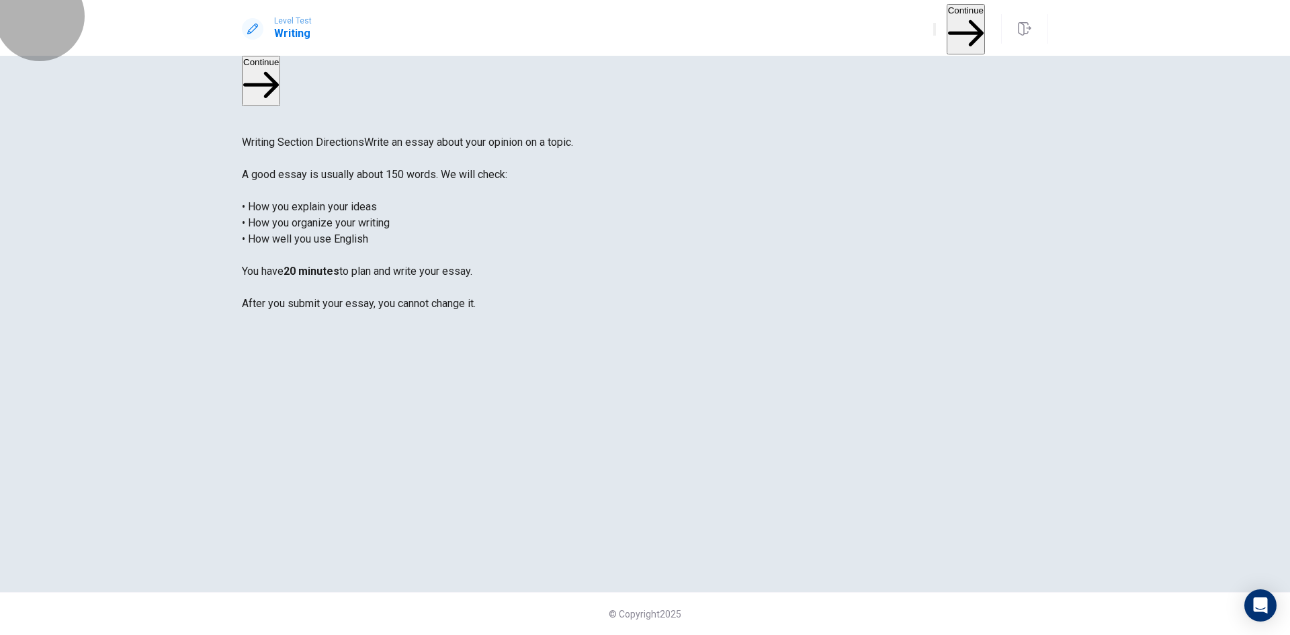
click at [947, 26] on button "Continue" at bounding box center [966, 29] width 38 height 50
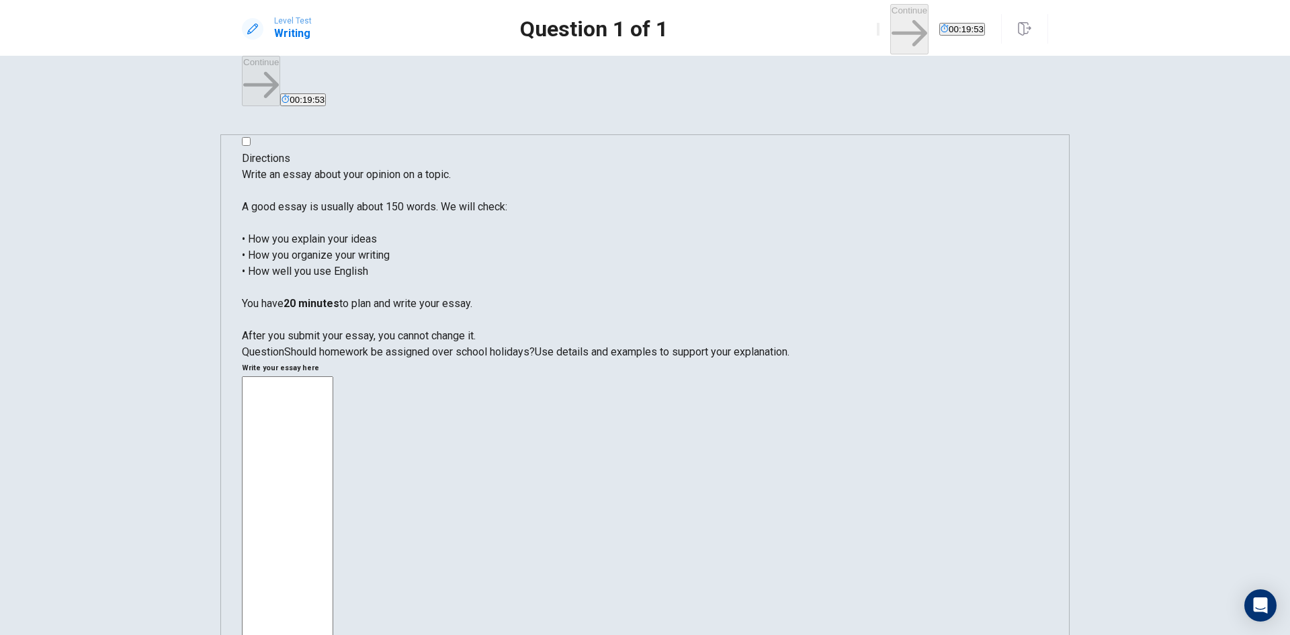
click at [333, 376] on textarea at bounding box center [287, 576] width 91 height 400
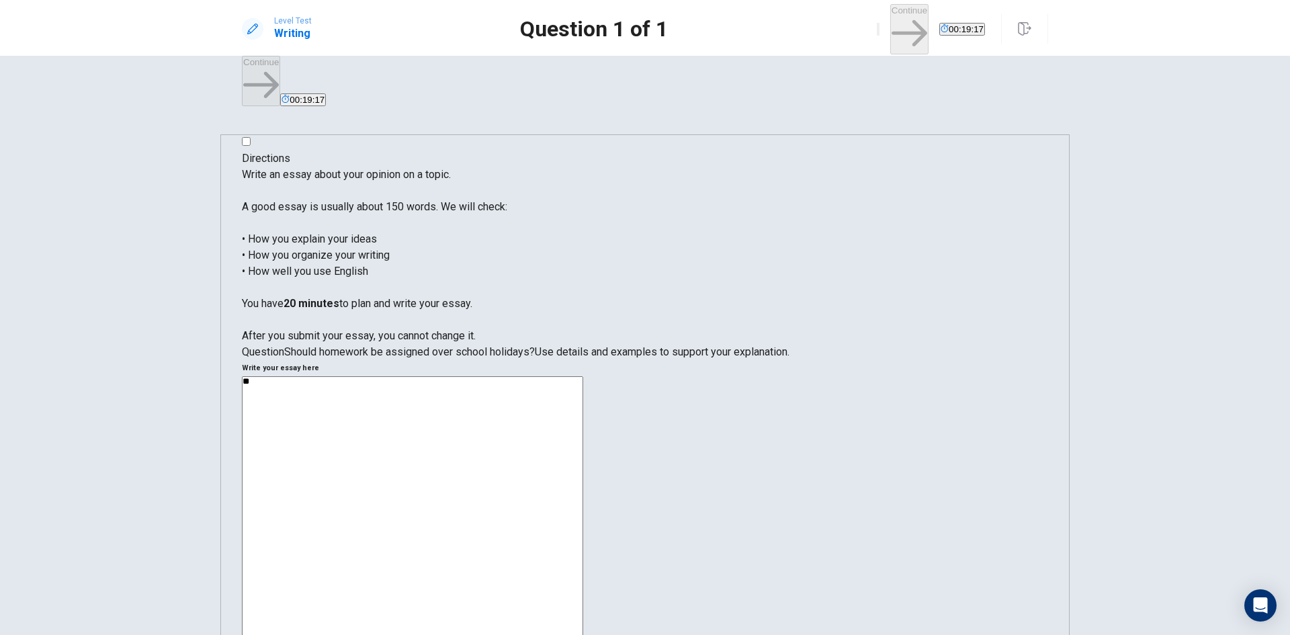
type textarea "*"
click at [583, 376] on textarea "**********" at bounding box center [412, 565] width 341 height 378
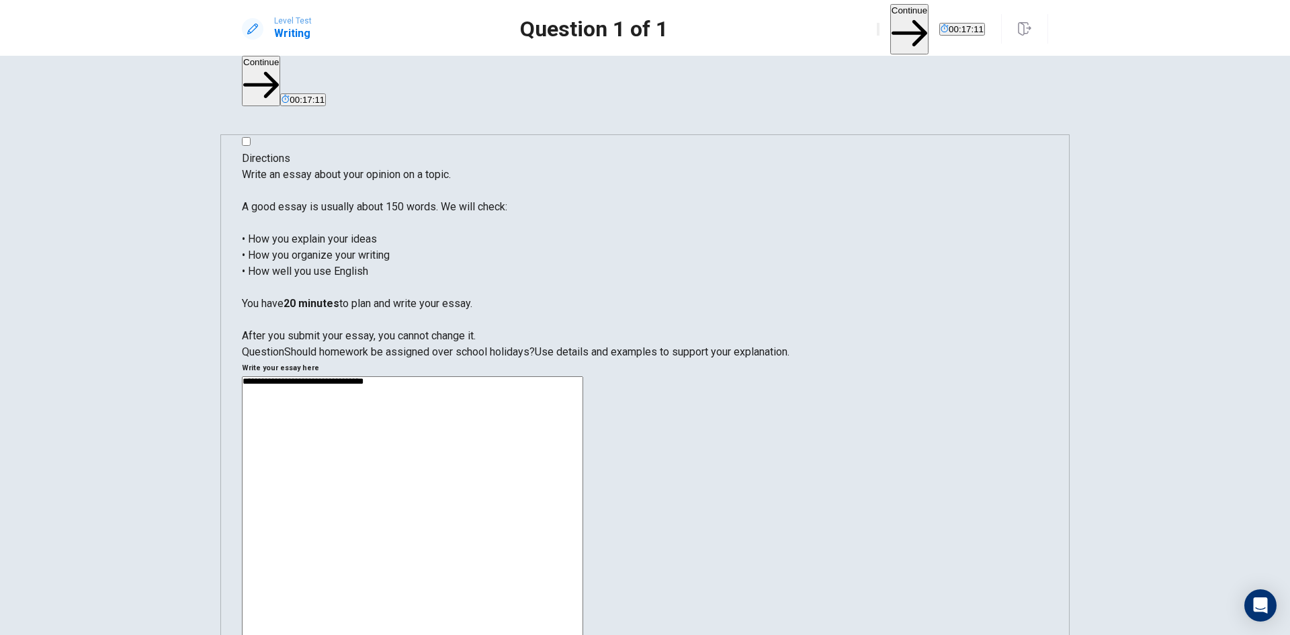
click at [583, 376] on textarea "**********" at bounding box center [412, 565] width 341 height 378
drag, startPoint x: 724, startPoint y: 151, endPoint x: 701, endPoint y: 148, distance: 23.0
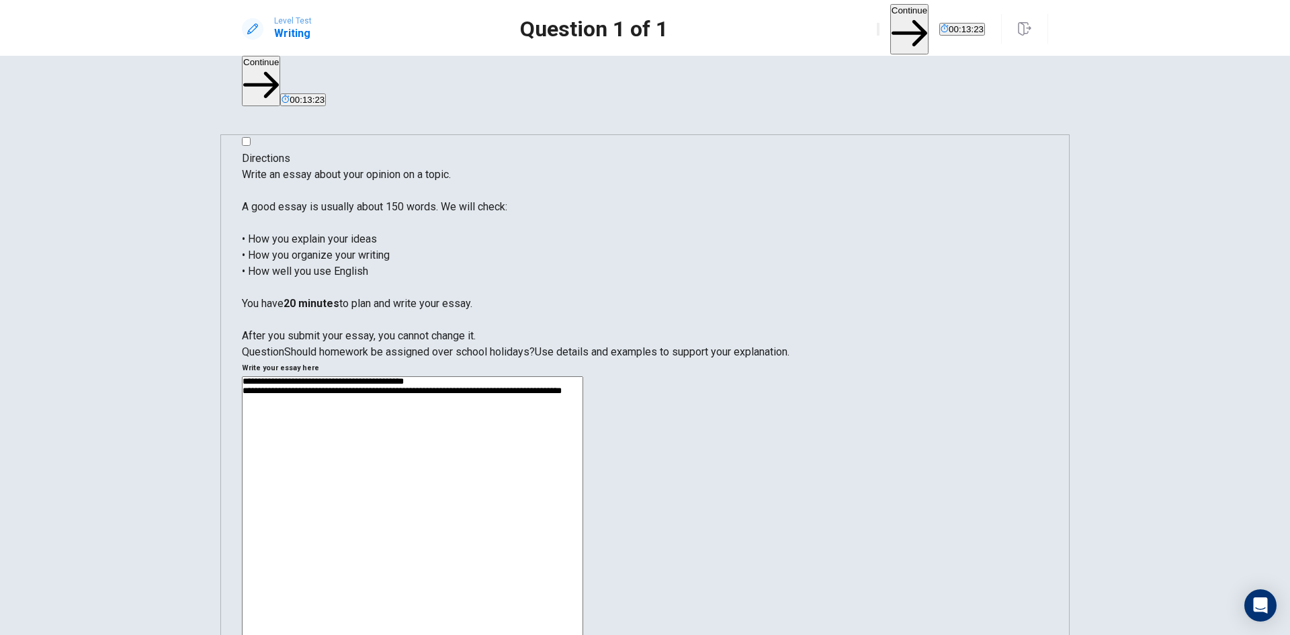
click at [583, 376] on textarea "**********" at bounding box center [412, 565] width 341 height 378
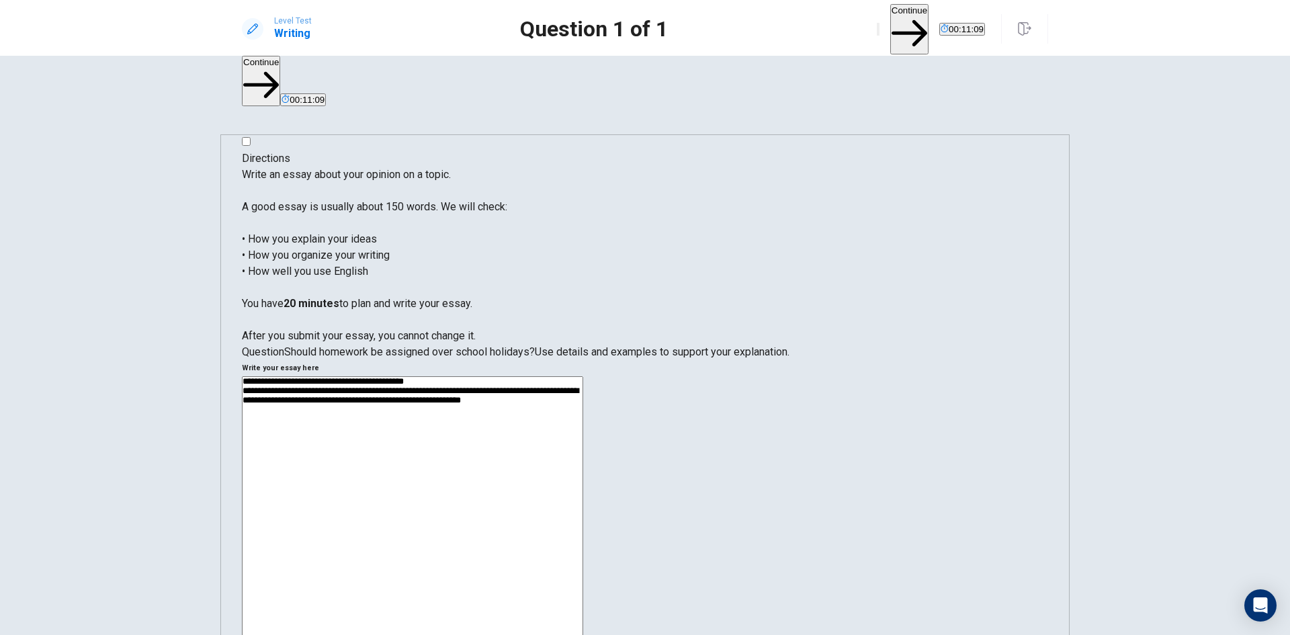
click at [583, 376] on textarea "**********" at bounding box center [412, 565] width 341 height 378
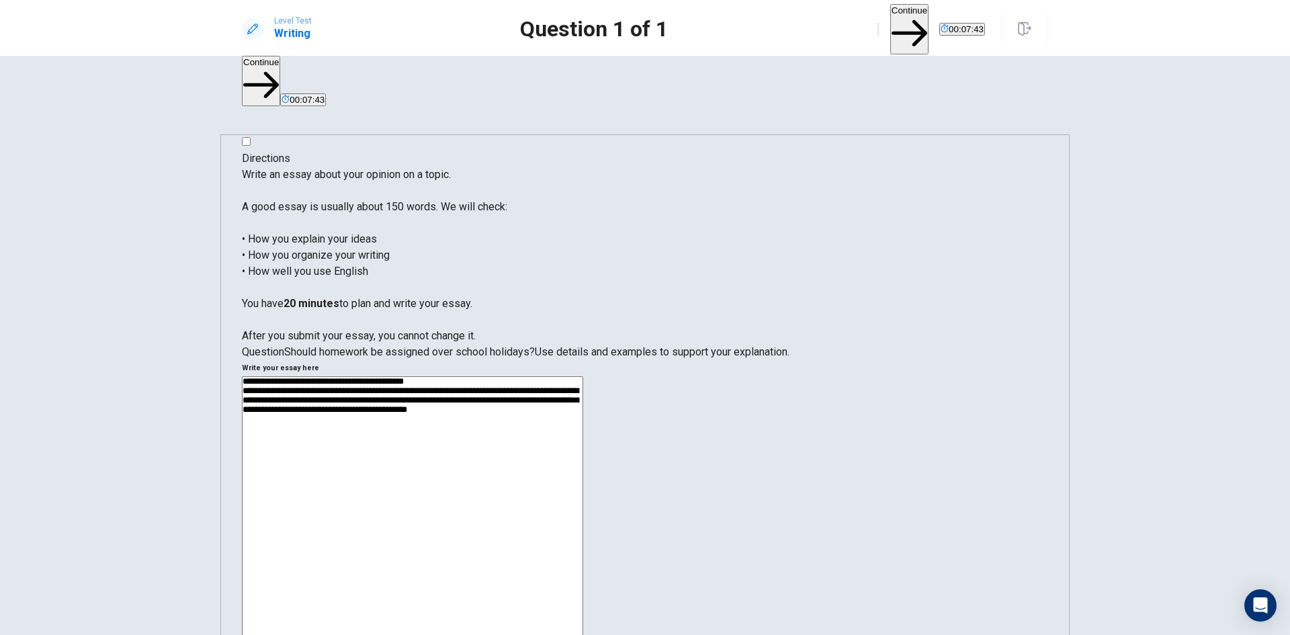
click at [583, 376] on textarea "**********" at bounding box center [412, 565] width 341 height 378
drag, startPoint x: 705, startPoint y: 211, endPoint x: 697, endPoint y: 211, distance: 8.7
click at [583, 376] on textarea "**********" at bounding box center [412, 565] width 341 height 378
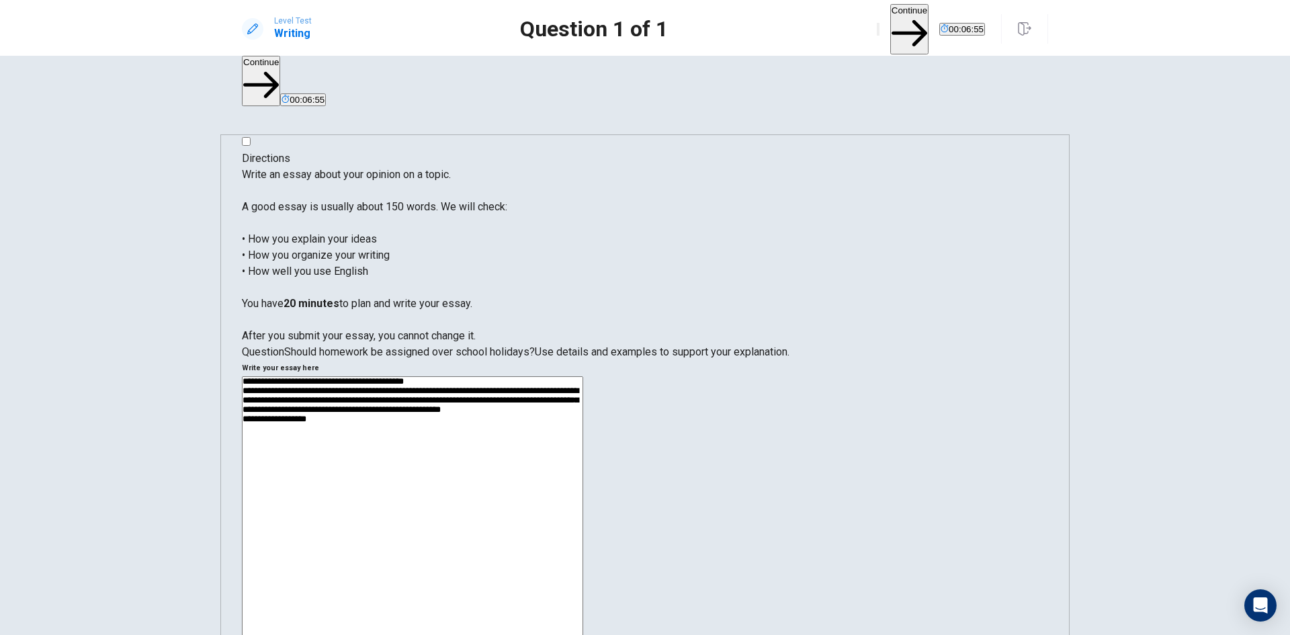
click at [583, 376] on textarea "**********" at bounding box center [412, 565] width 341 height 378
drag, startPoint x: 743, startPoint y: 213, endPoint x: 698, endPoint y: 211, distance: 45.1
click at [583, 376] on textarea "**********" at bounding box center [412, 565] width 341 height 378
drag, startPoint x: 733, startPoint y: 213, endPoint x: 701, endPoint y: 213, distance: 32.2
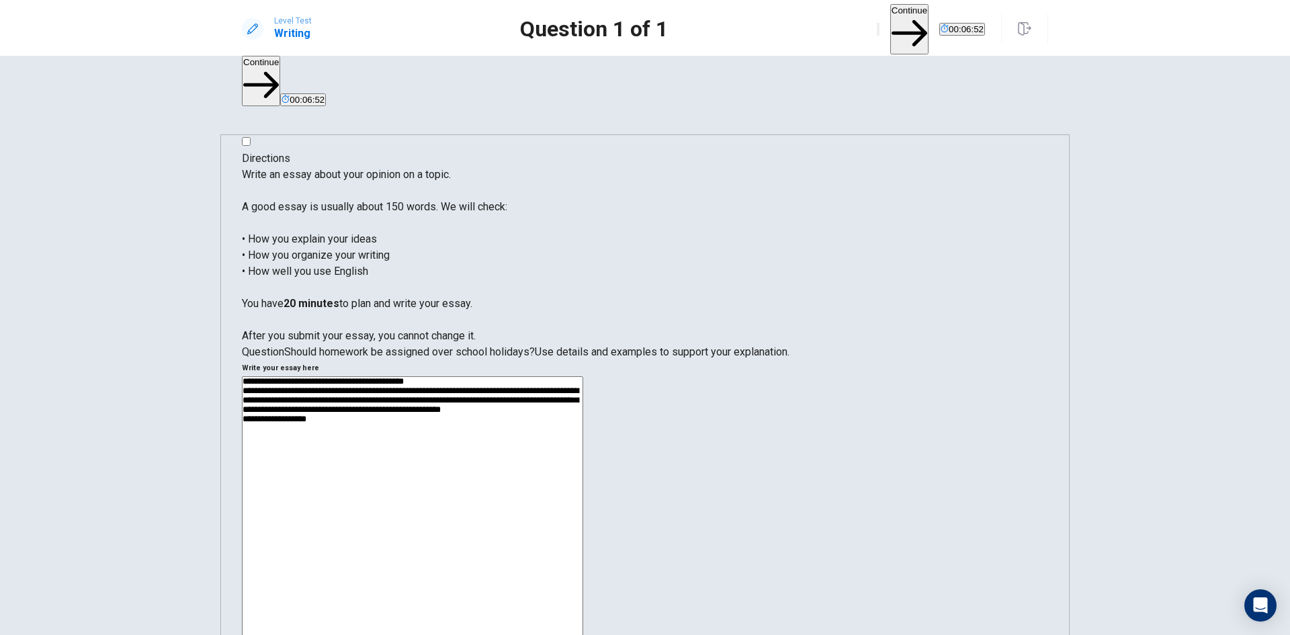
click at [583, 376] on textarea "**********" at bounding box center [412, 565] width 341 height 378
drag, startPoint x: 850, startPoint y: 198, endPoint x: 834, endPoint y: 198, distance: 16.1
click at [583, 376] on textarea "**********" at bounding box center [412, 565] width 341 height 378
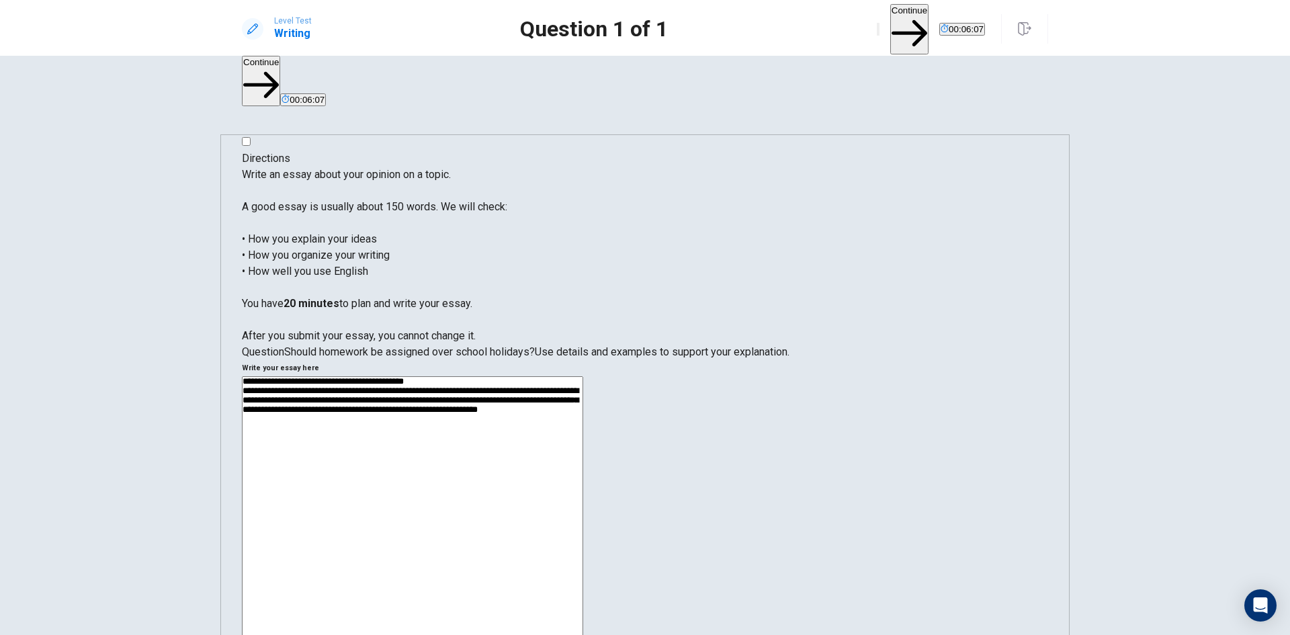
click at [583, 376] on textarea "**********" at bounding box center [412, 565] width 341 height 378
drag, startPoint x: 988, startPoint y: 231, endPoint x: 901, endPoint y: 226, distance: 87.5
click at [583, 376] on textarea "**********" at bounding box center [412, 565] width 341 height 378
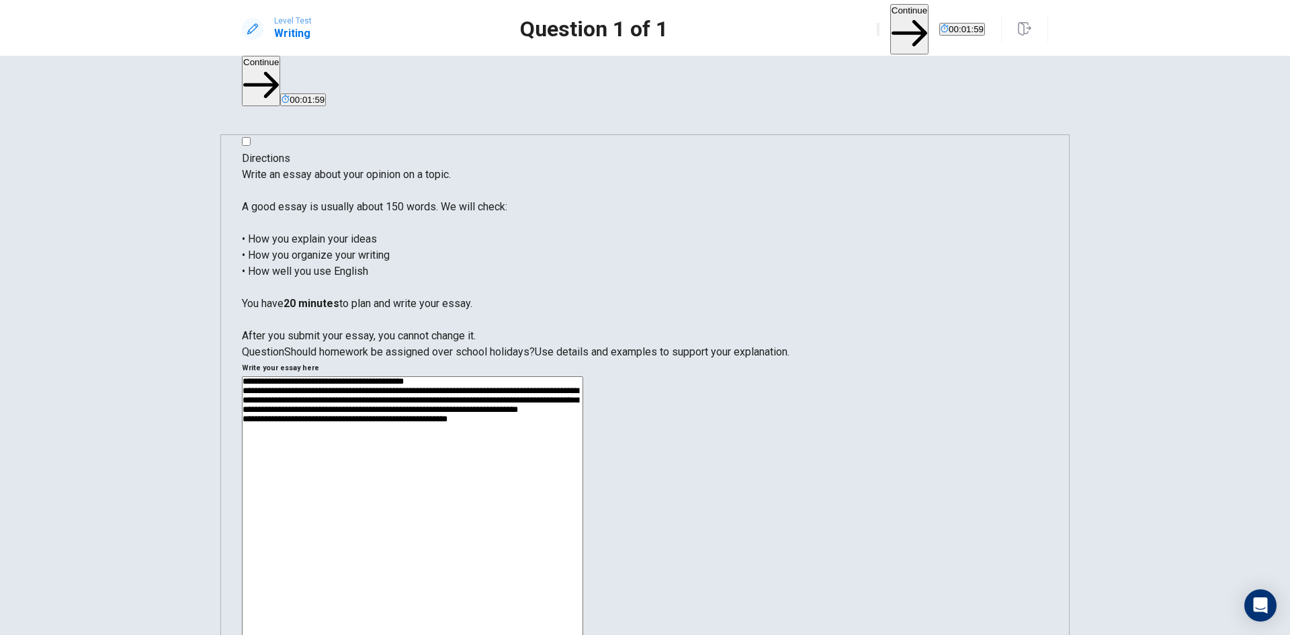
click at [583, 376] on textarea "**********" at bounding box center [412, 565] width 341 height 378
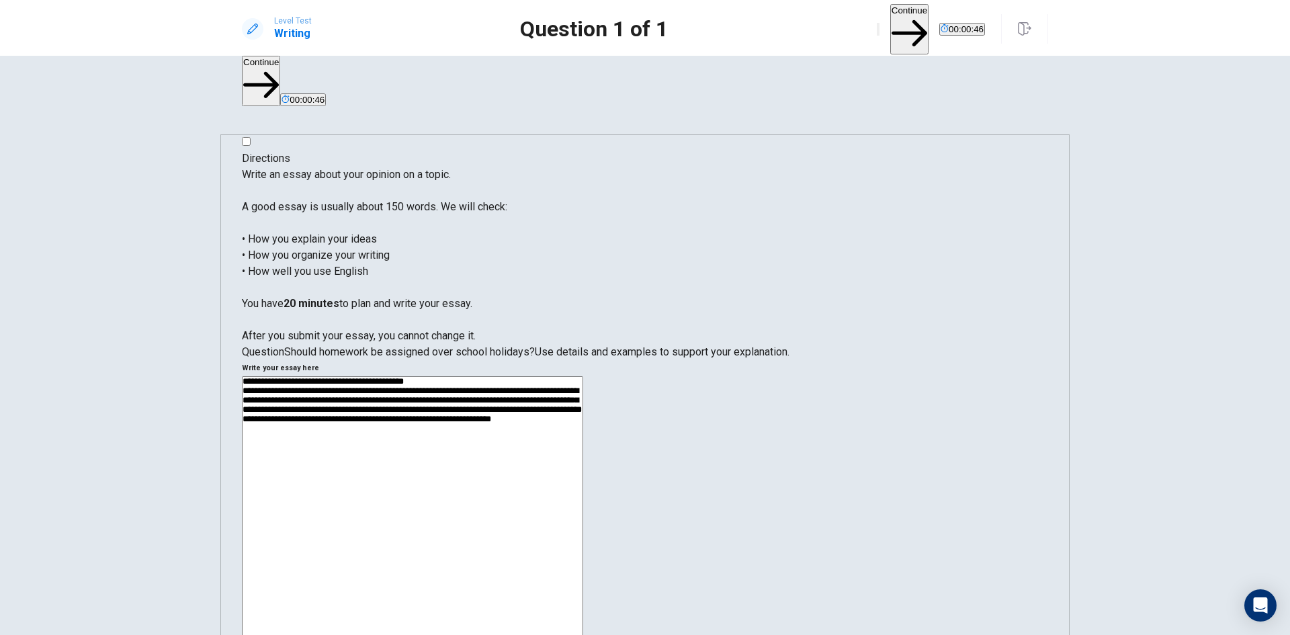
click at [583, 376] on textarea "**********" at bounding box center [412, 565] width 341 height 378
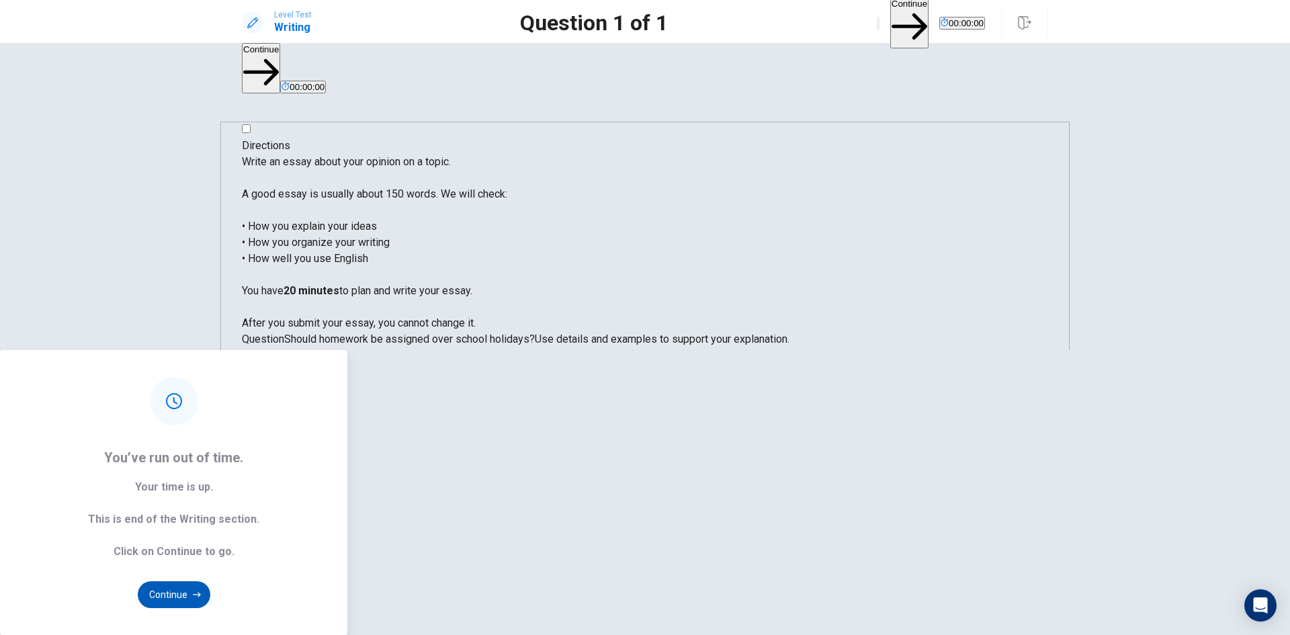
type textarea "**********"
click at [201, 591] on icon "button" at bounding box center [197, 595] width 8 height 8
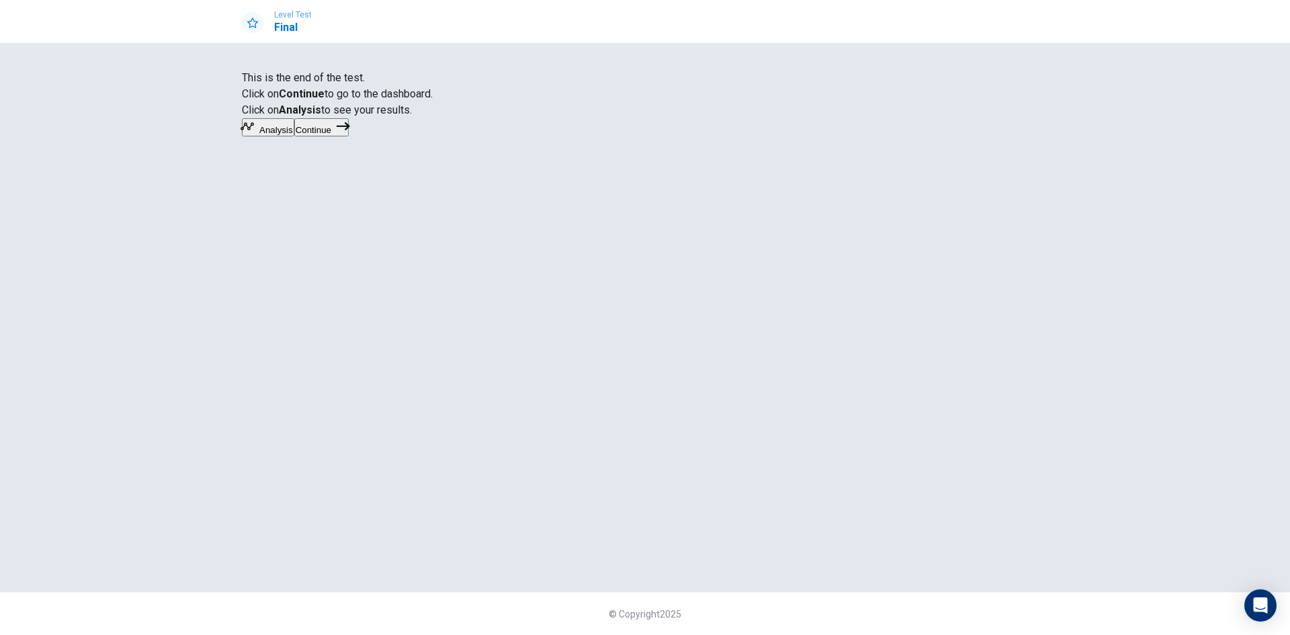
click at [349, 136] on button "Continue" at bounding box center [321, 127] width 54 height 18
